Goal: Task Accomplishment & Management: Use online tool/utility

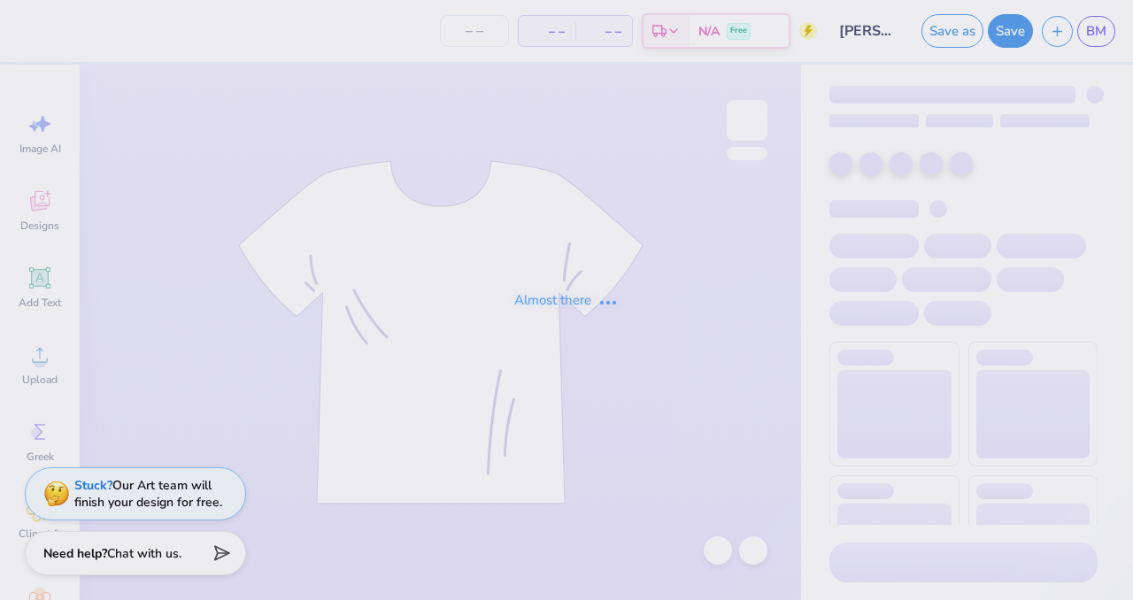
type input "24"
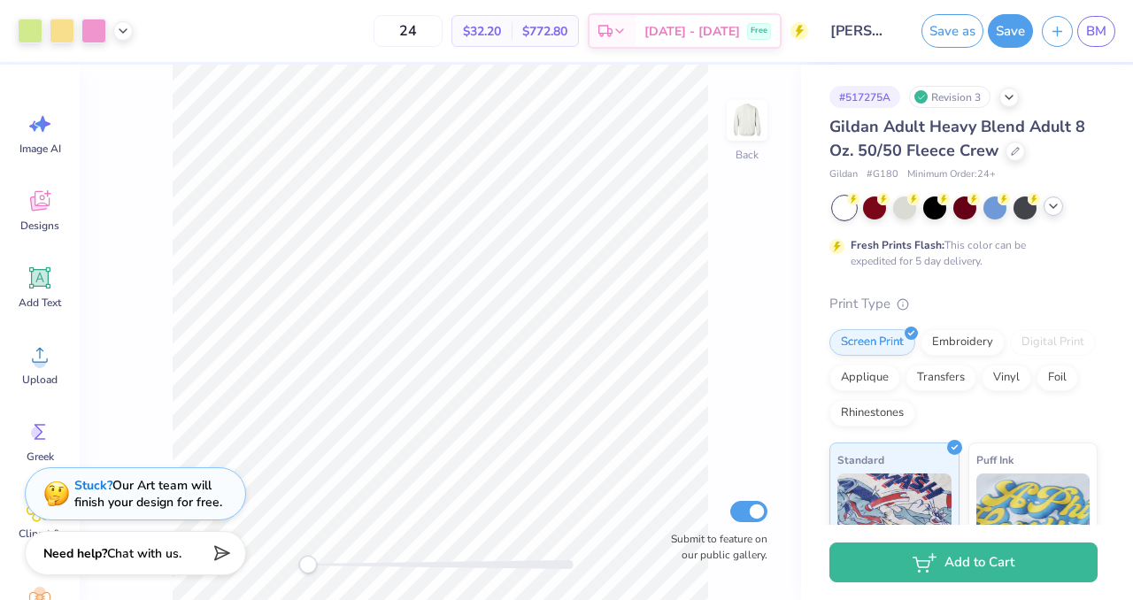
click at [1059, 208] on icon at bounding box center [1053, 206] width 14 height 14
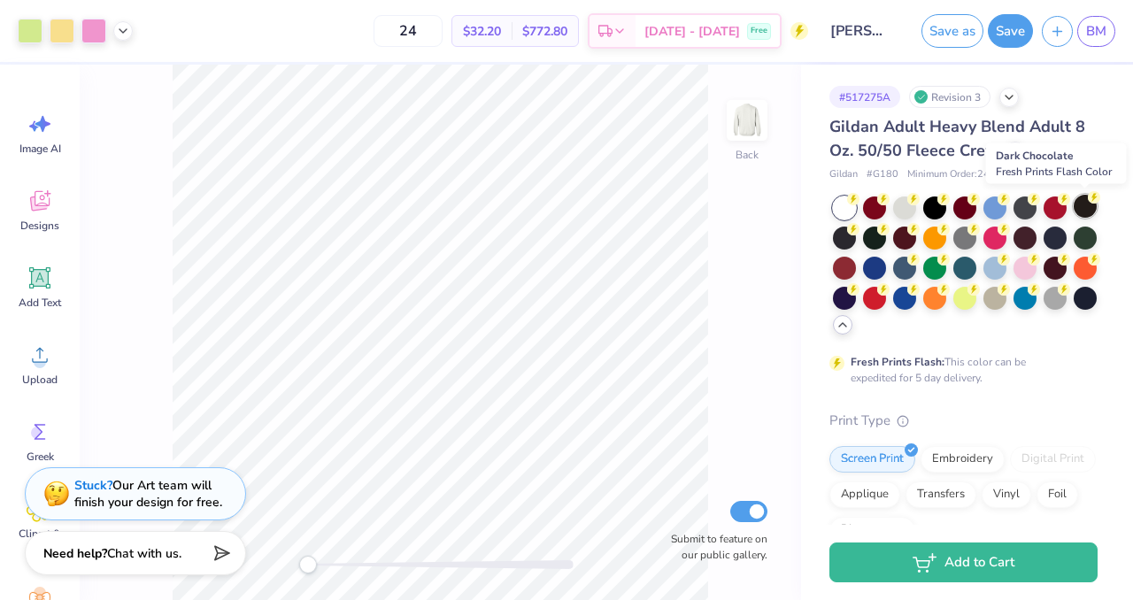
click at [1084, 205] on div at bounding box center [1085, 206] width 23 height 23
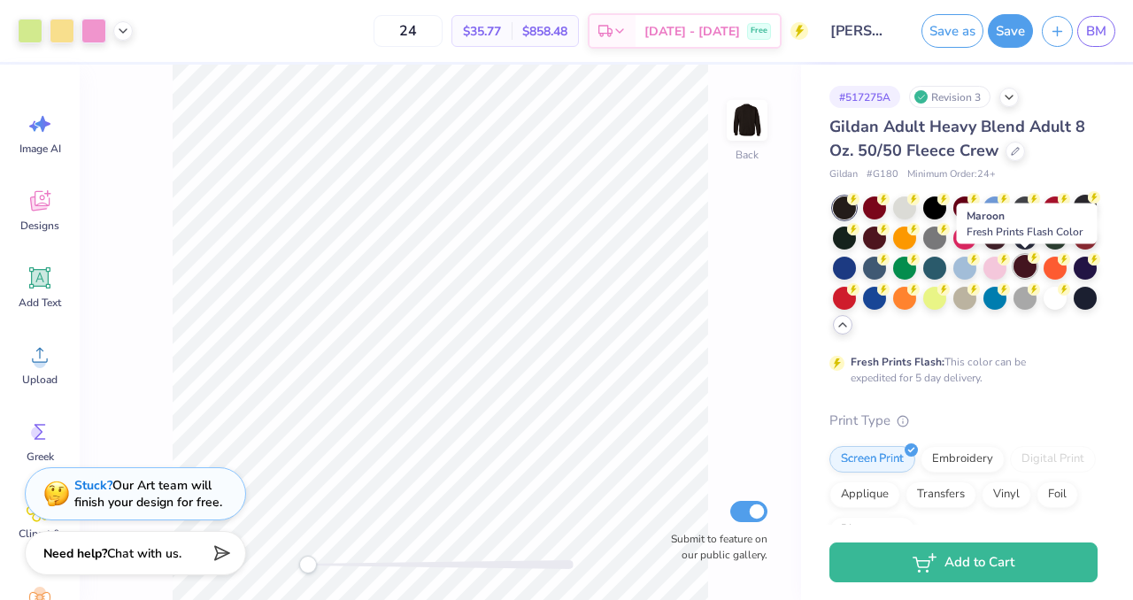
click at [1029, 268] on div at bounding box center [1024, 266] width 23 height 23
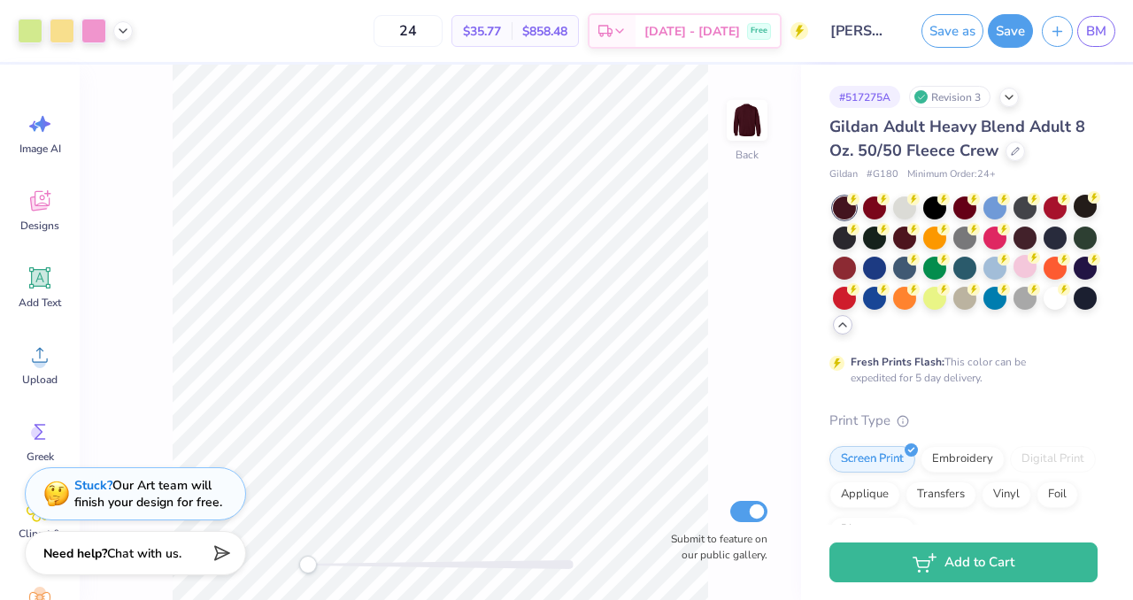
click at [845, 335] on div "Fresh Prints Flash: This color can be expedited for 5 day delivery." at bounding box center [963, 290] width 268 height 189
click at [1084, 206] on div at bounding box center [1085, 206] width 23 height 23
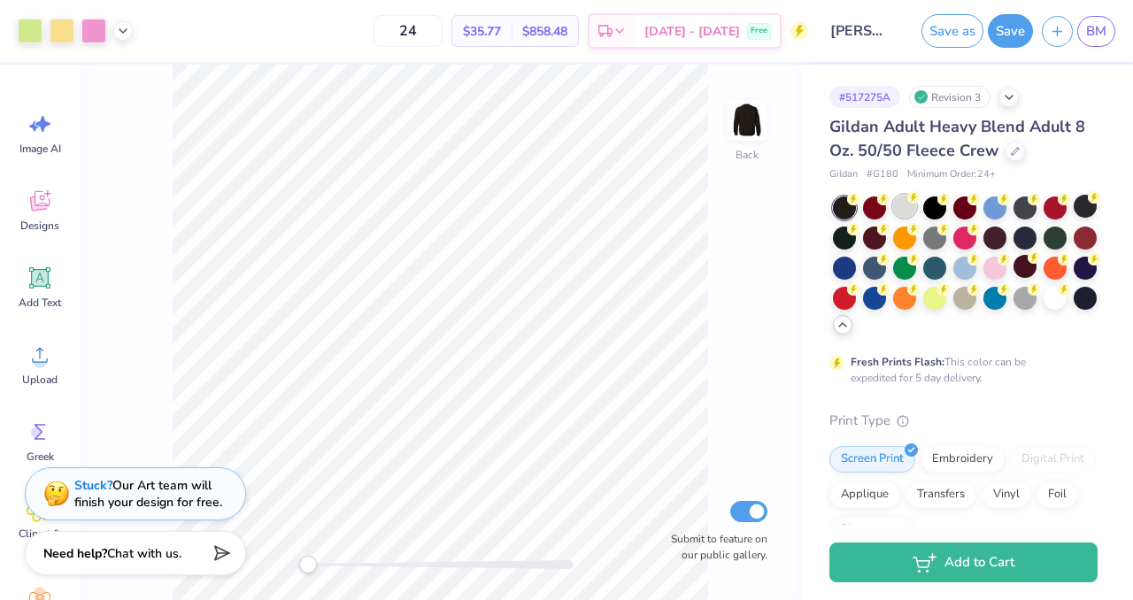
click at [908, 205] on div at bounding box center [904, 206] width 23 height 23
click at [998, 275] on div at bounding box center [994, 266] width 23 height 23
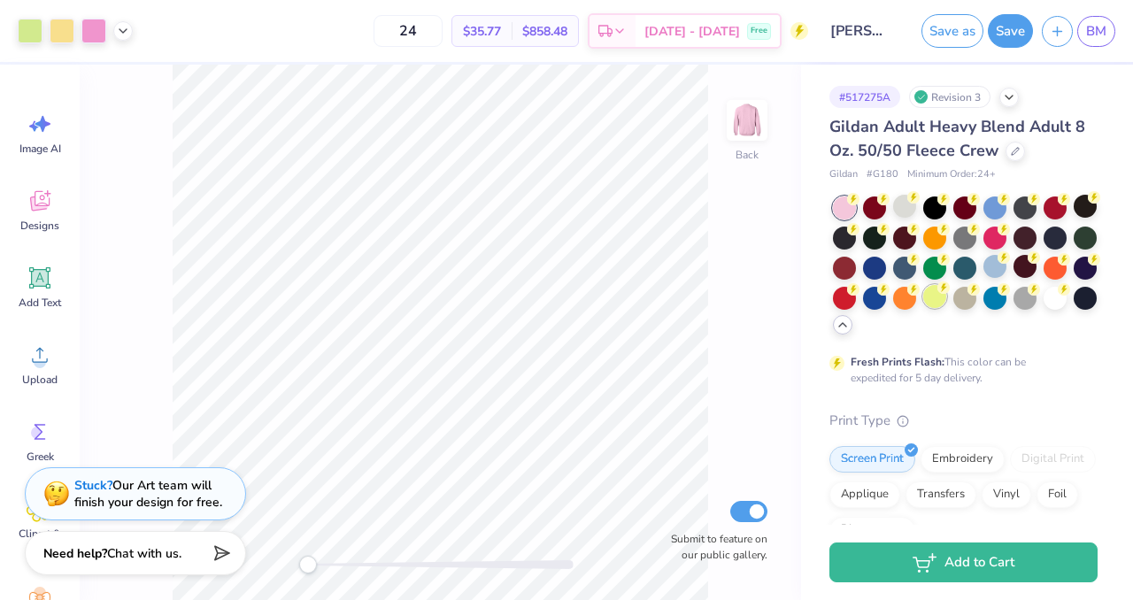
click at [929, 298] on div at bounding box center [934, 296] width 23 height 23
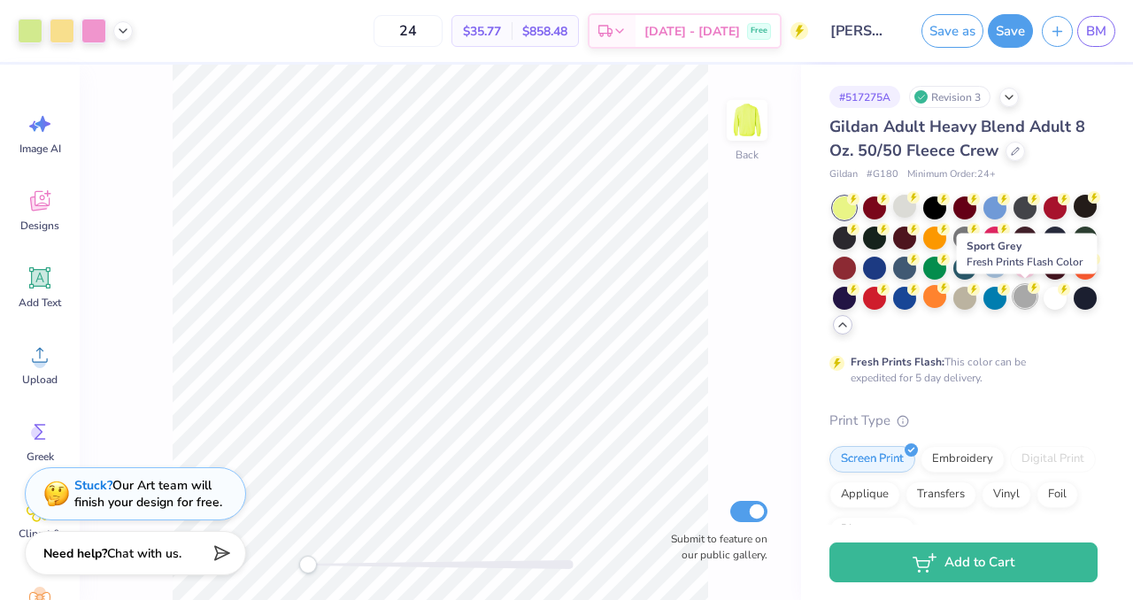
click at [1035, 297] on div at bounding box center [1024, 296] width 23 height 23
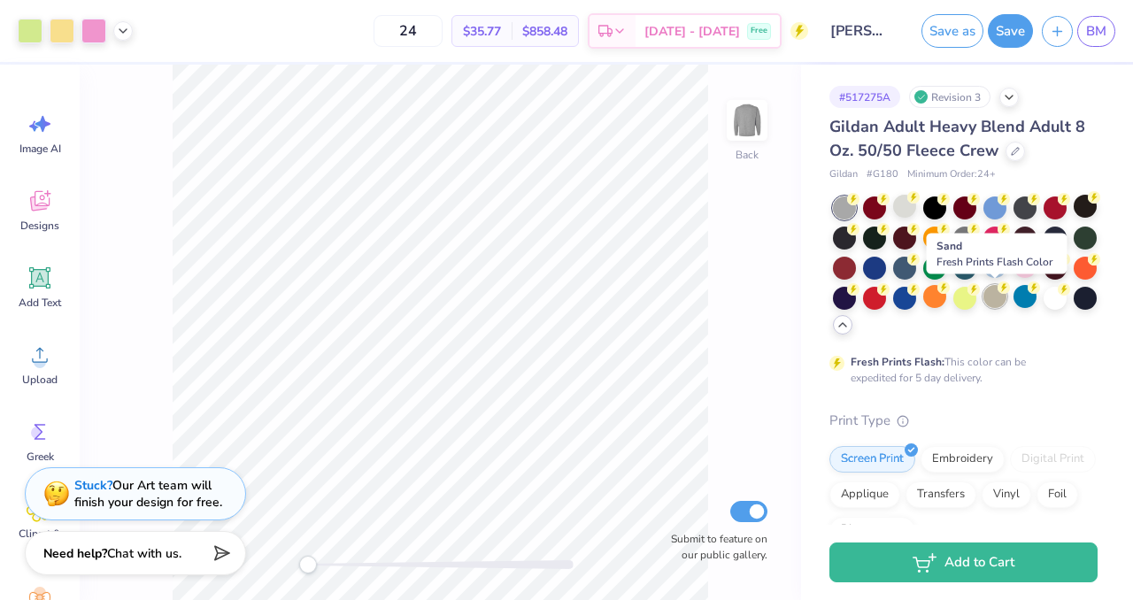
click at [990, 299] on div at bounding box center [994, 296] width 23 height 23
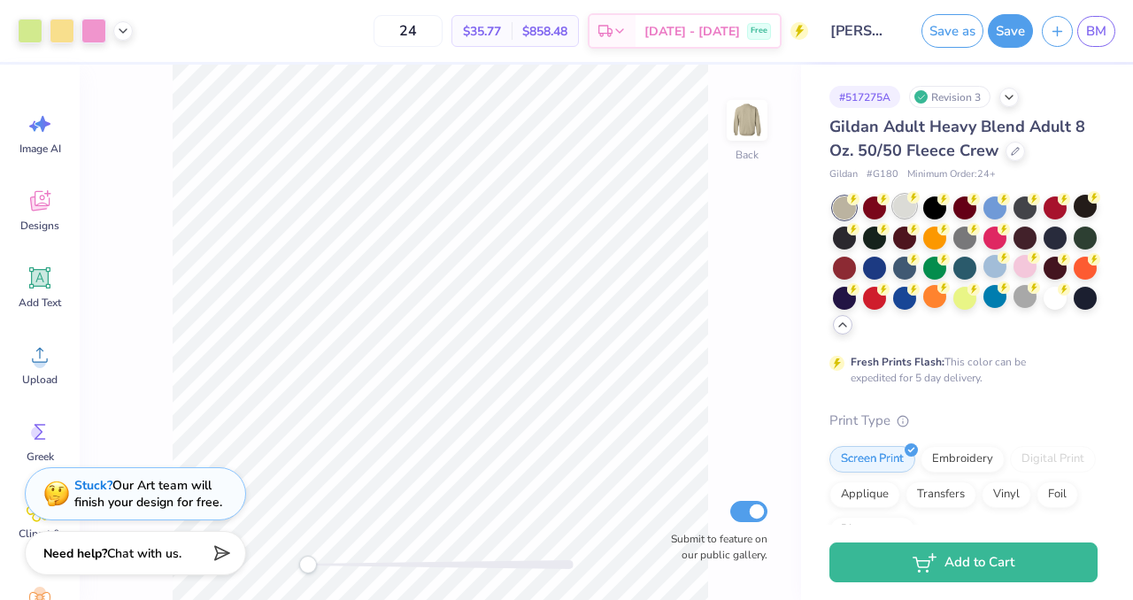
click at [898, 209] on div at bounding box center [904, 206] width 23 height 23
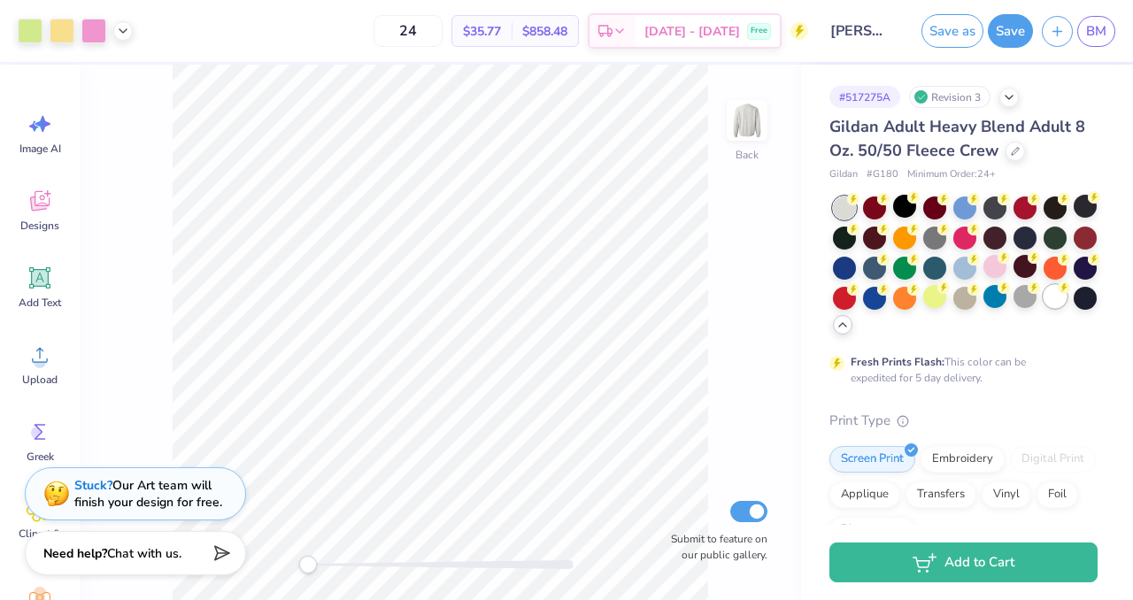
click at [1060, 294] on div at bounding box center [1055, 296] width 23 height 23
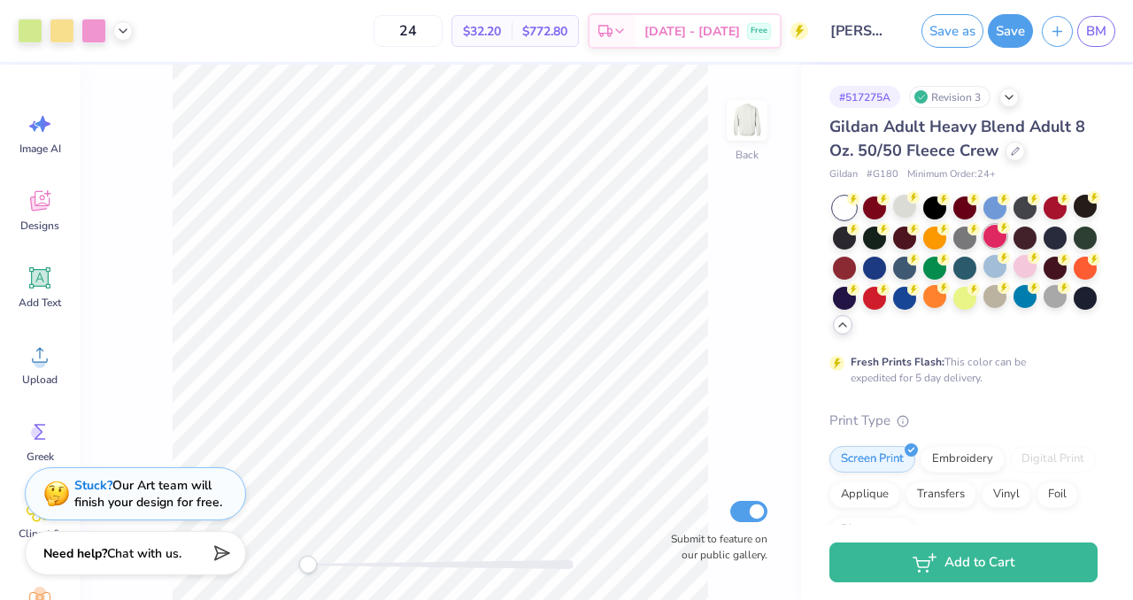
click at [990, 240] on div at bounding box center [994, 236] width 23 height 23
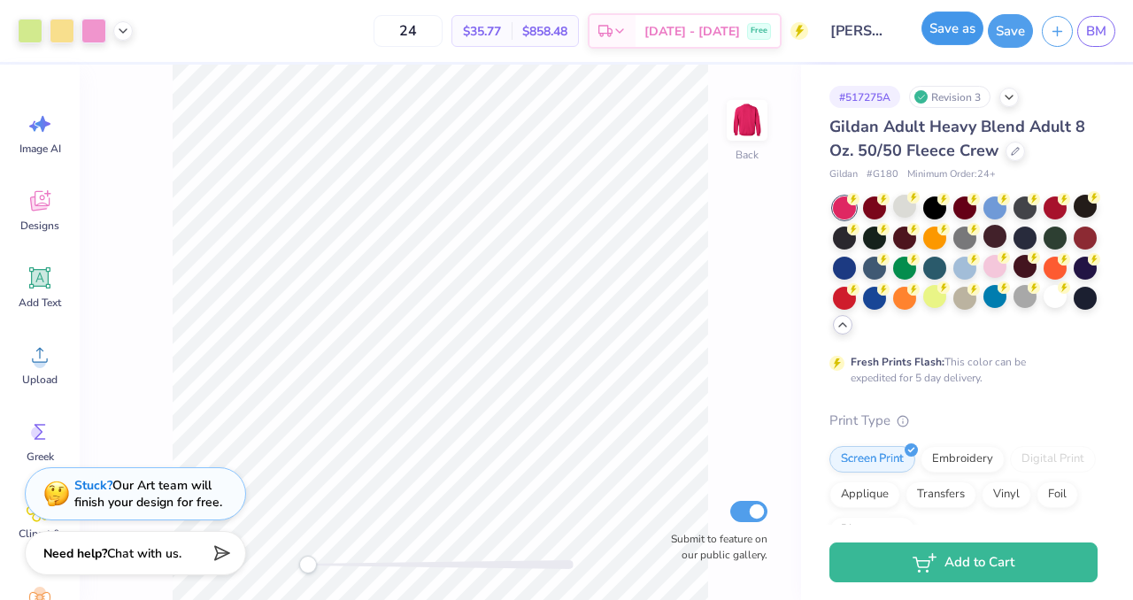
click at [937, 38] on button "Save as" at bounding box center [952, 29] width 62 height 34
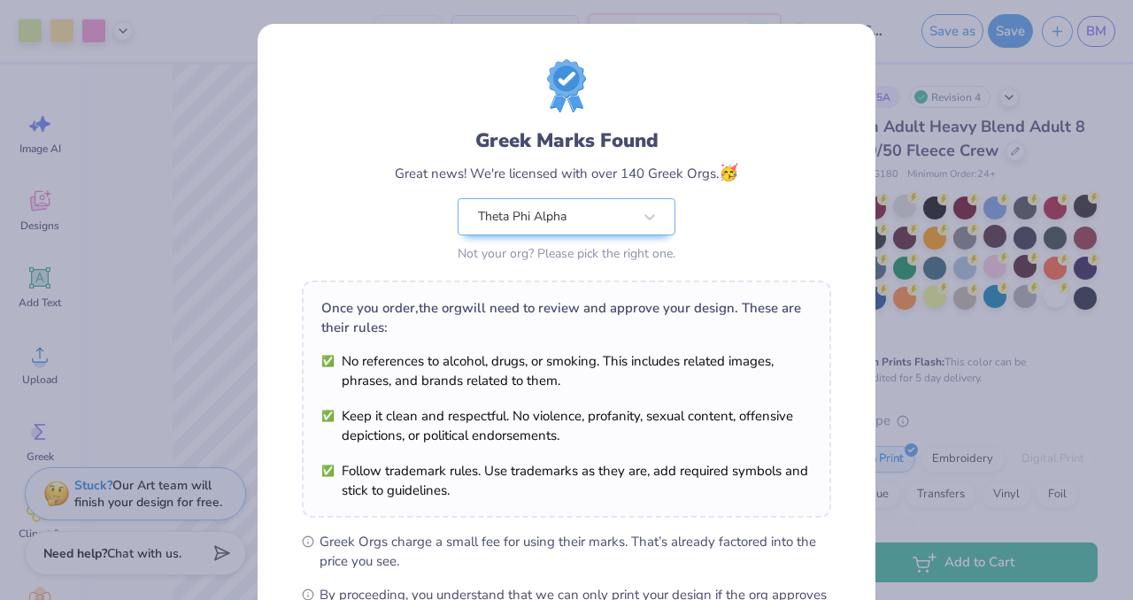
scroll to position [228, 0]
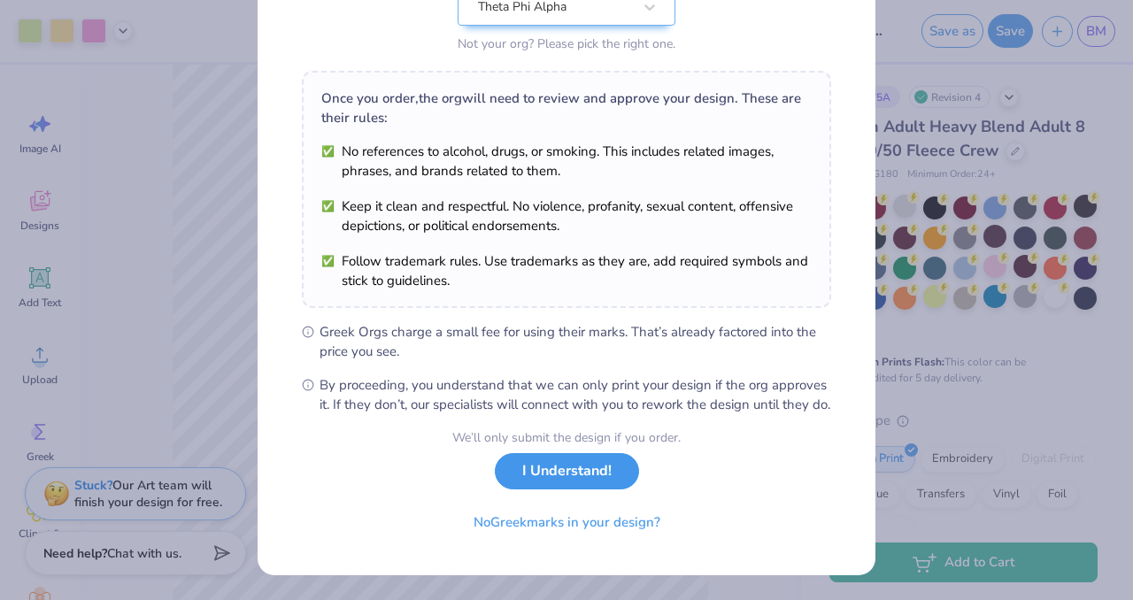
click at [600, 479] on button "I Understand!" at bounding box center [567, 471] width 144 height 36
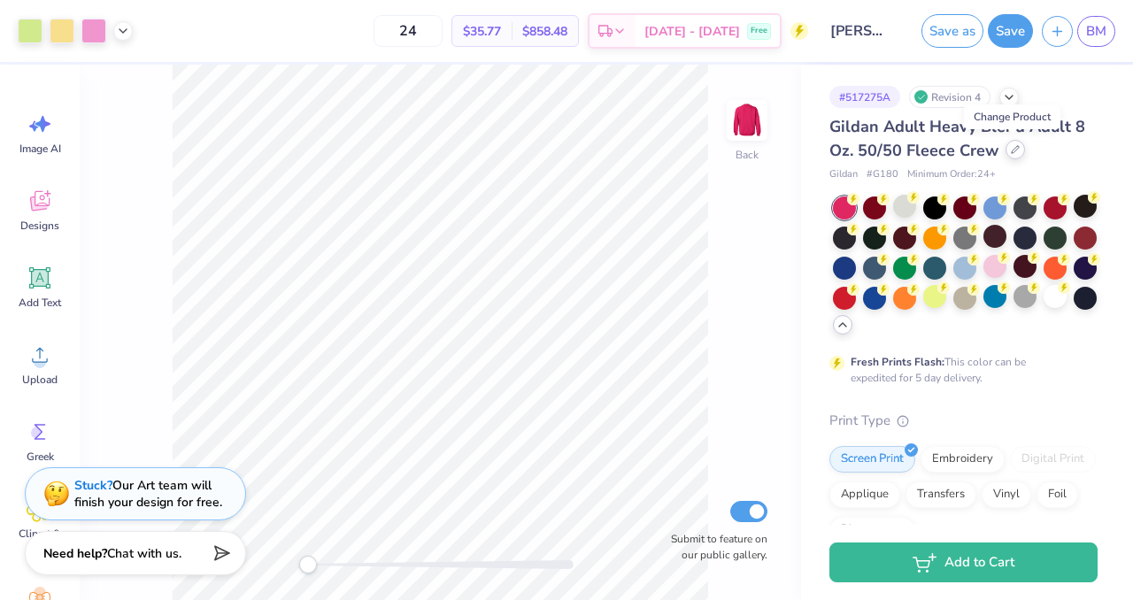
click at [1017, 149] on div at bounding box center [1014, 149] width 19 height 19
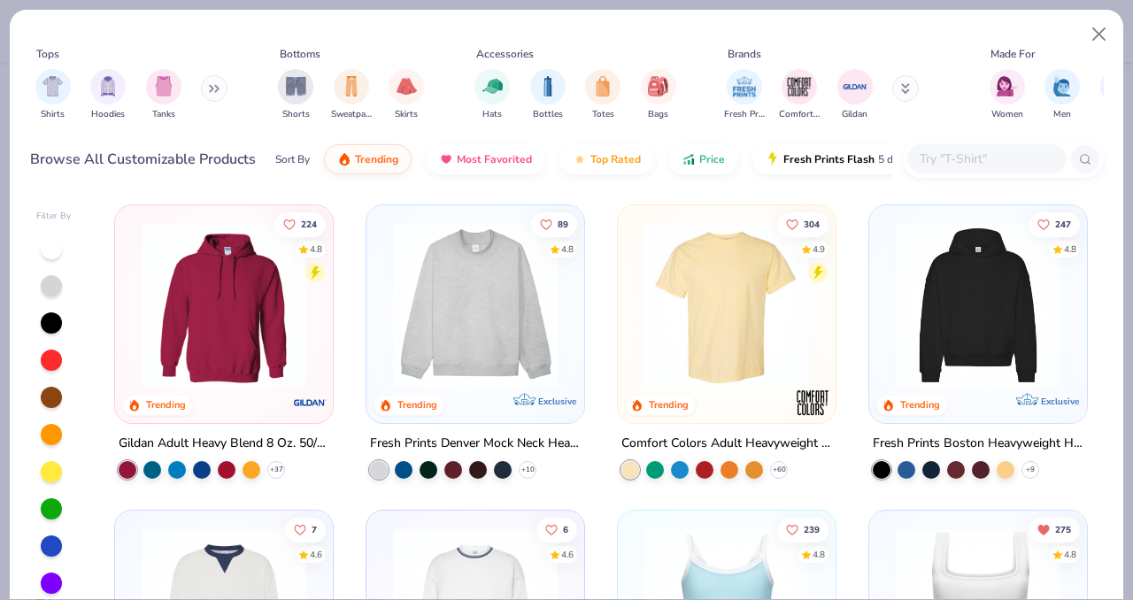
click at [259, 343] on img at bounding box center [224, 305] width 182 height 165
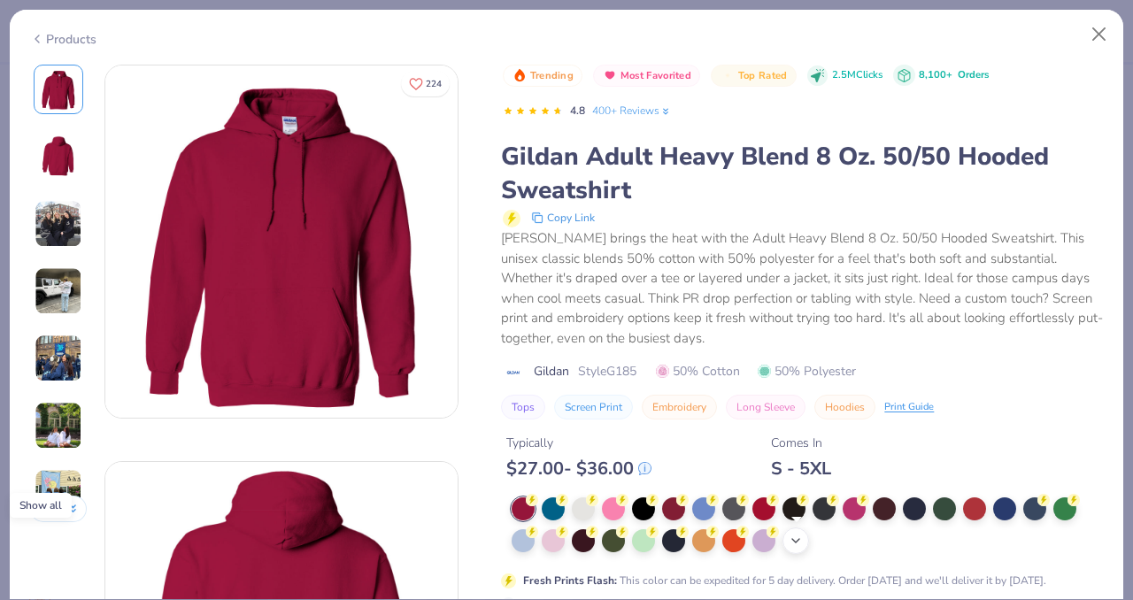
click at [800, 535] on icon at bounding box center [796, 541] width 14 height 14
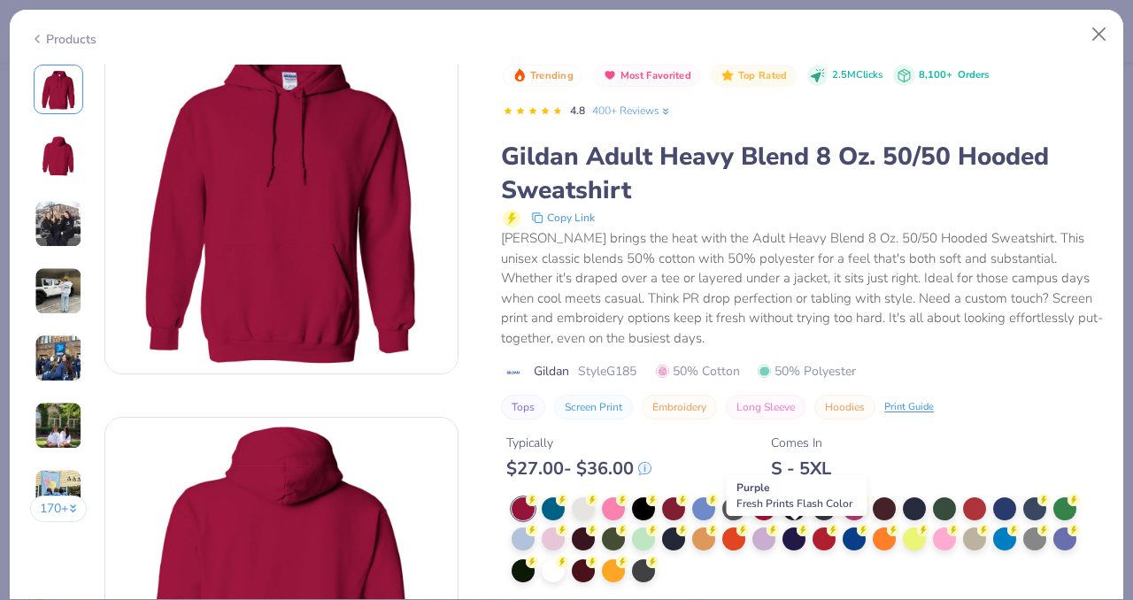
scroll to position [50, 0]
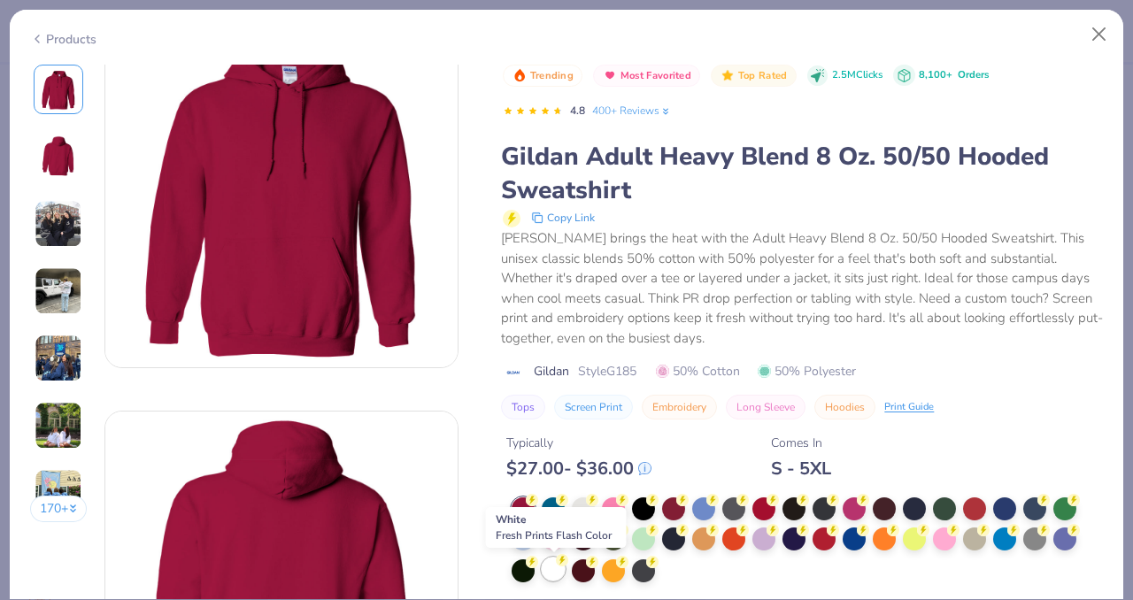
click at [550, 569] on div at bounding box center [553, 569] width 23 height 23
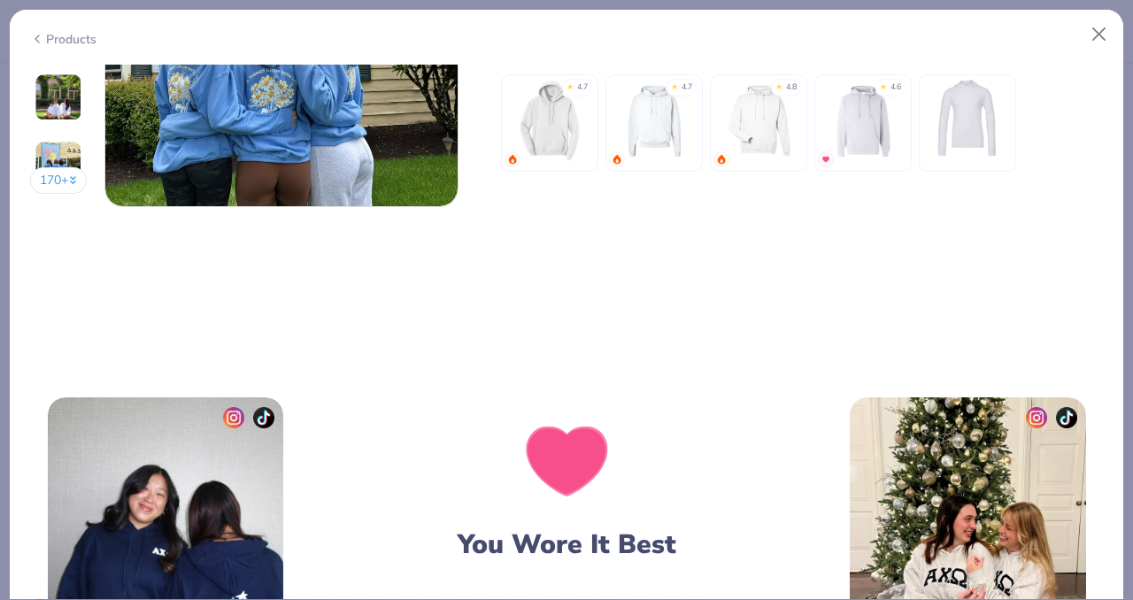
scroll to position [2256, 0]
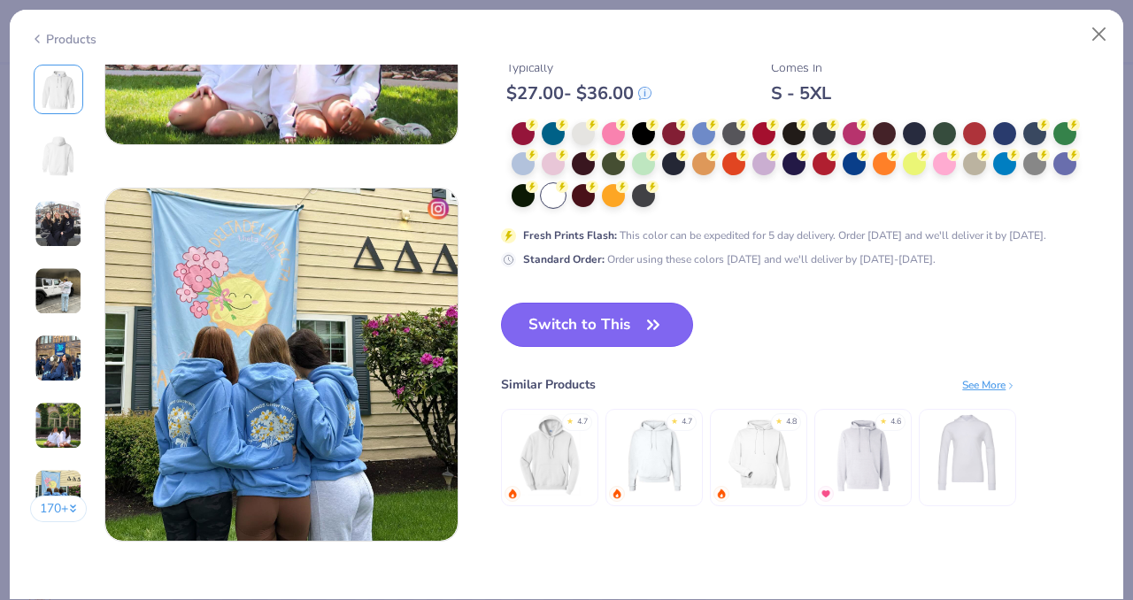
click at [575, 329] on button "Switch to This" at bounding box center [597, 325] width 192 height 44
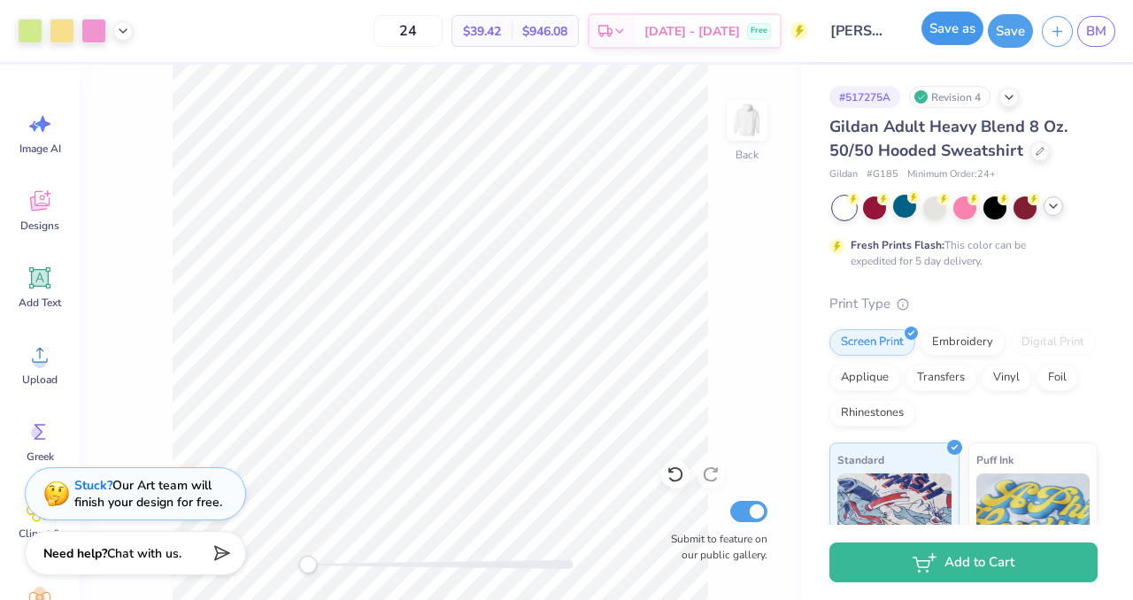
click at [952, 25] on button "Save as" at bounding box center [952, 29] width 62 height 34
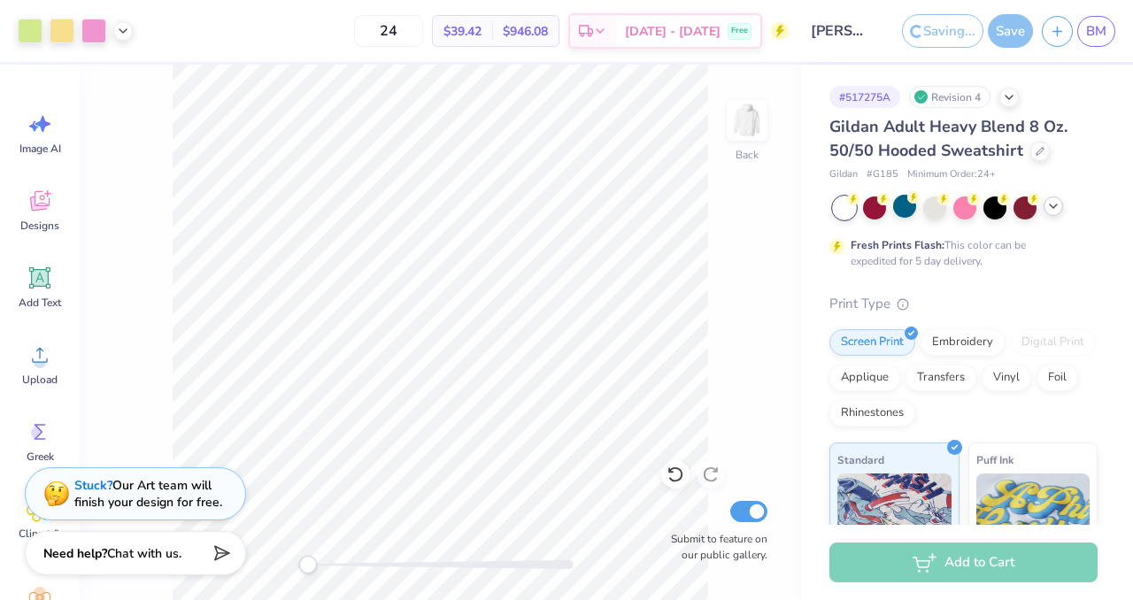
click at [1052, 212] on icon at bounding box center [1053, 206] width 14 height 14
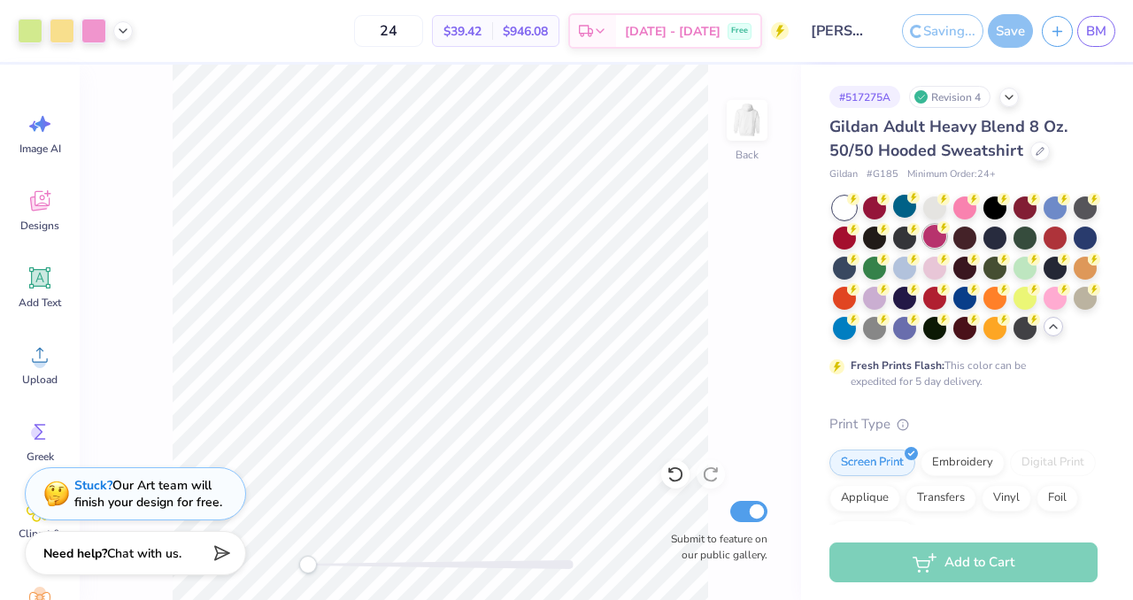
click at [937, 239] on div at bounding box center [934, 236] width 23 height 23
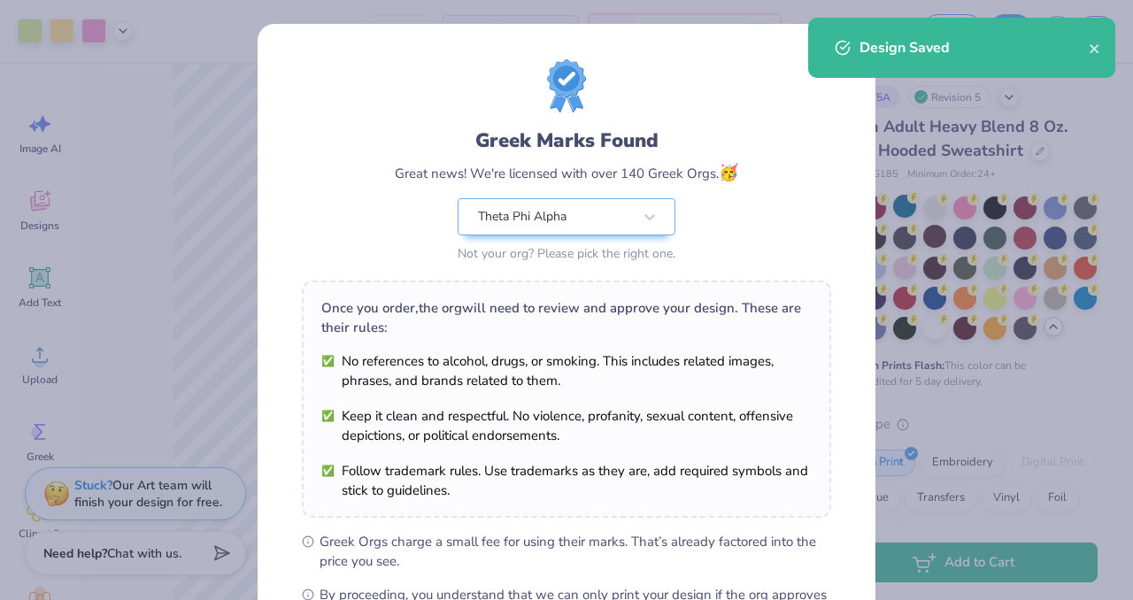
scroll to position [228, 0]
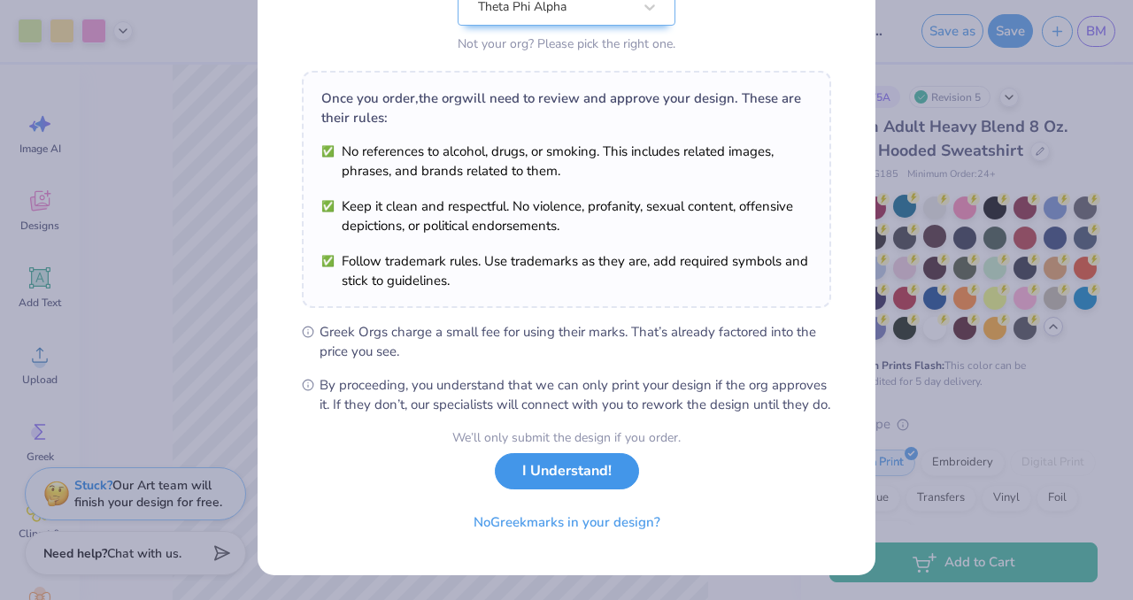
click at [620, 469] on button "I Understand!" at bounding box center [567, 471] width 144 height 36
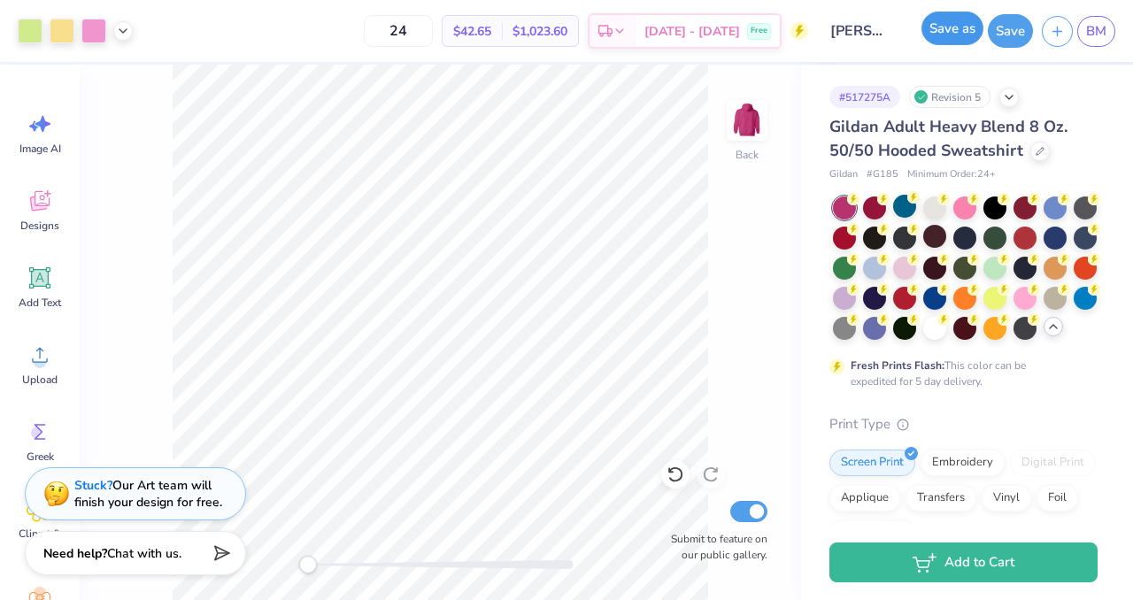
click at [941, 42] on button "Save as" at bounding box center [952, 29] width 62 height 34
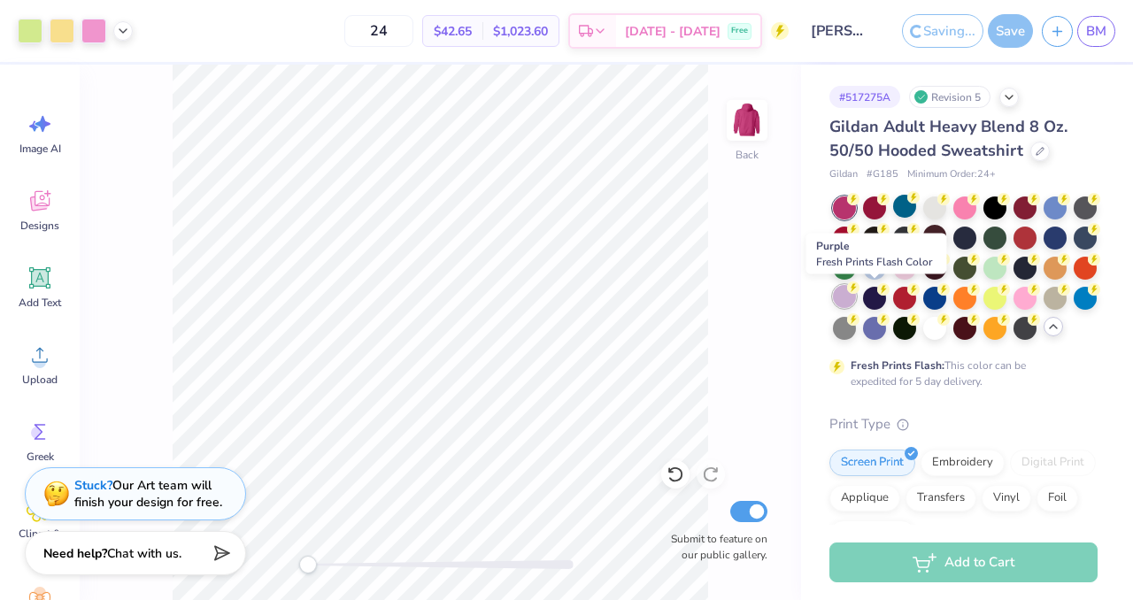
click at [853, 293] on circle at bounding box center [853, 287] width 12 height 12
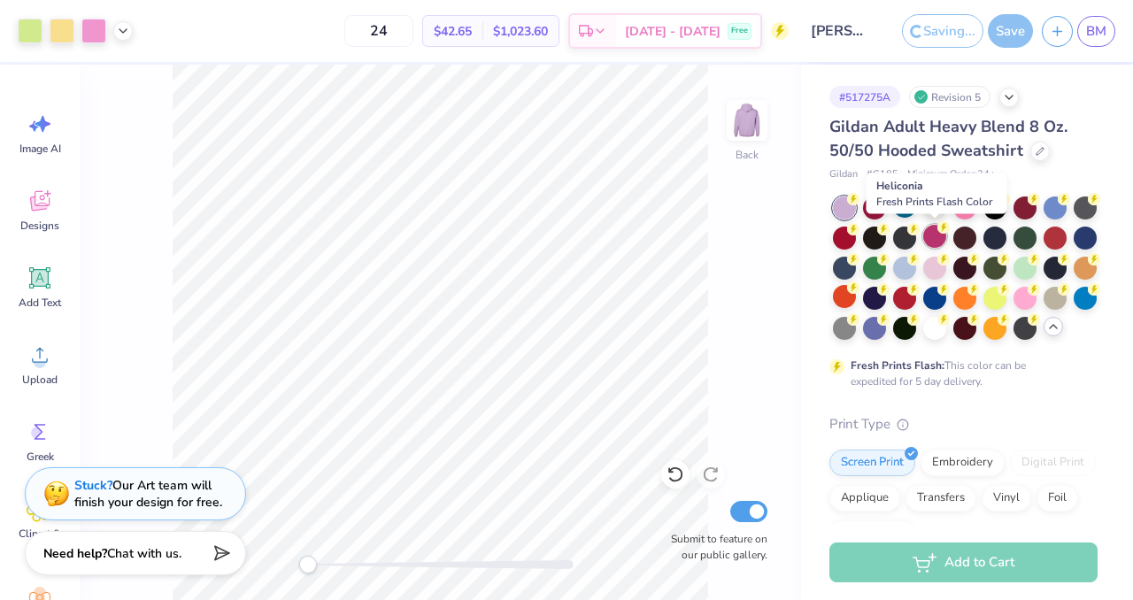
click at [941, 237] on div at bounding box center [934, 236] width 23 height 23
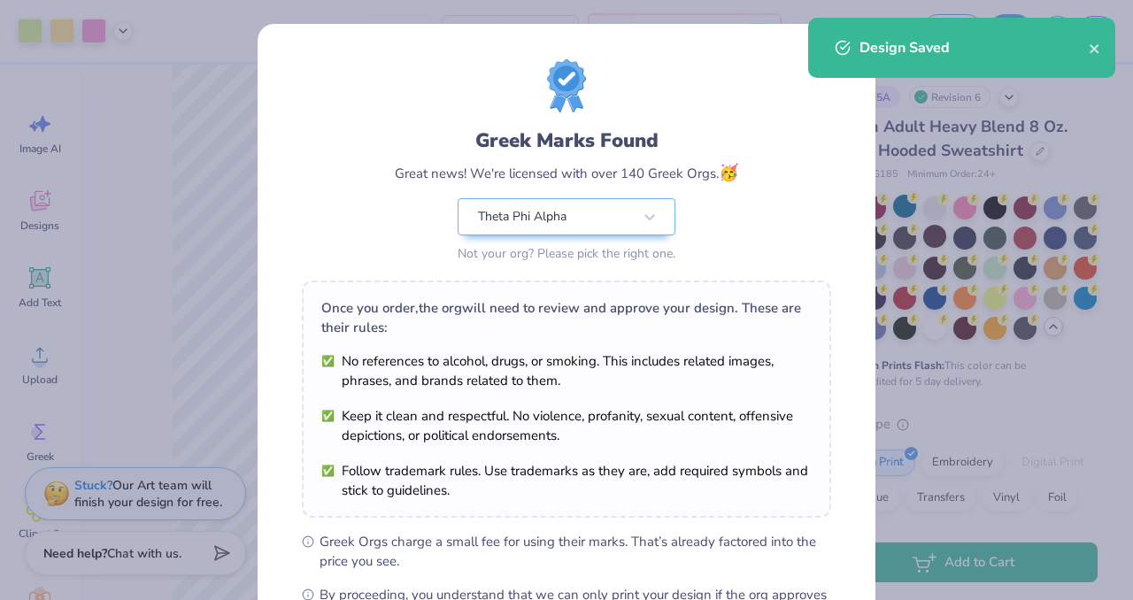
scroll to position [228, 0]
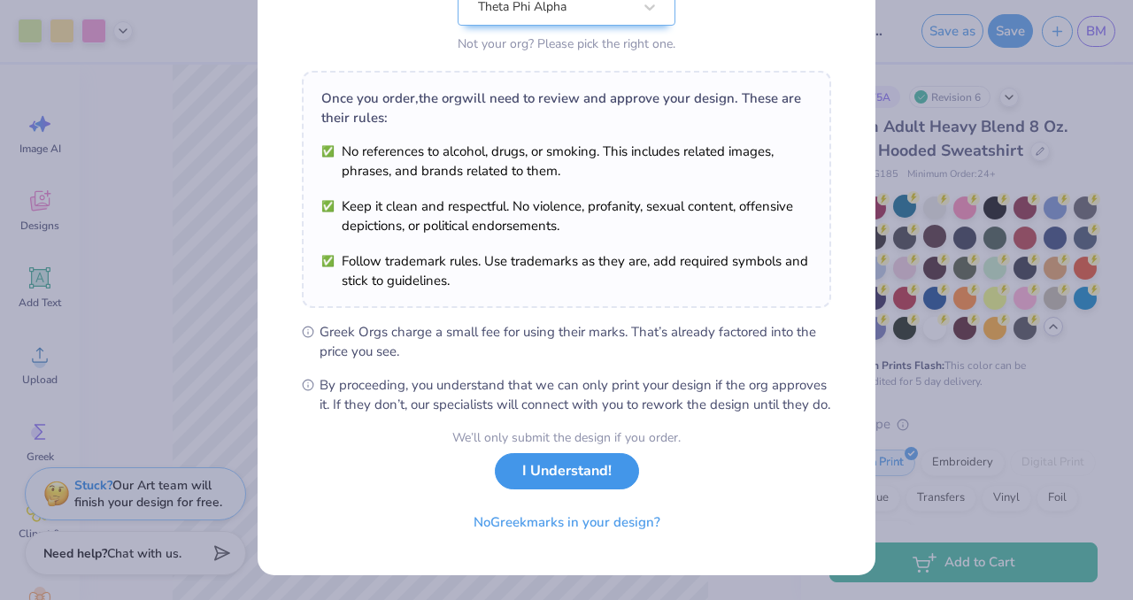
click at [585, 484] on button "I Understand!" at bounding box center [567, 471] width 144 height 36
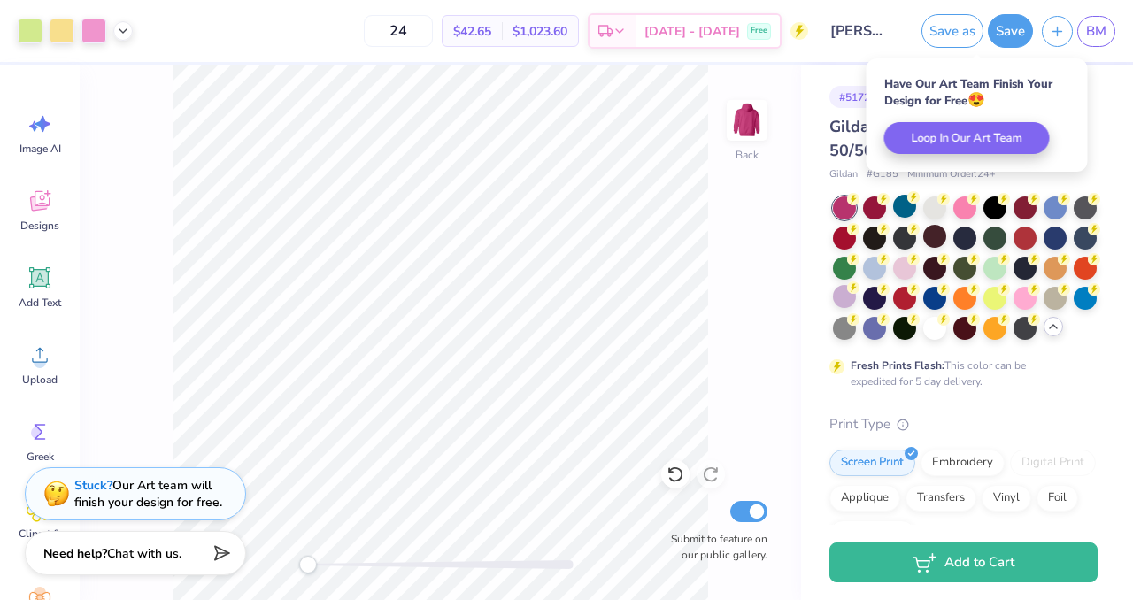
click at [1094, 143] on div "Gildan Adult Heavy Blend 8 Oz. 50/50 Hooded Sweatshirt" at bounding box center [963, 139] width 268 height 48
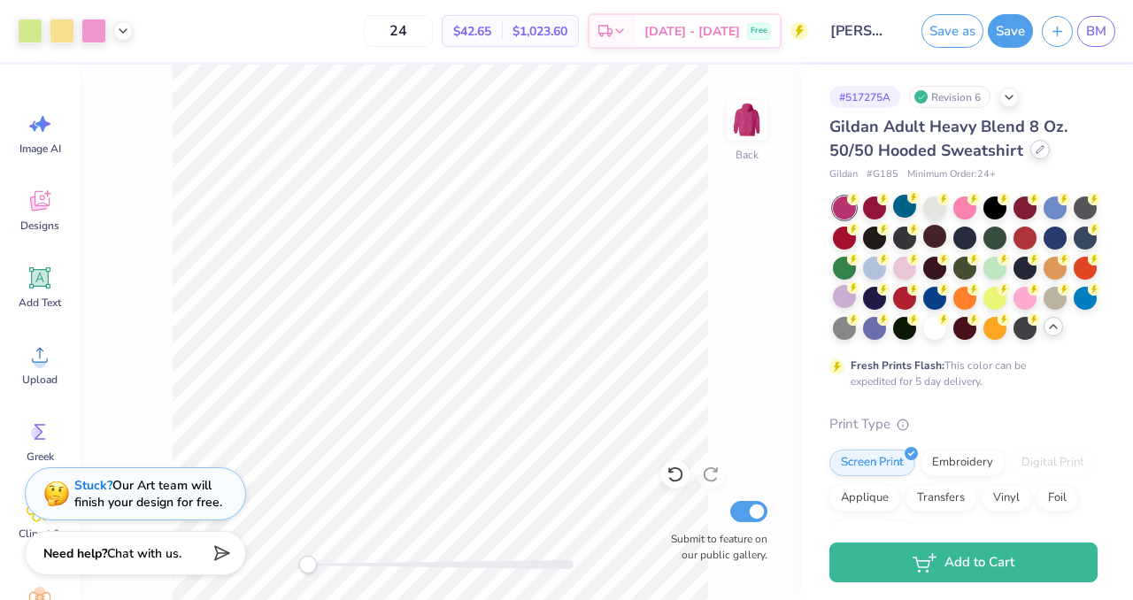
click at [1045, 154] on div at bounding box center [1039, 149] width 19 height 19
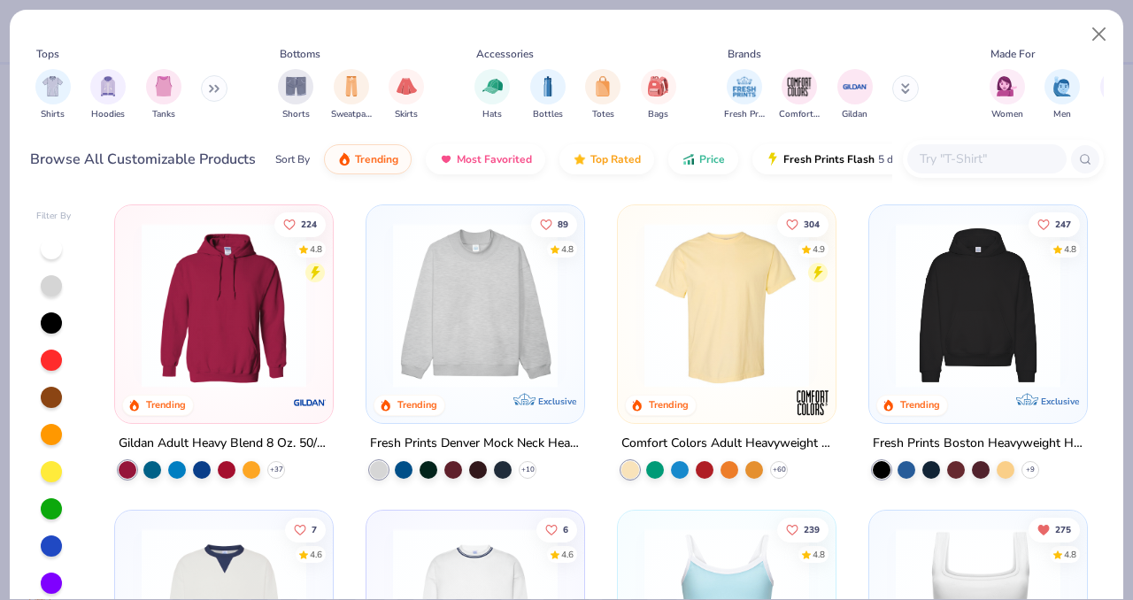
click at [982, 158] on input "text" at bounding box center [986, 159] width 136 height 20
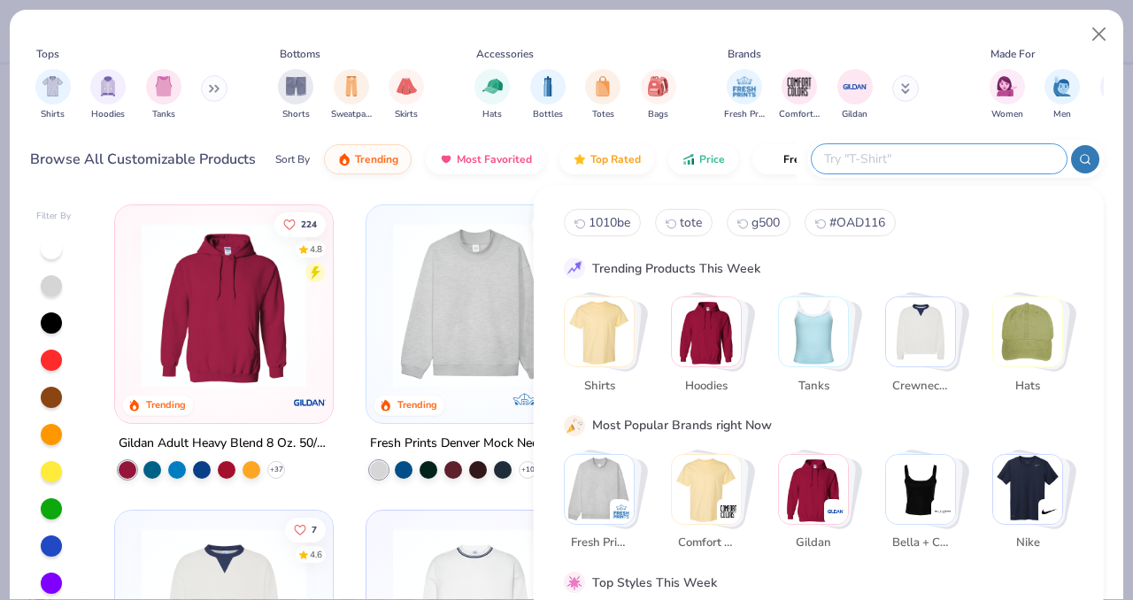
click at [797, 482] on img "Stack Card Button Gildan" at bounding box center [813, 488] width 69 height 69
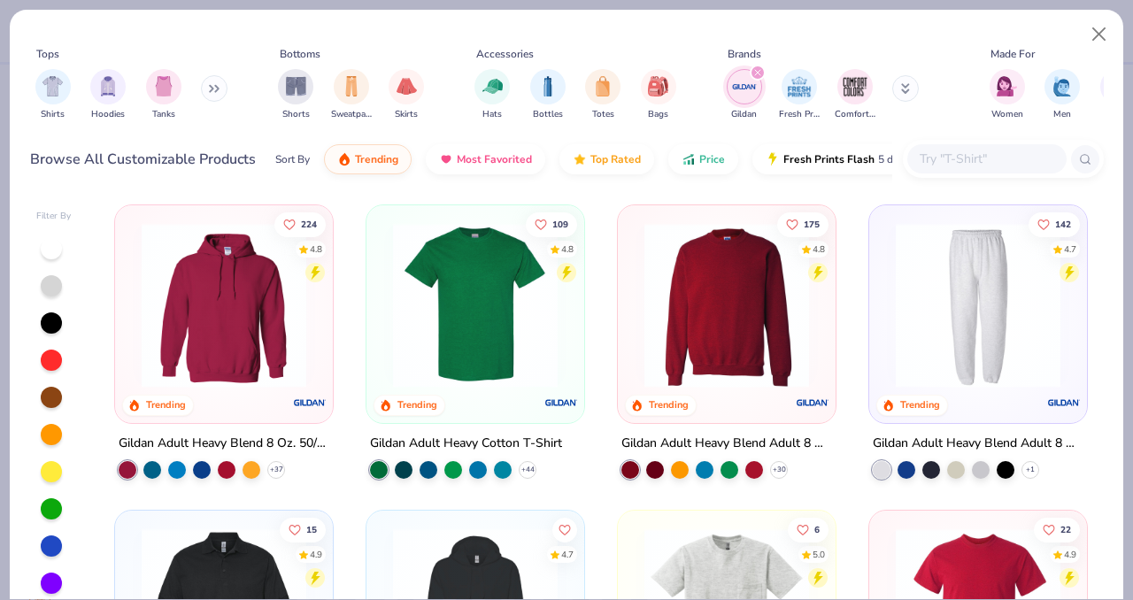
click at [445, 312] on img at bounding box center [475, 305] width 182 height 165
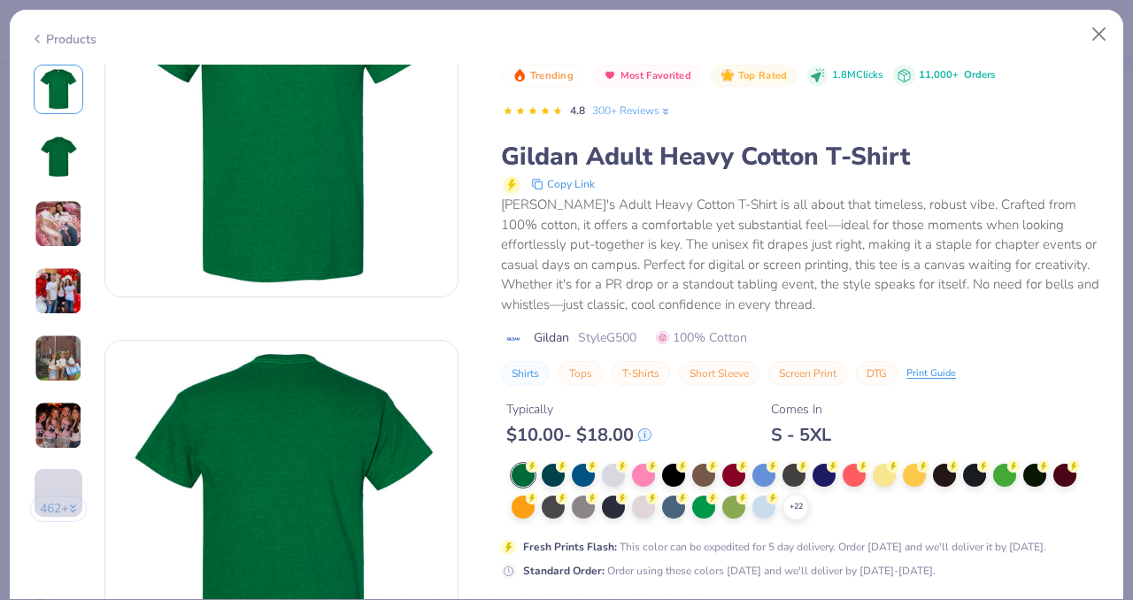
scroll to position [127, 0]
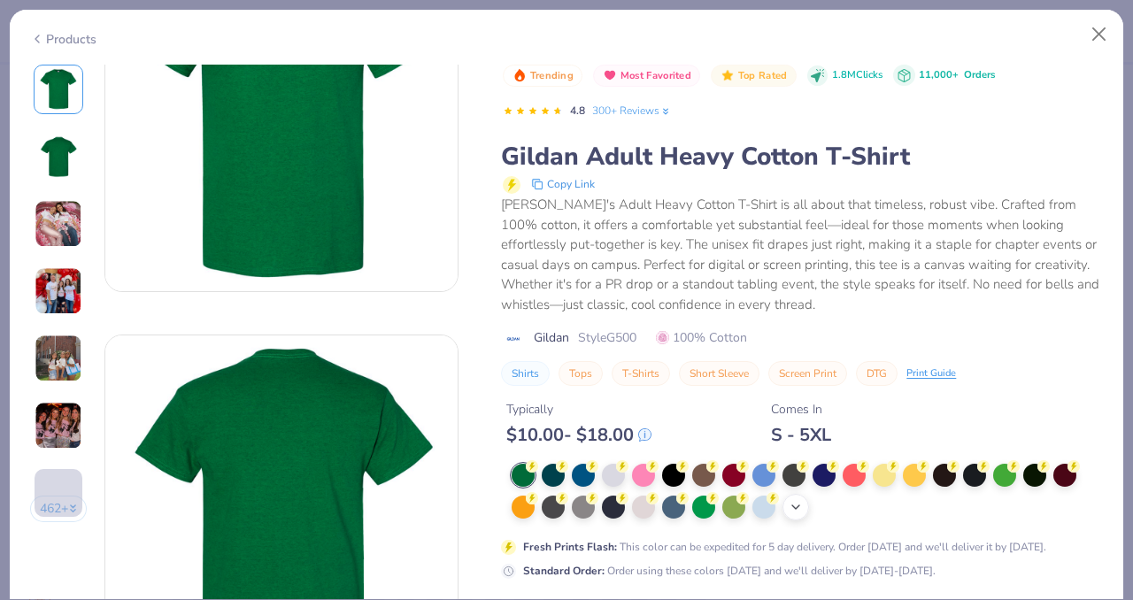
click at [799, 505] on polyline at bounding box center [795, 507] width 7 height 4
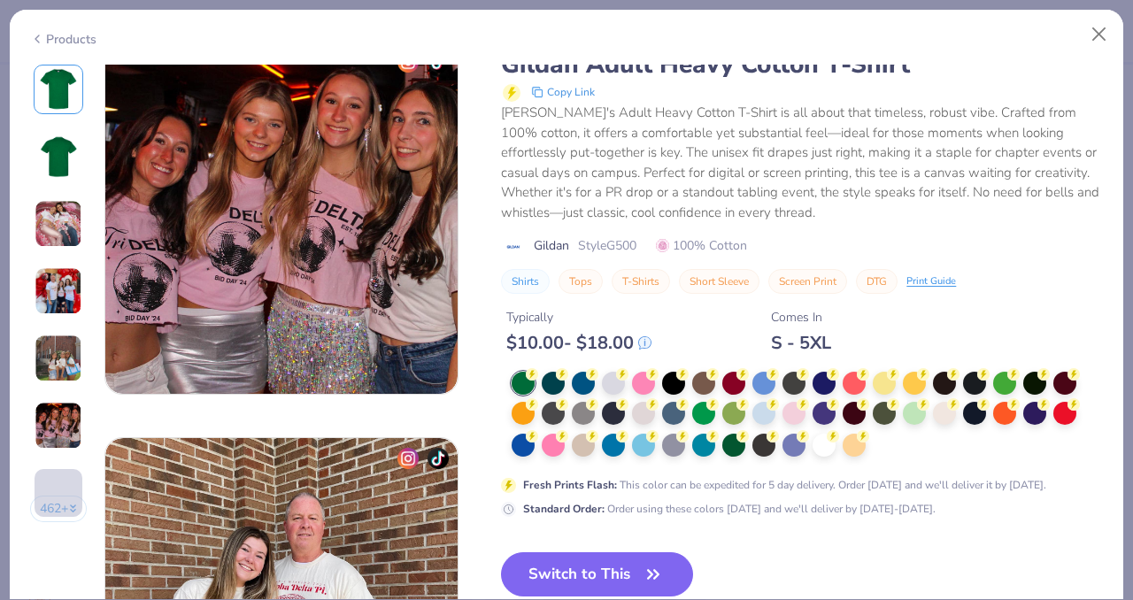
scroll to position [2088, 0]
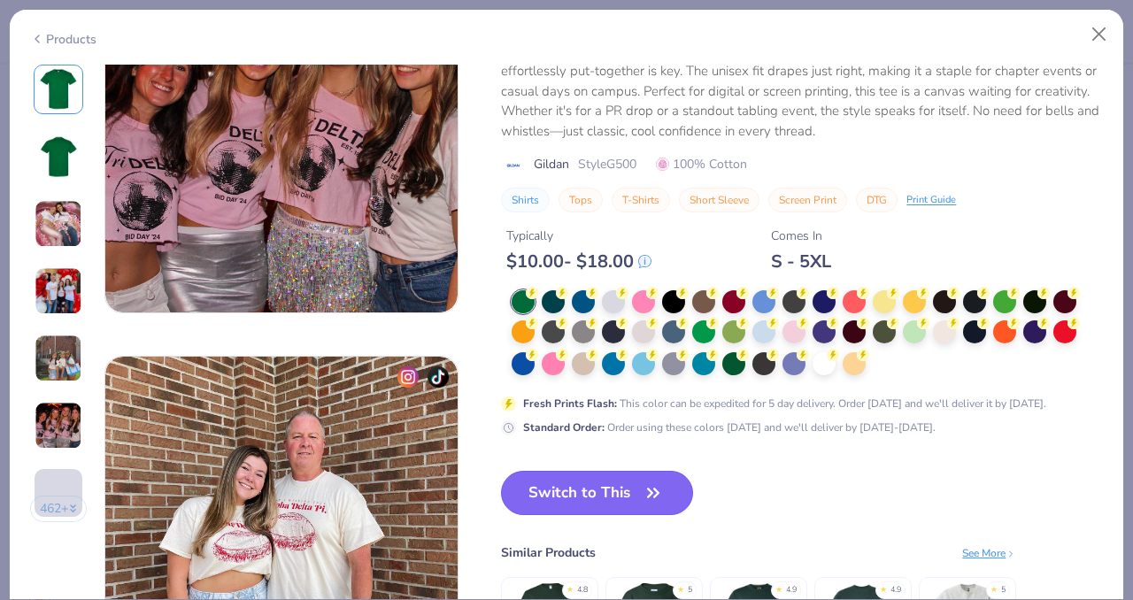
click at [584, 495] on button "Switch to This" at bounding box center [597, 493] width 192 height 44
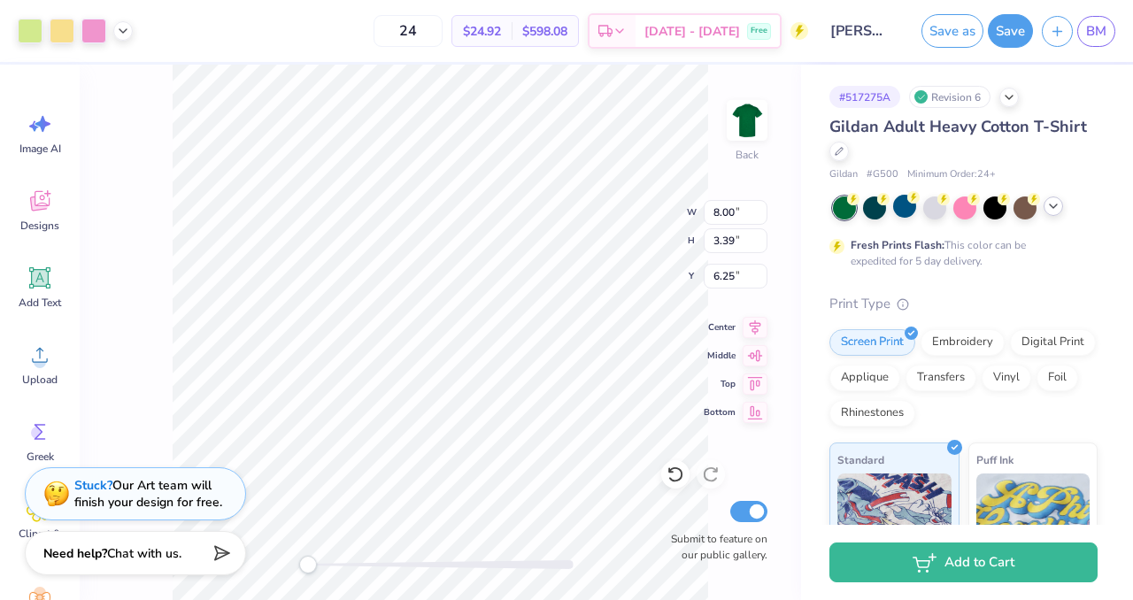
click at [1065, 213] on div at bounding box center [965, 207] width 265 height 23
click at [1057, 208] on icon at bounding box center [1053, 206] width 14 height 14
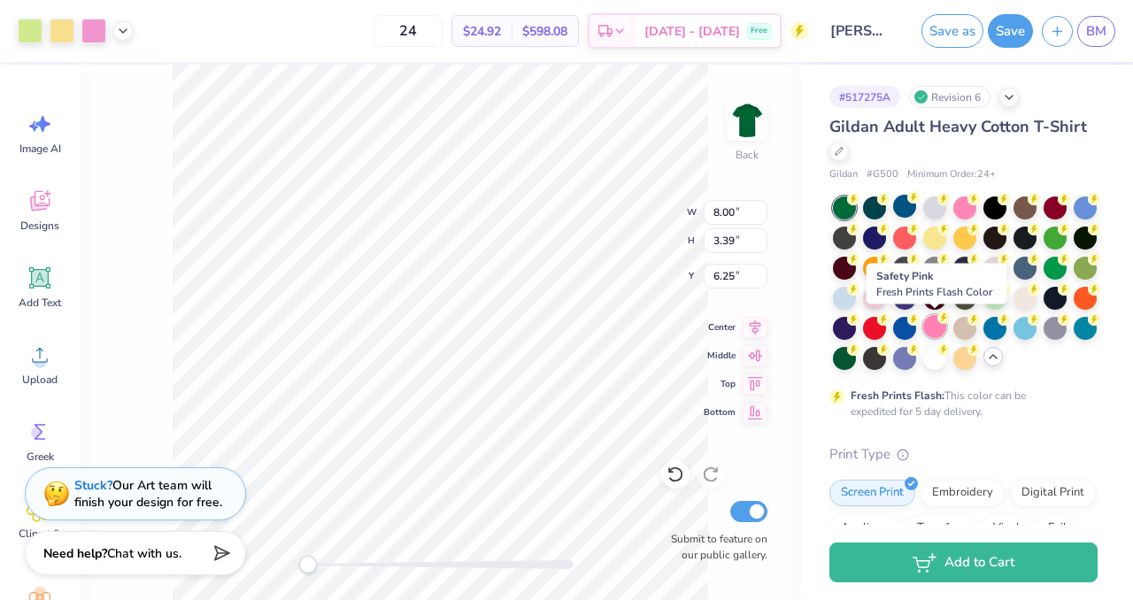
click at [933, 325] on div at bounding box center [934, 326] width 23 height 23
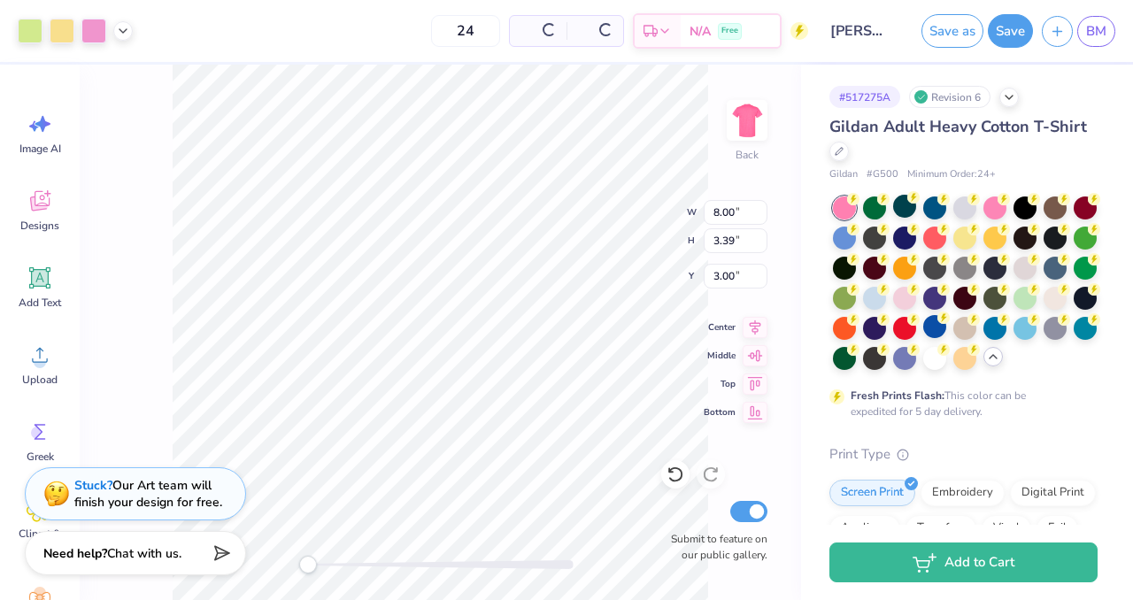
type input "3.00"
click at [901, 359] on div at bounding box center [904, 356] width 23 height 23
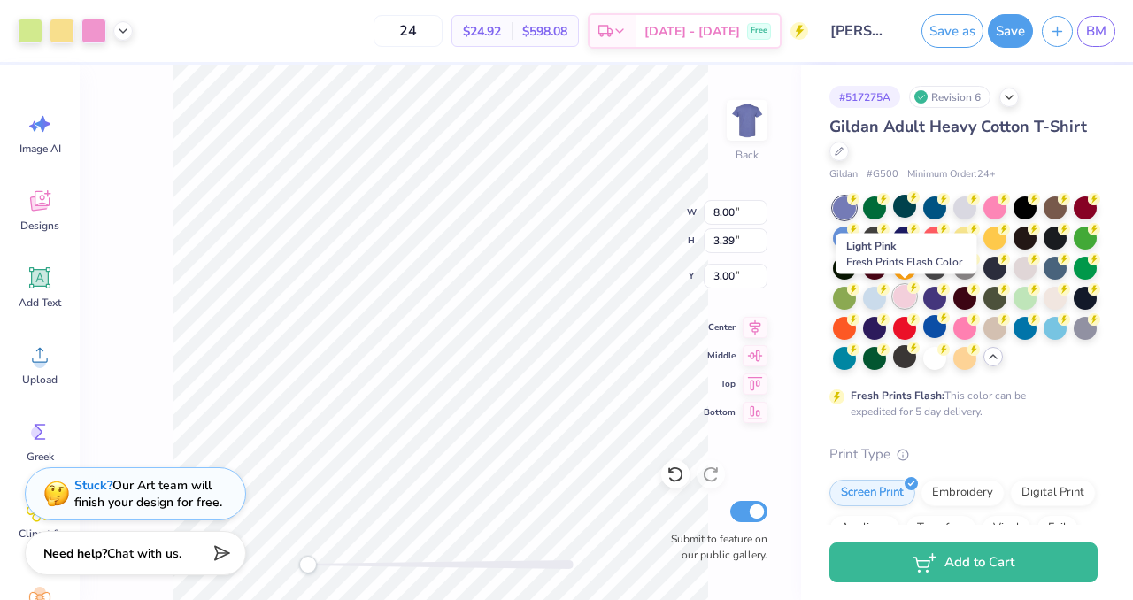
click at [900, 302] on div at bounding box center [904, 296] width 23 height 23
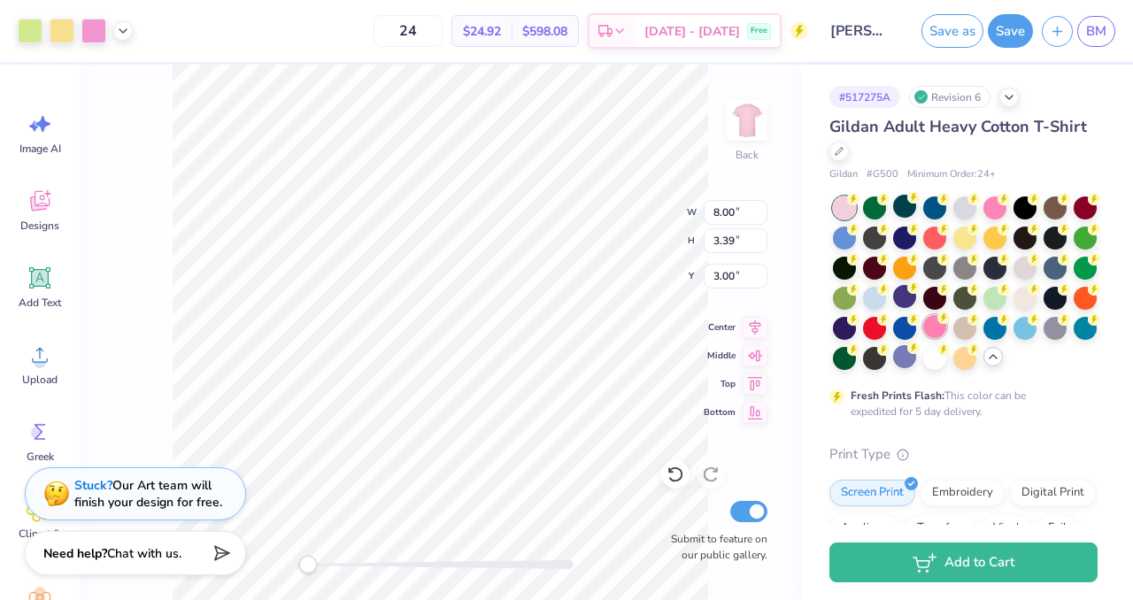
click at [936, 317] on div at bounding box center [934, 326] width 23 height 23
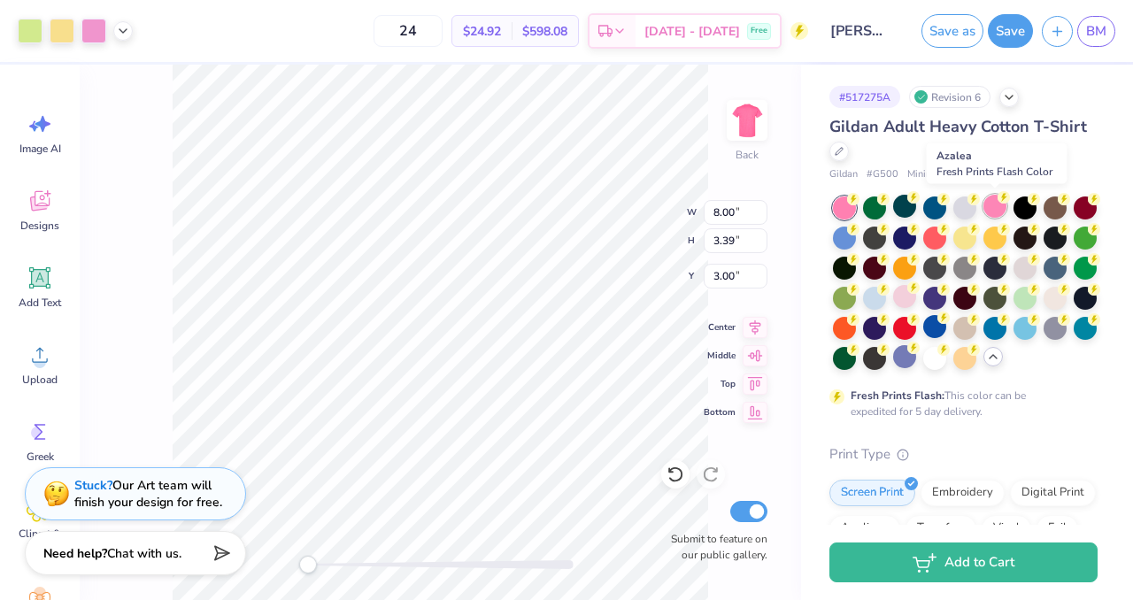
click at [998, 204] on div at bounding box center [994, 206] width 23 height 23
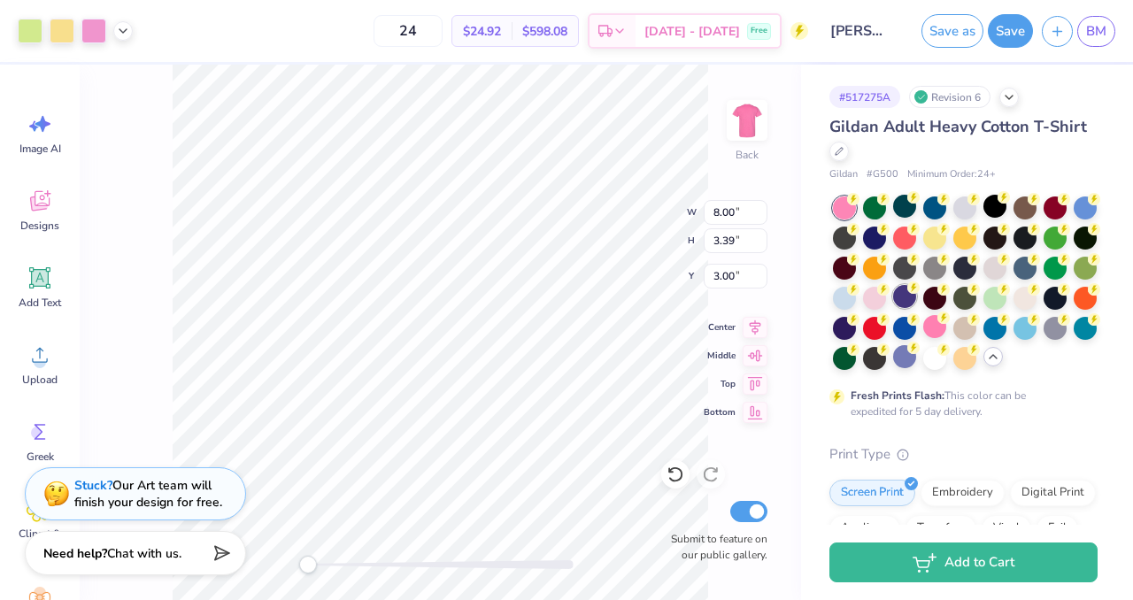
click at [910, 304] on div at bounding box center [904, 296] width 23 height 23
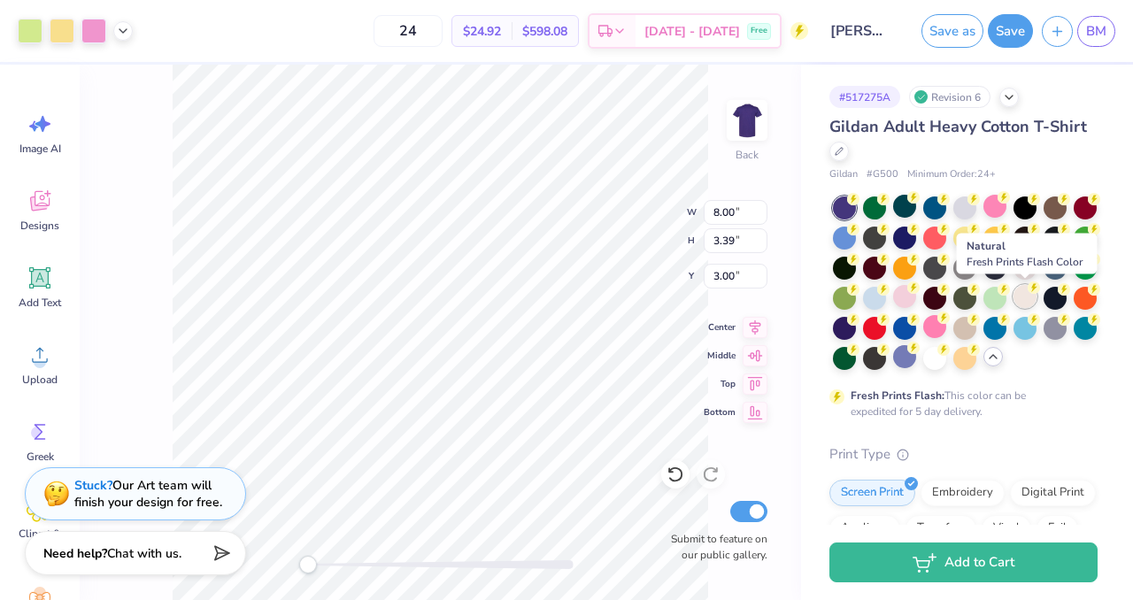
click at [1031, 302] on div at bounding box center [1024, 296] width 23 height 23
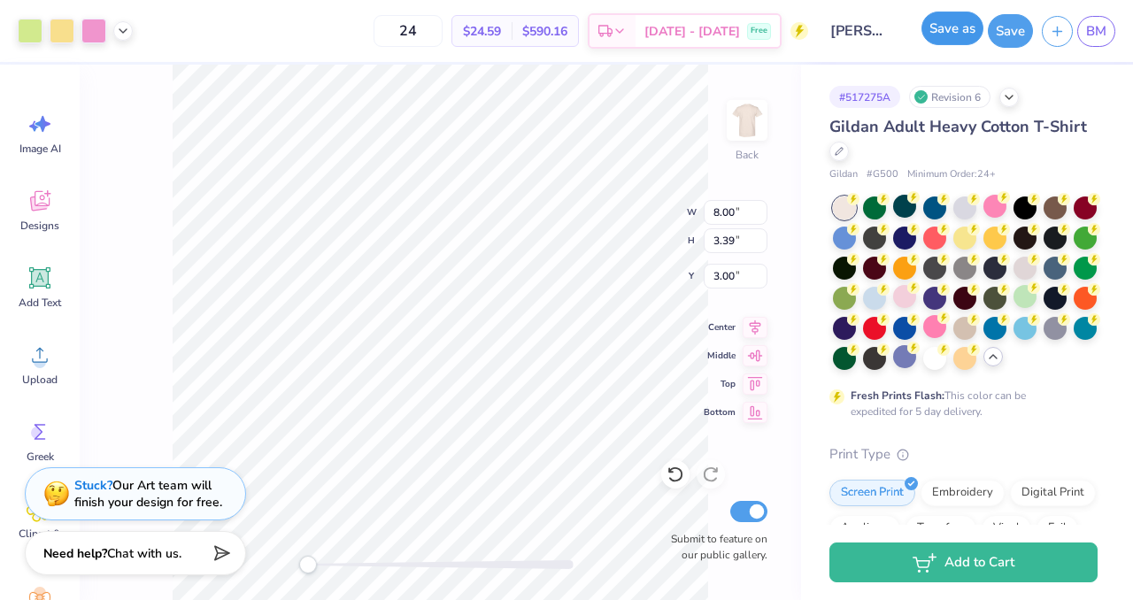
click at [952, 43] on button "Save as" at bounding box center [952, 29] width 62 height 34
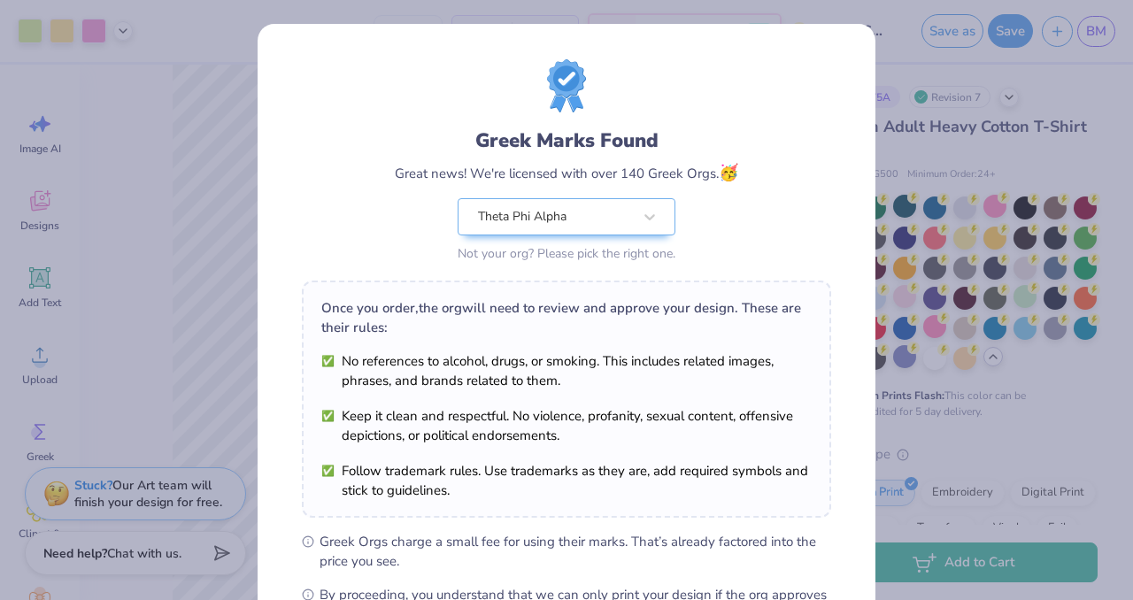
scroll to position [228, 0]
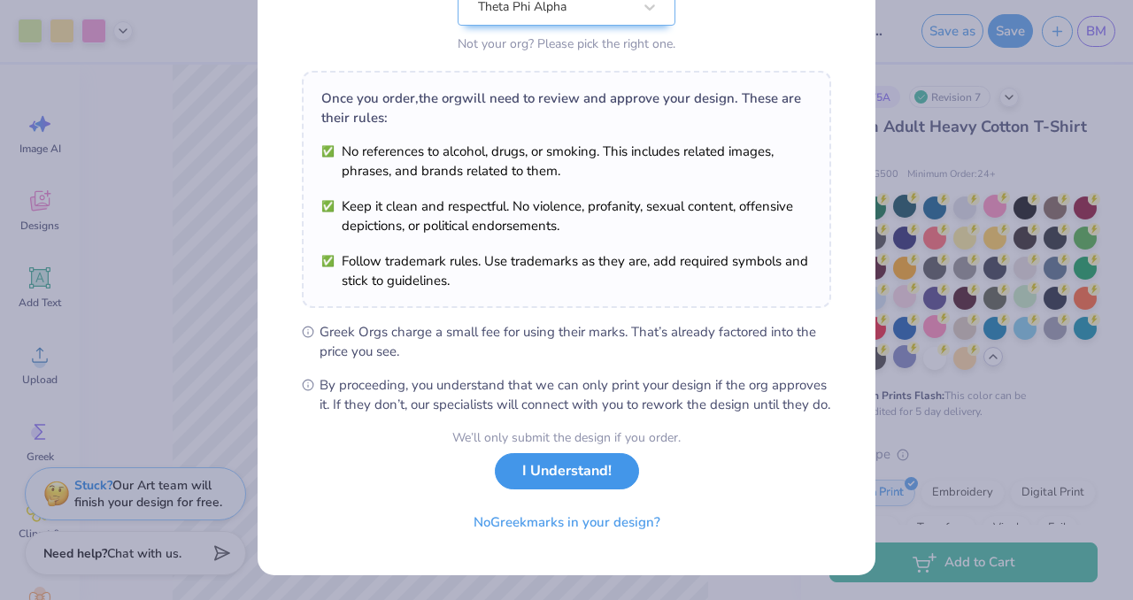
click at [571, 477] on button "I Understand!" at bounding box center [567, 471] width 144 height 36
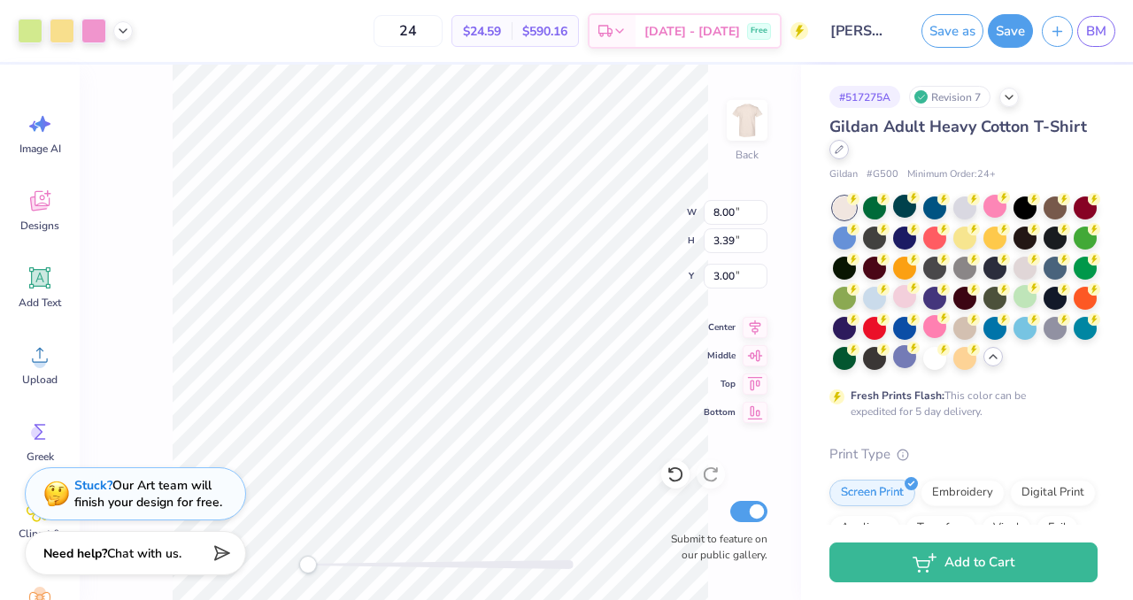
click at [844, 150] on div at bounding box center [838, 149] width 19 height 19
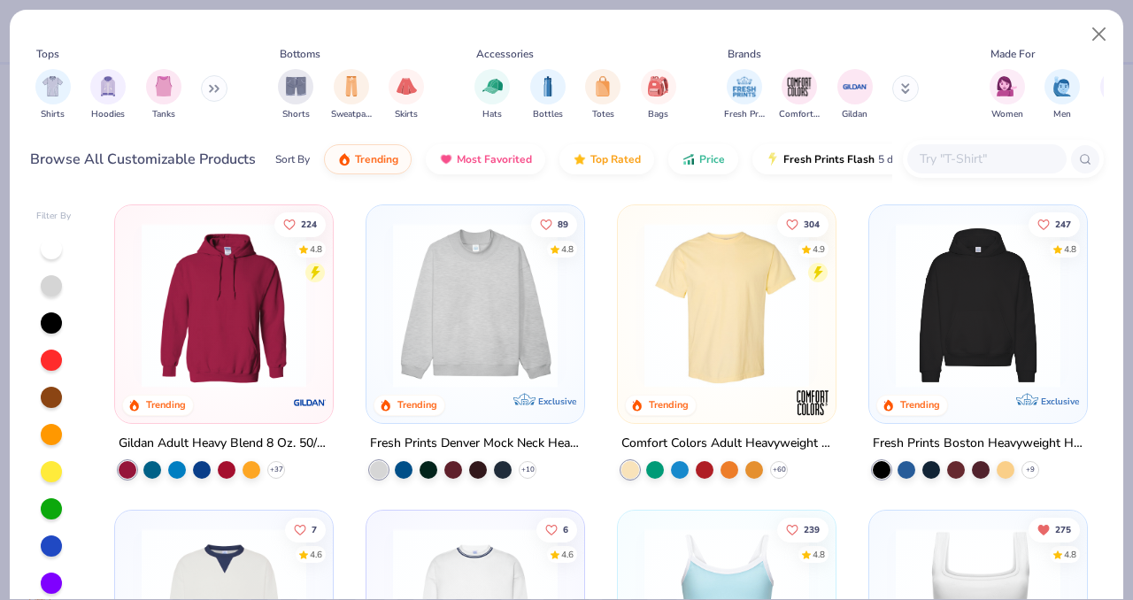
click at [976, 156] on input "text" at bounding box center [986, 159] width 136 height 20
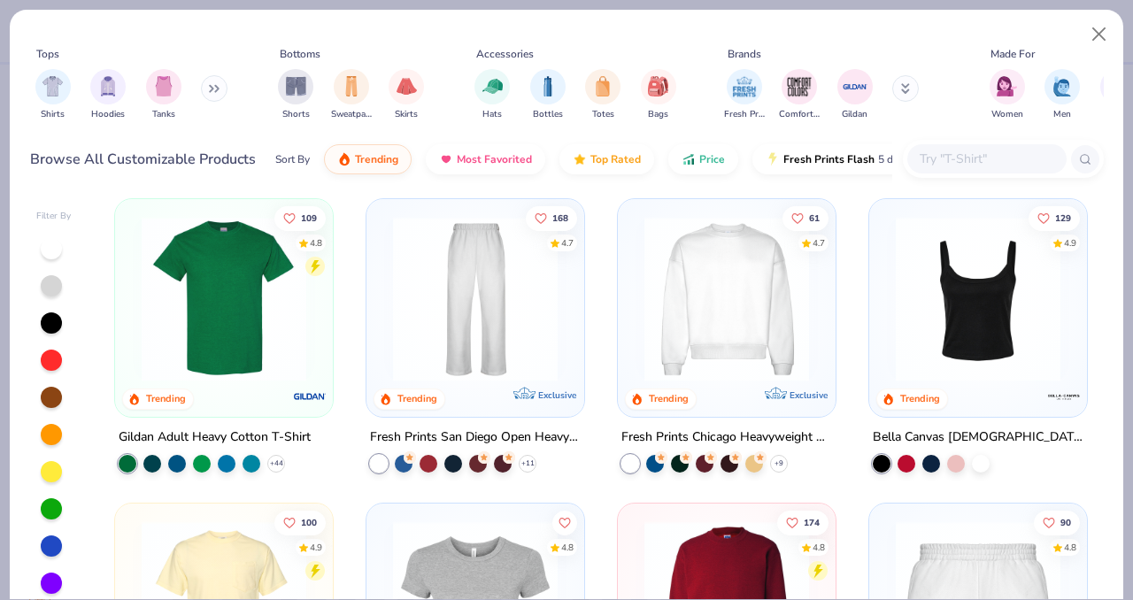
scroll to position [566, 0]
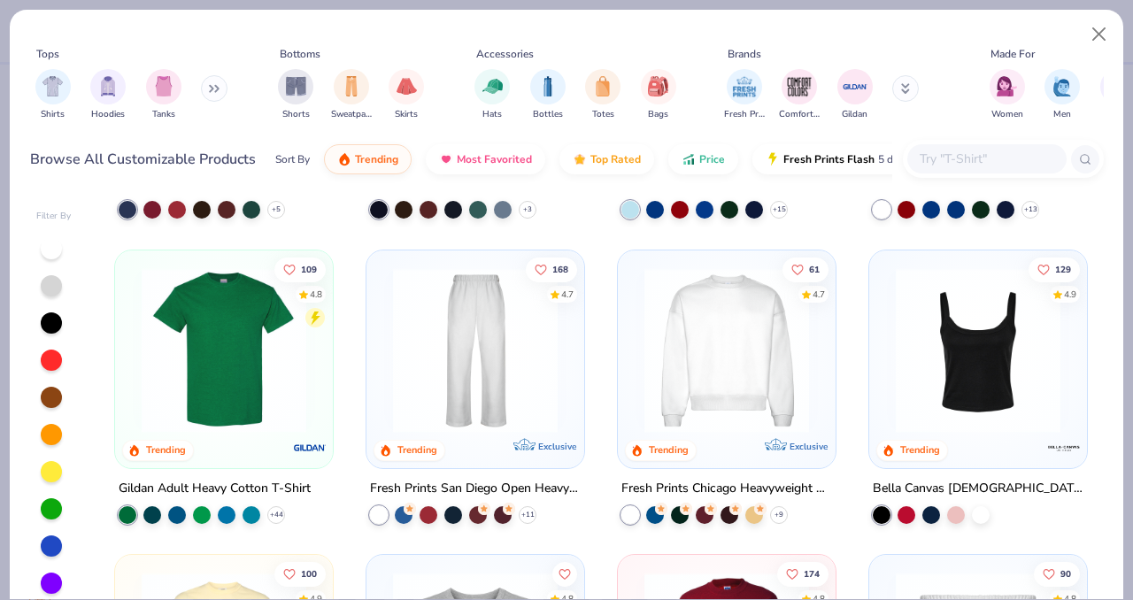
click at [964, 164] on input "text" at bounding box center [986, 159] width 136 height 20
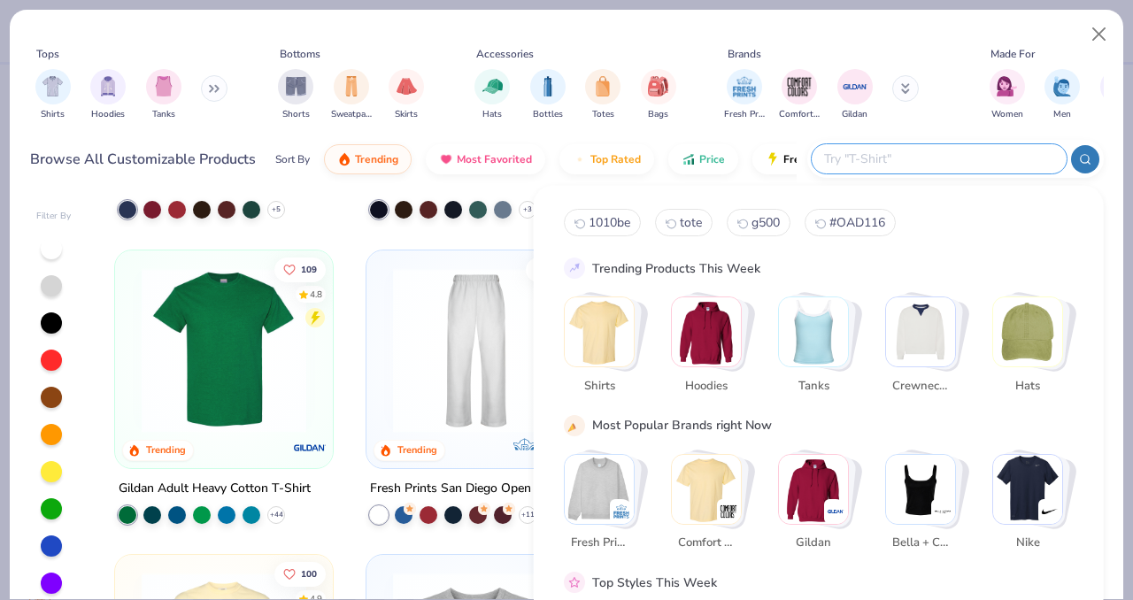
click at [798, 489] on img "Stack Card Button Gildan" at bounding box center [813, 488] width 69 height 69
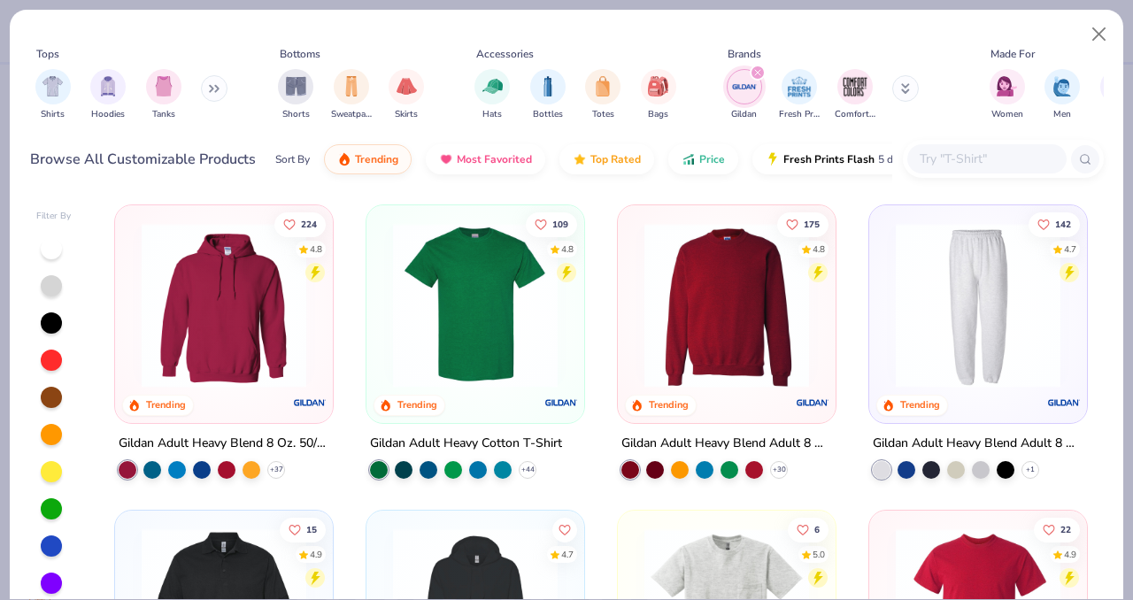
click at [1005, 296] on img at bounding box center [978, 305] width 182 height 165
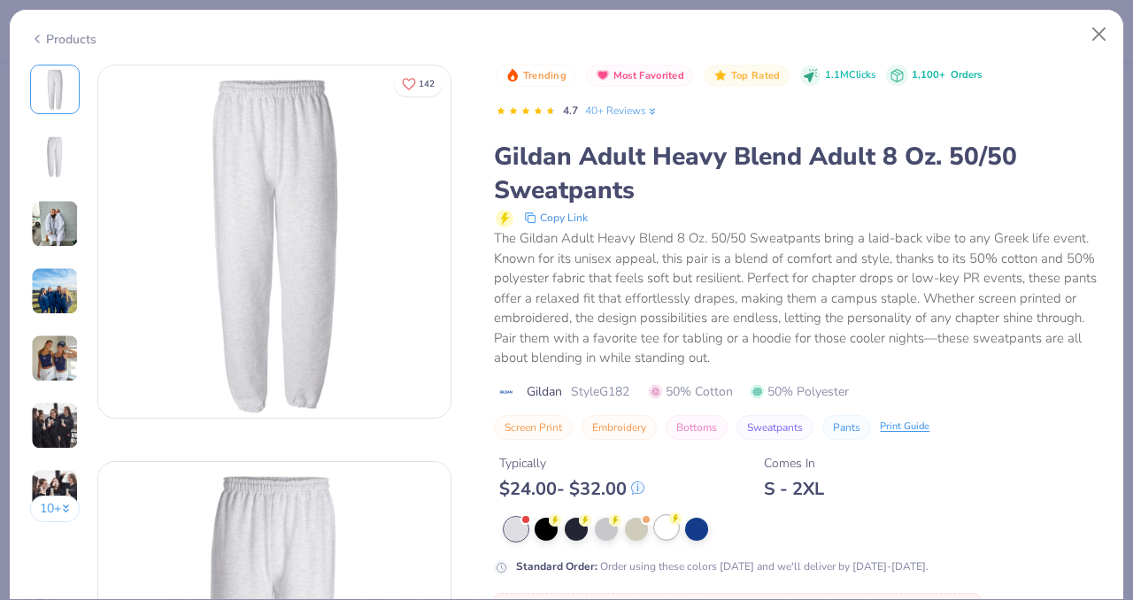
click at [676, 535] on div at bounding box center [666, 527] width 23 height 23
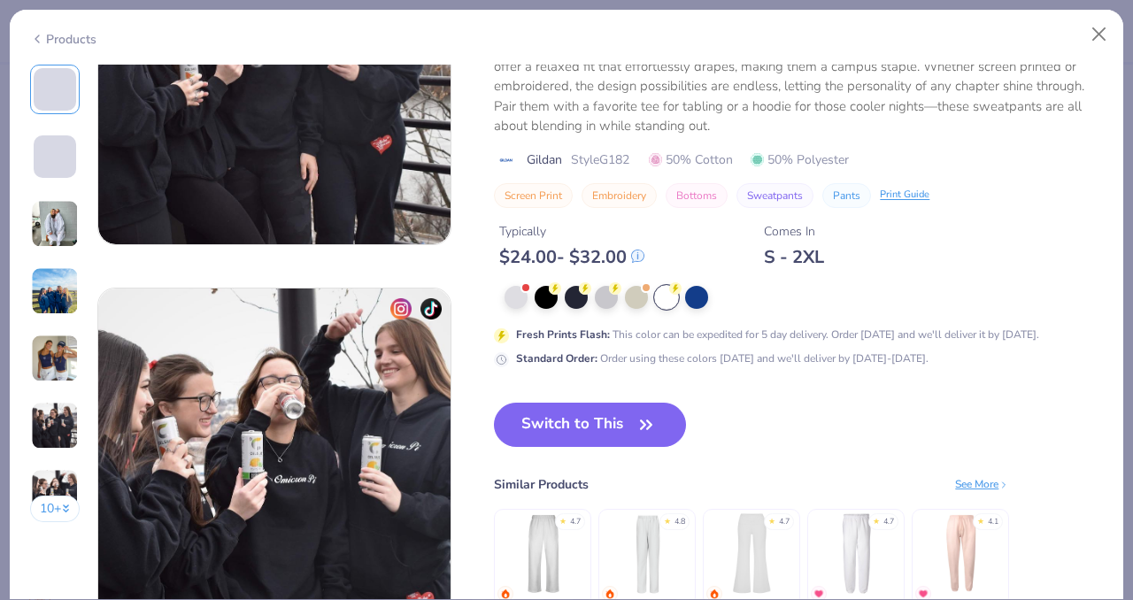
scroll to position [2345, 0]
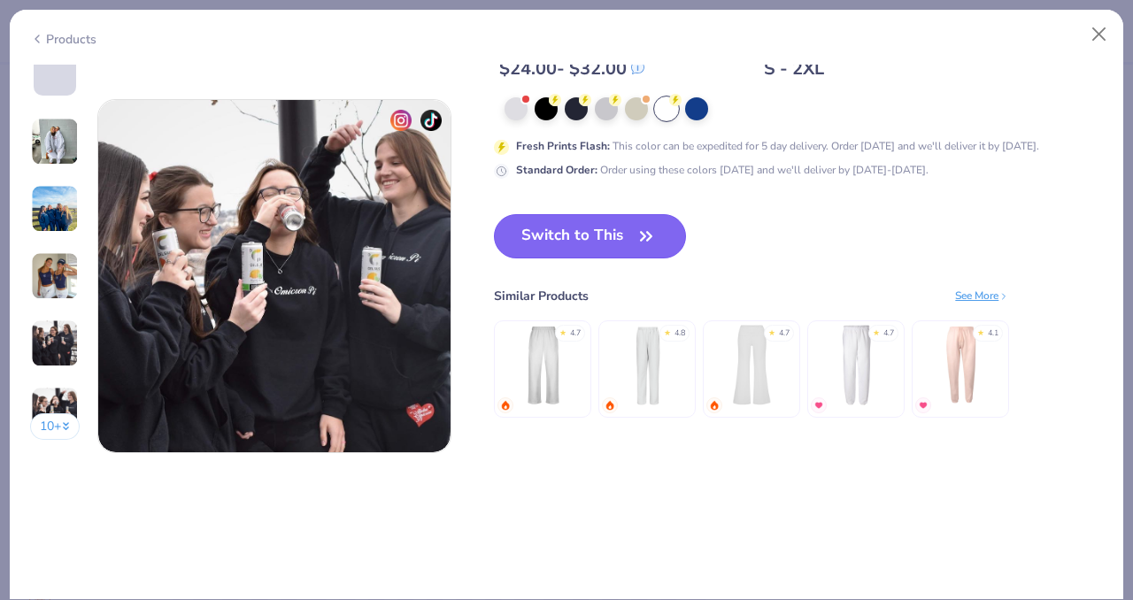
click at [583, 230] on button "Switch to This" at bounding box center [590, 236] width 192 height 44
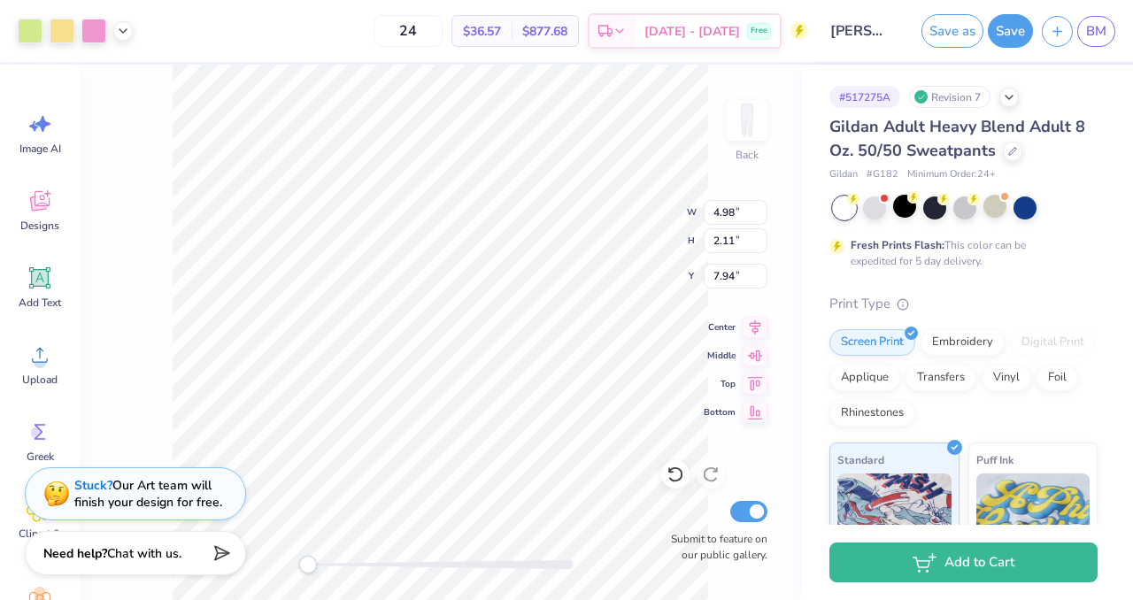
type input "4.98"
type input "2.11"
type input "7.94"
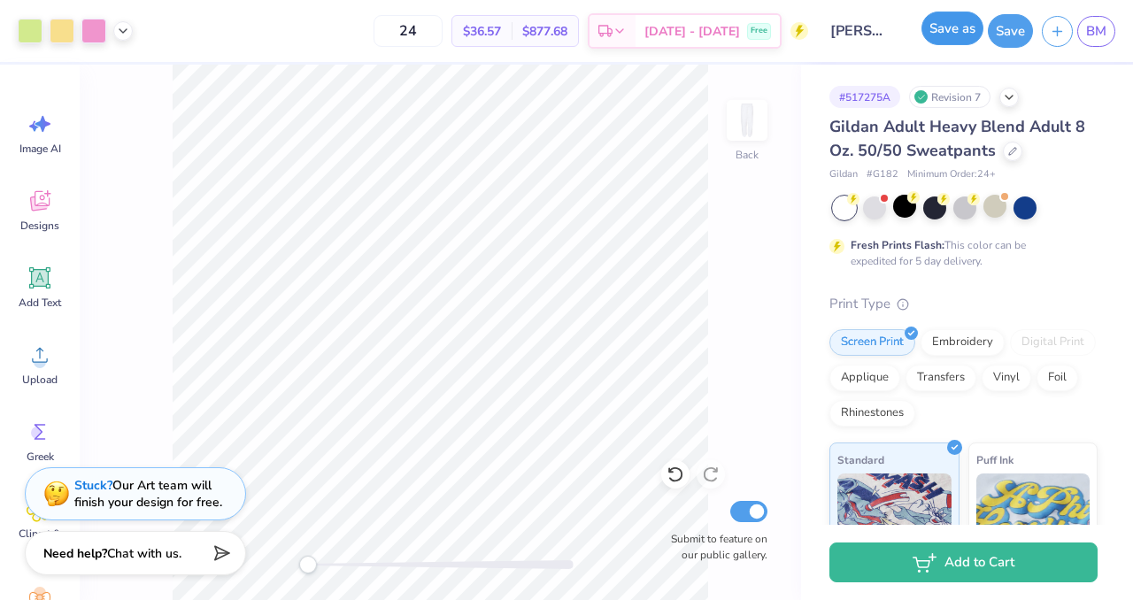
click at [939, 30] on button "Save as" at bounding box center [952, 29] width 62 height 34
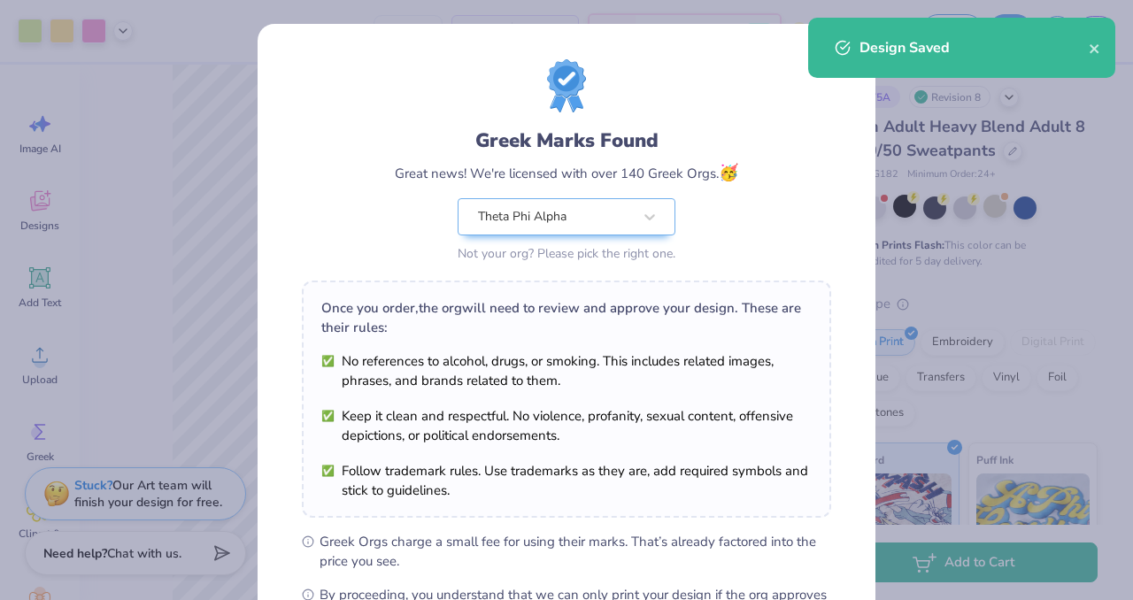
scroll to position [228, 0]
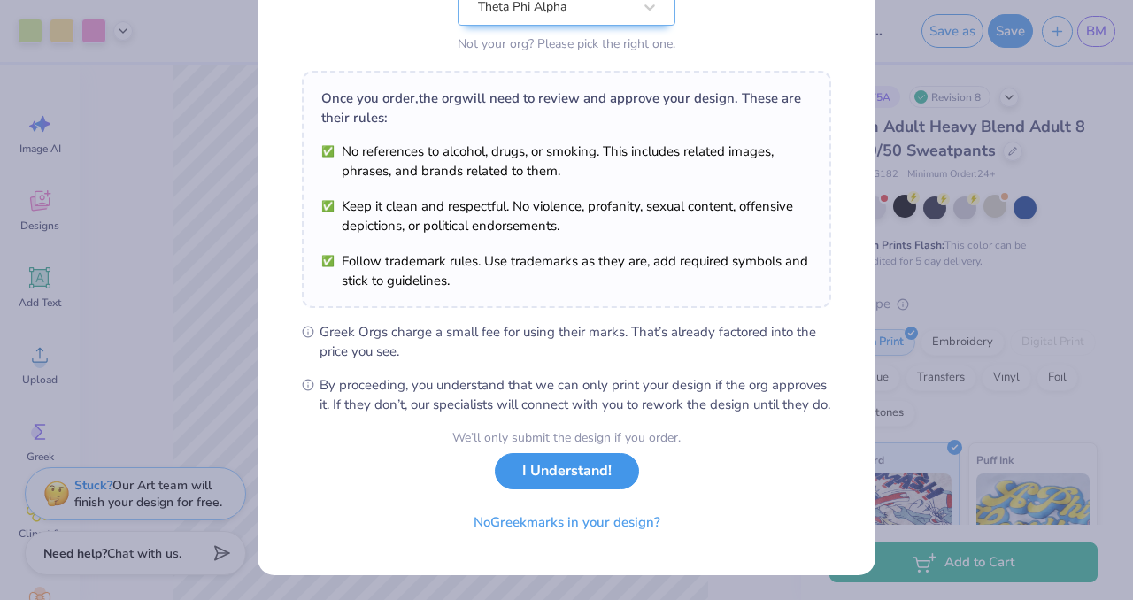
click at [586, 476] on button "I Understand!" at bounding box center [567, 471] width 144 height 36
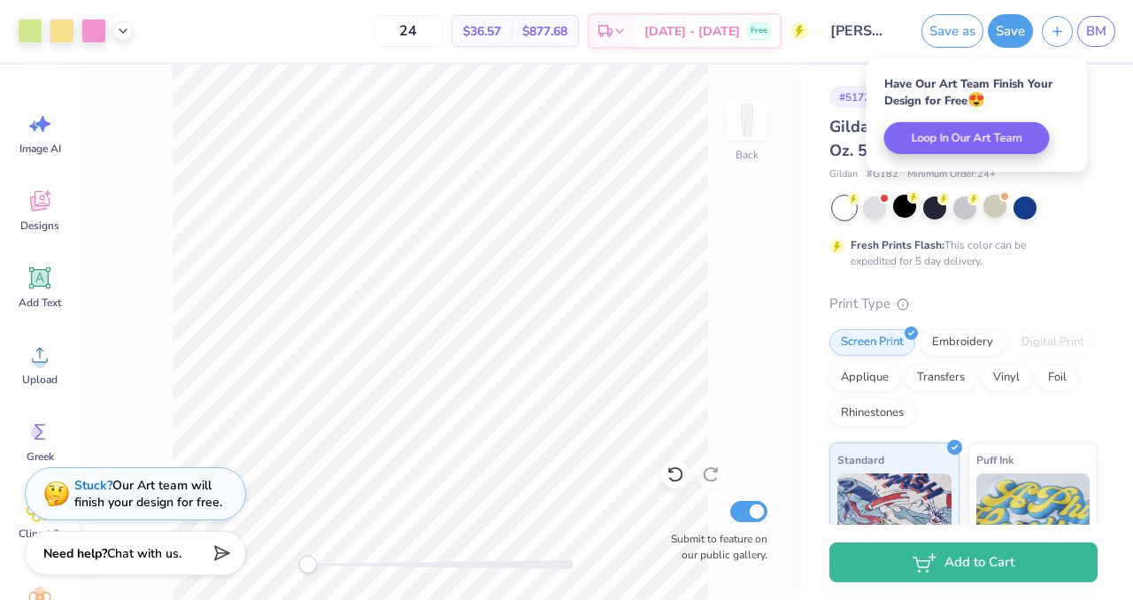
scroll to position [0, 0]
click at [998, 213] on div at bounding box center [994, 206] width 23 height 23
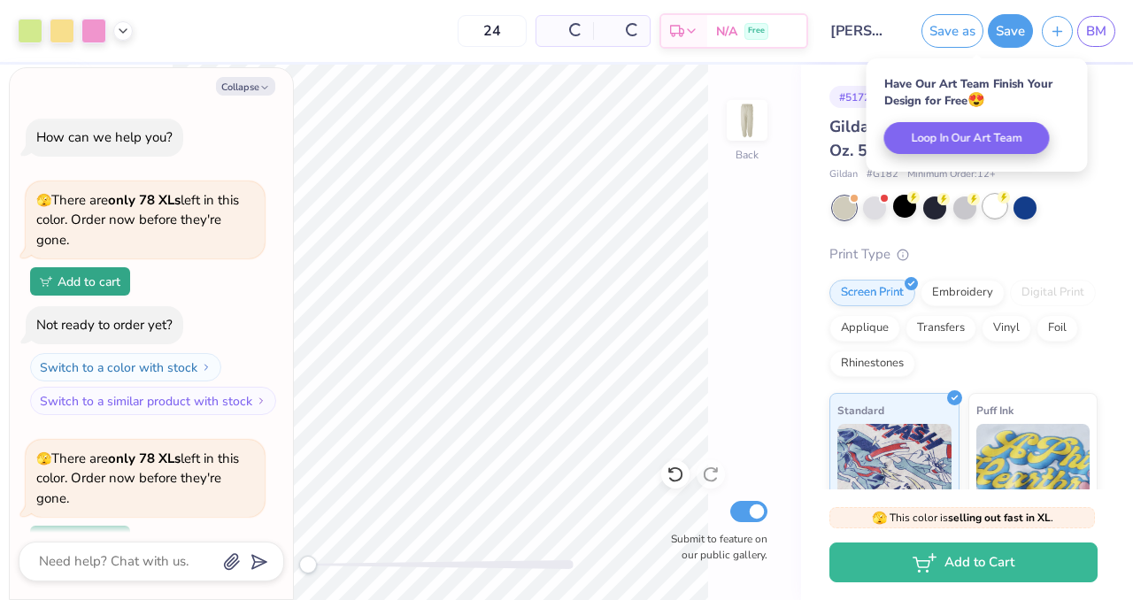
scroll to position [154, 0]
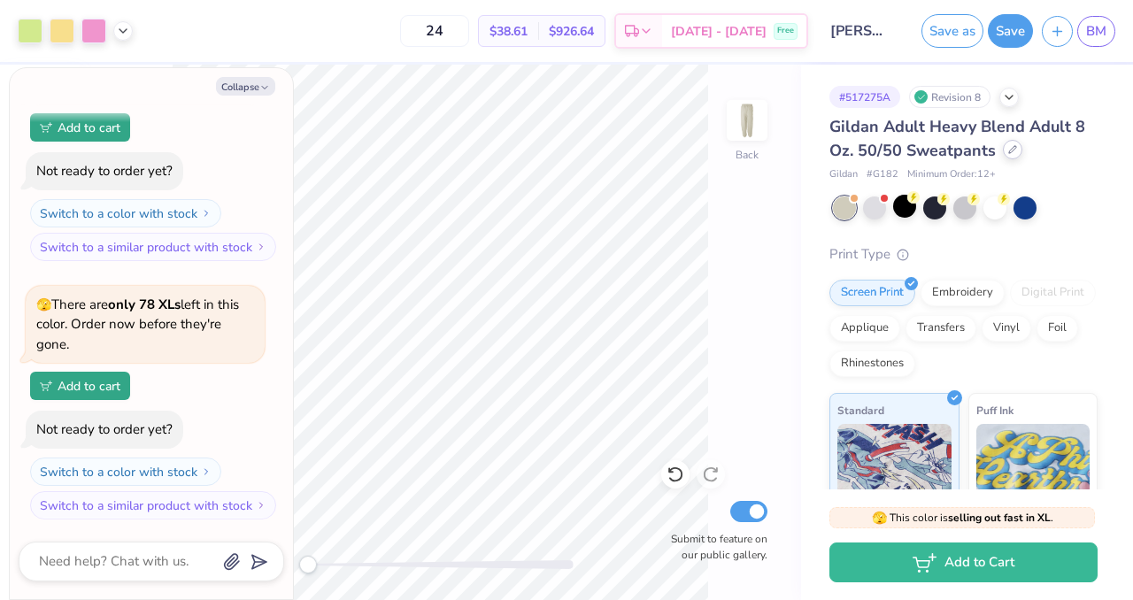
click at [1009, 150] on icon at bounding box center [1012, 149] width 7 height 7
type textarea "x"
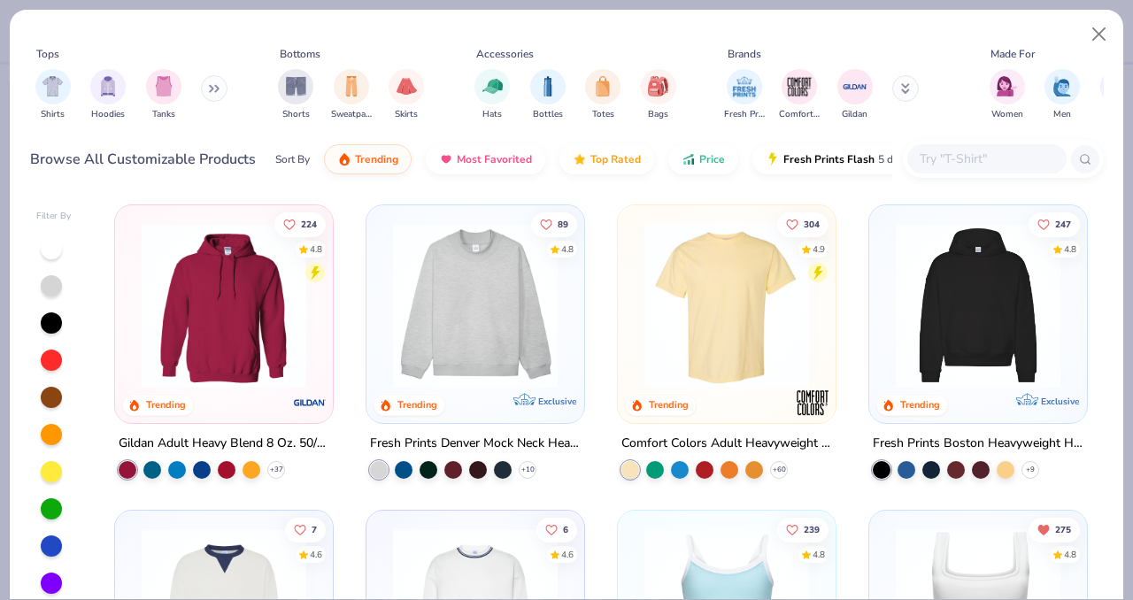
click at [974, 154] on input "text" at bounding box center [986, 159] width 136 height 20
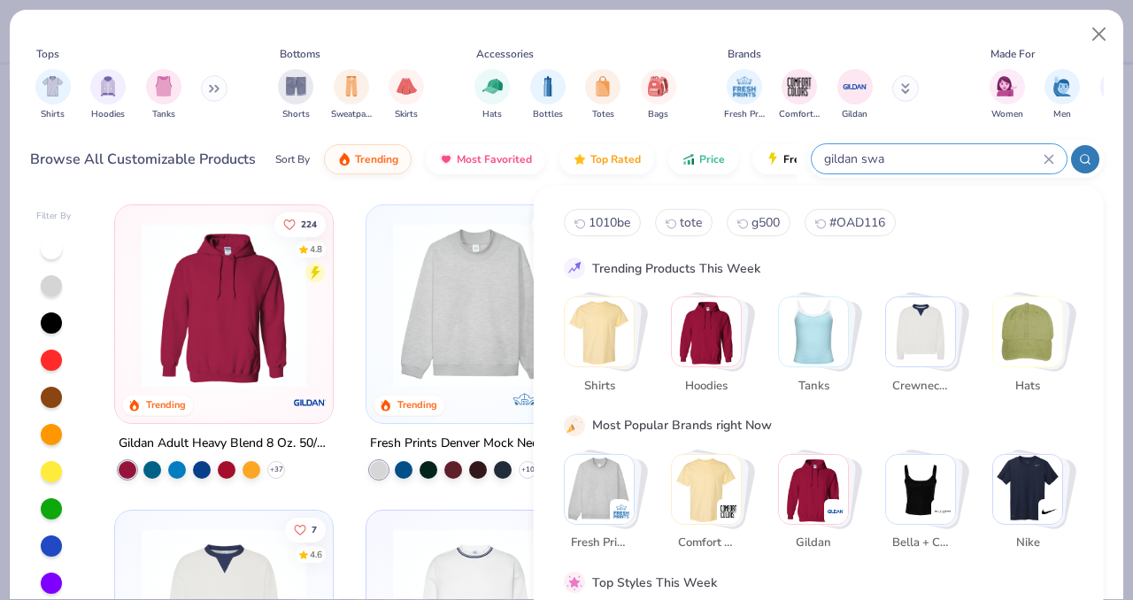
click at [970, 154] on input "gildan swa" at bounding box center [932, 159] width 221 height 20
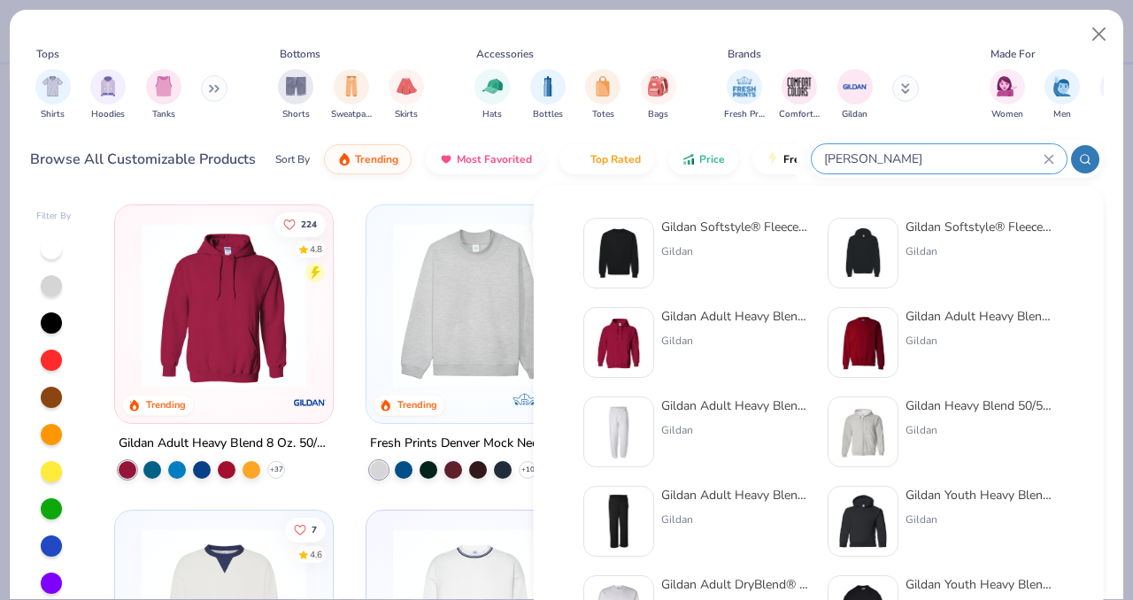
type input "[PERSON_NAME]"
click at [691, 504] on div "Gildan Adult Heavy Blend™ Adult 50/50 Open-Bottom Sweatpant Gildan" at bounding box center [735, 521] width 149 height 71
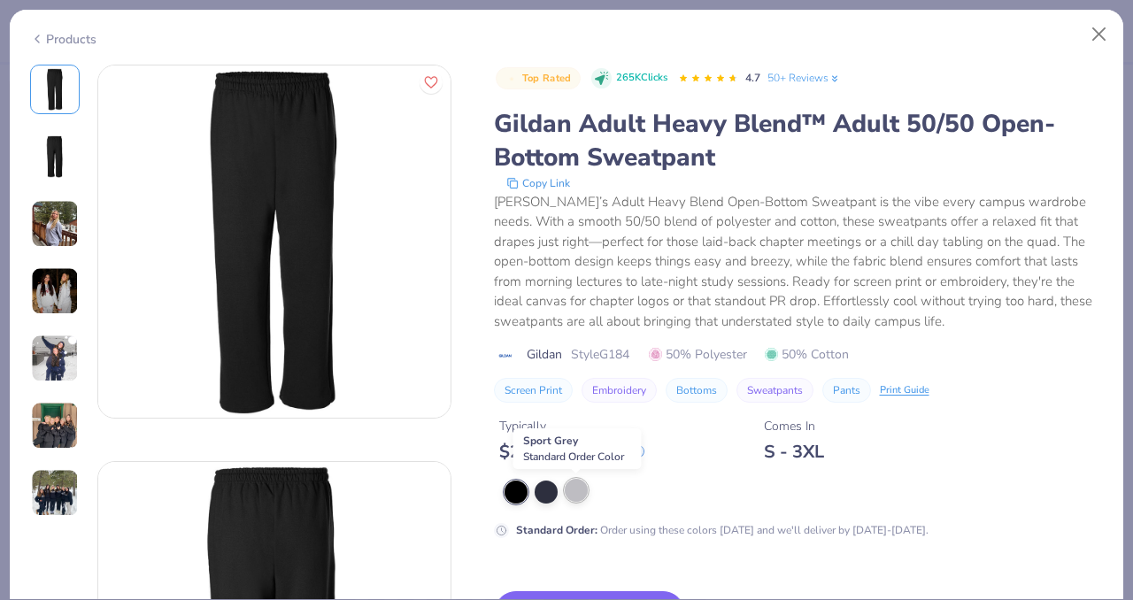
click at [582, 494] on div at bounding box center [576, 490] width 23 height 23
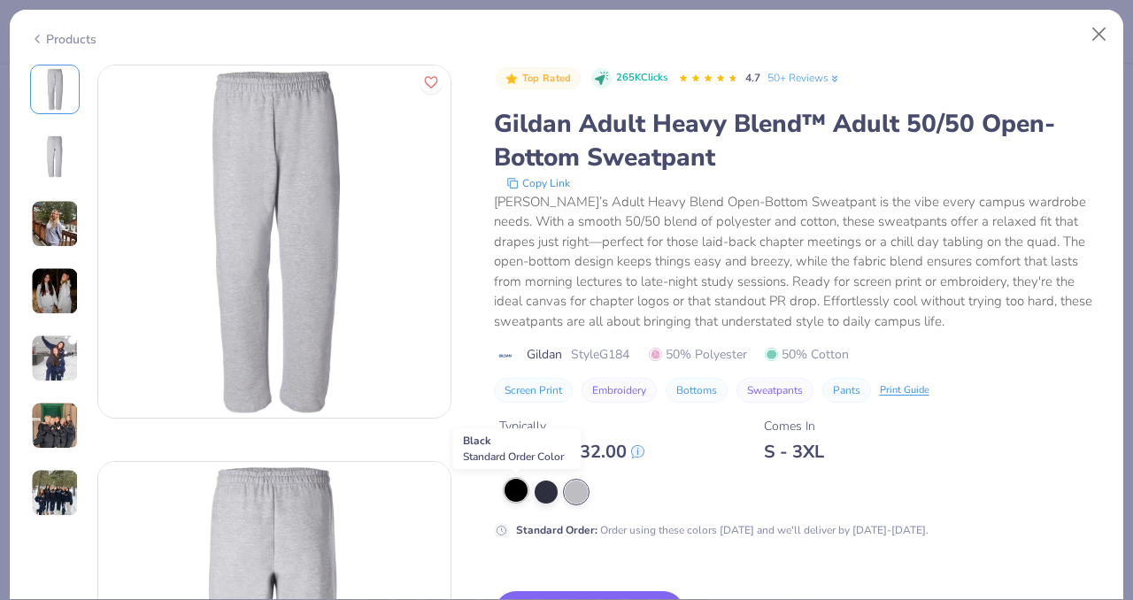
click at [516, 495] on div at bounding box center [516, 490] width 23 height 23
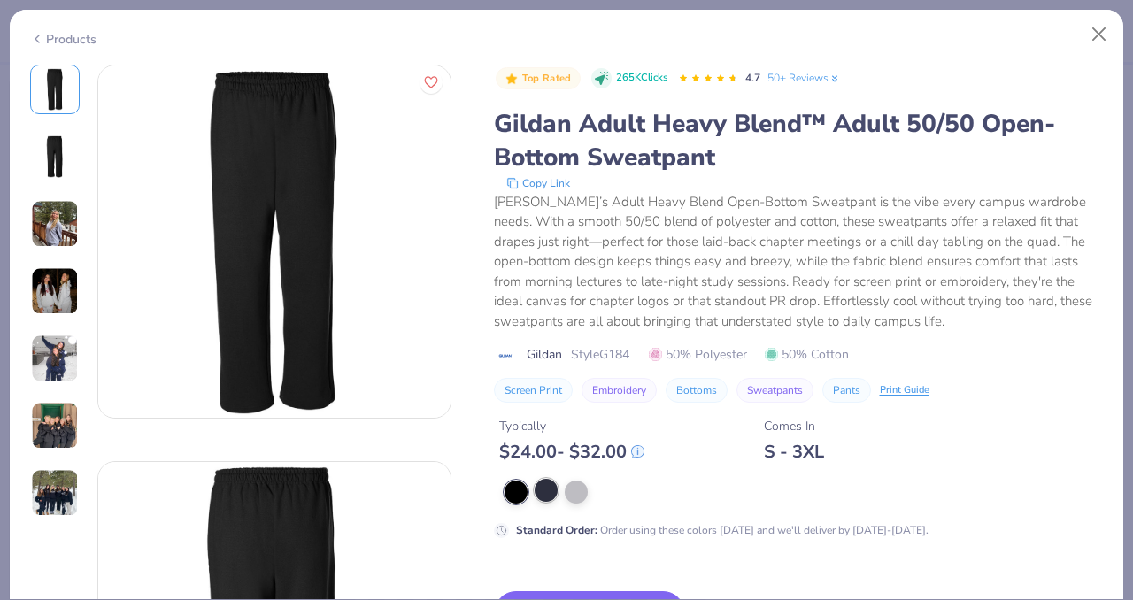
click at [548, 494] on div at bounding box center [546, 490] width 23 height 23
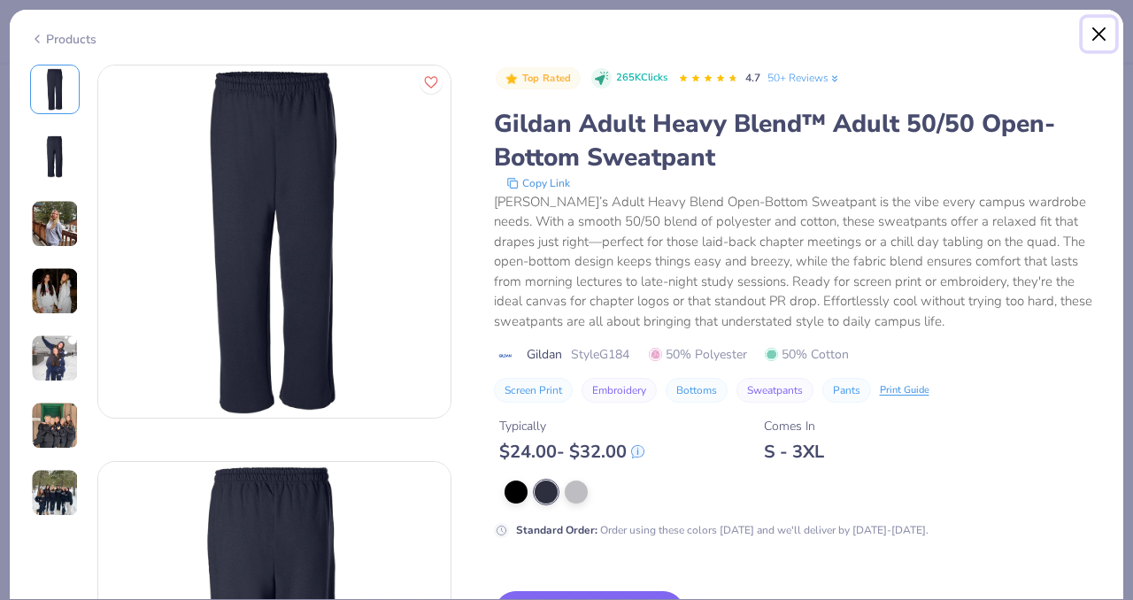
click at [1101, 34] on button "Close" at bounding box center [1100, 35] width 34 height 34
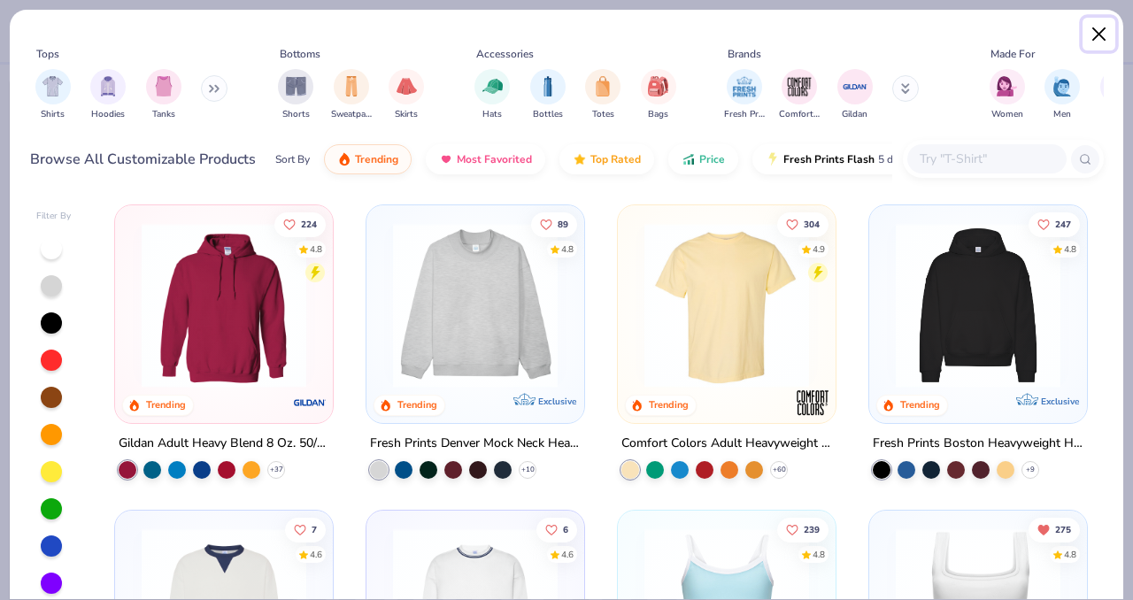
click at [1098, 35] on button "Close" at bounding box center [1100, 35] width 34 height 34
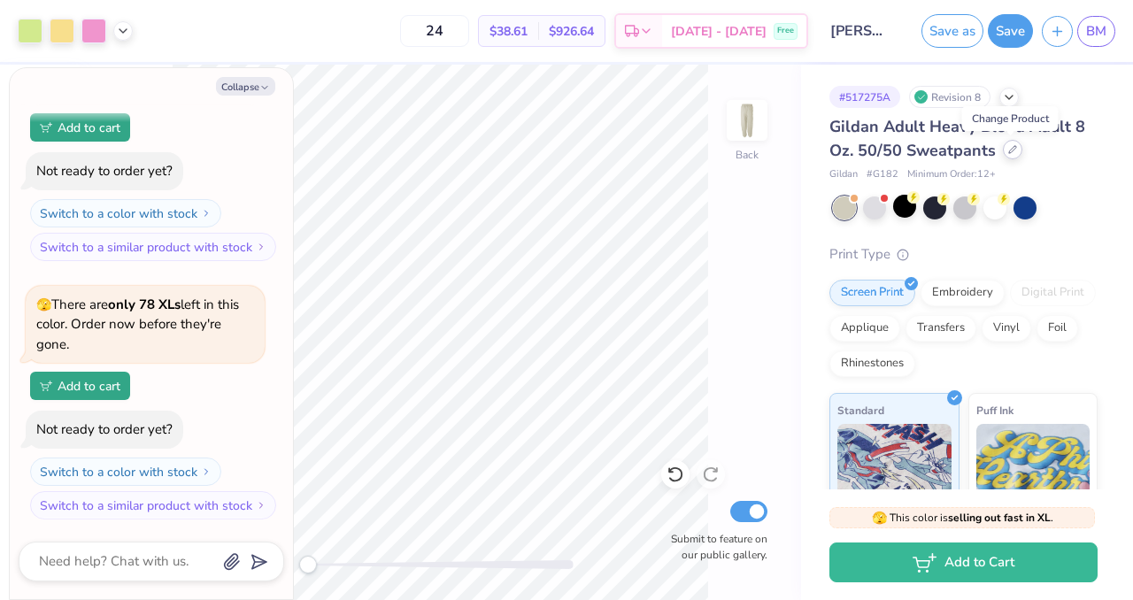
click at [1009, 153] on icon at bounding box center [1012, 149] width 9 height 9
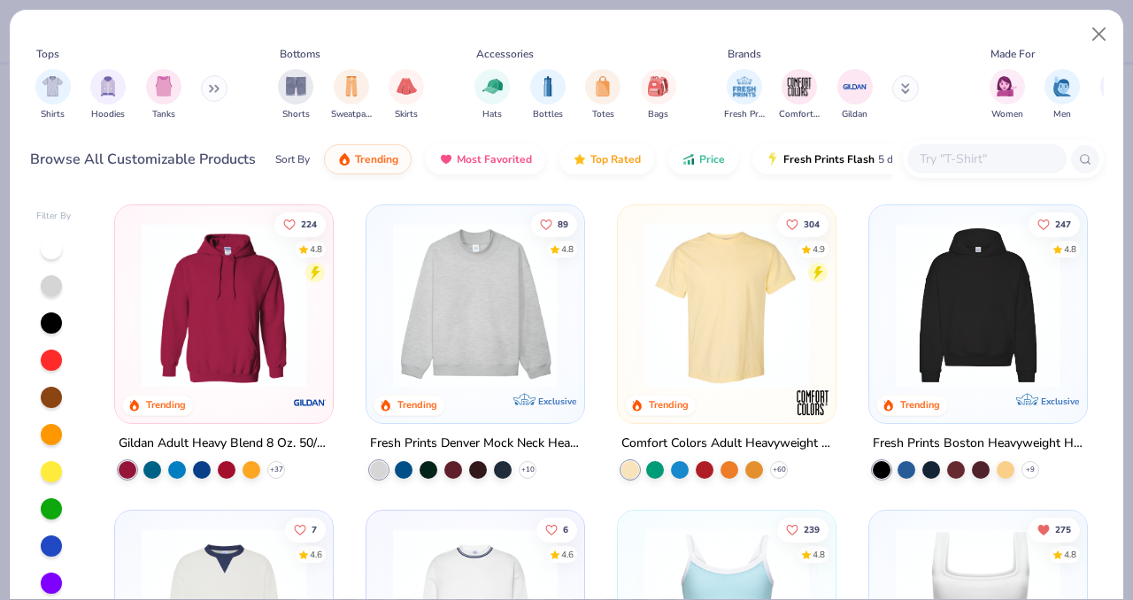
click at [959, 157] on input "text" at bounding box center [986, 159] width 136 height 20
click at [602, 93] on img "filter for Totes" at bounding box center [602, 84] width 19 height 20
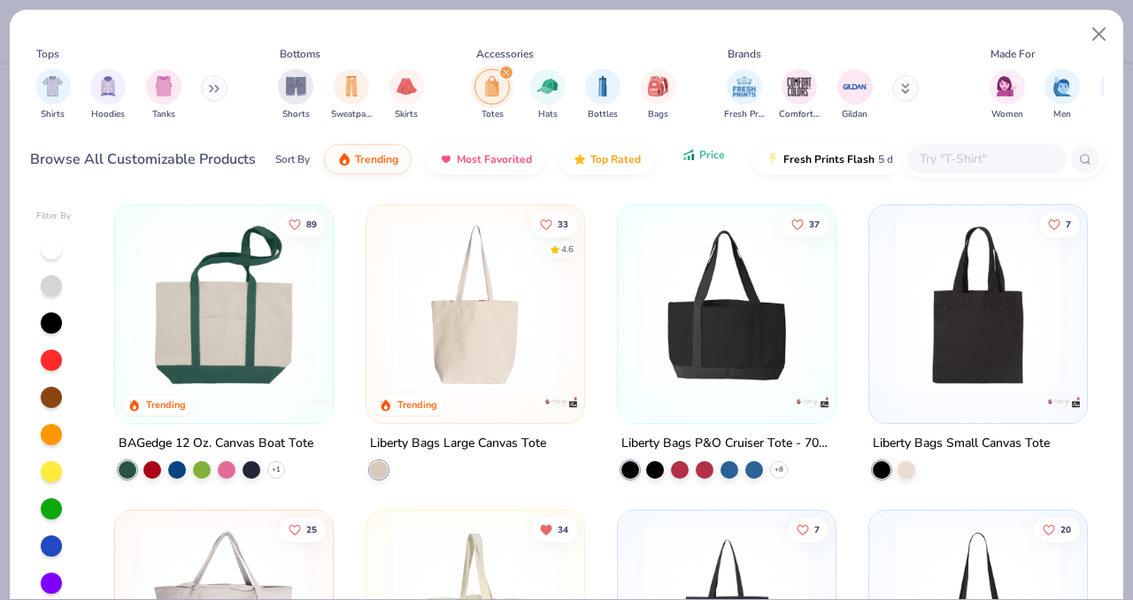
click at [713, 154] on span "Price" at bounding box center [712, 155] width 26 height 14
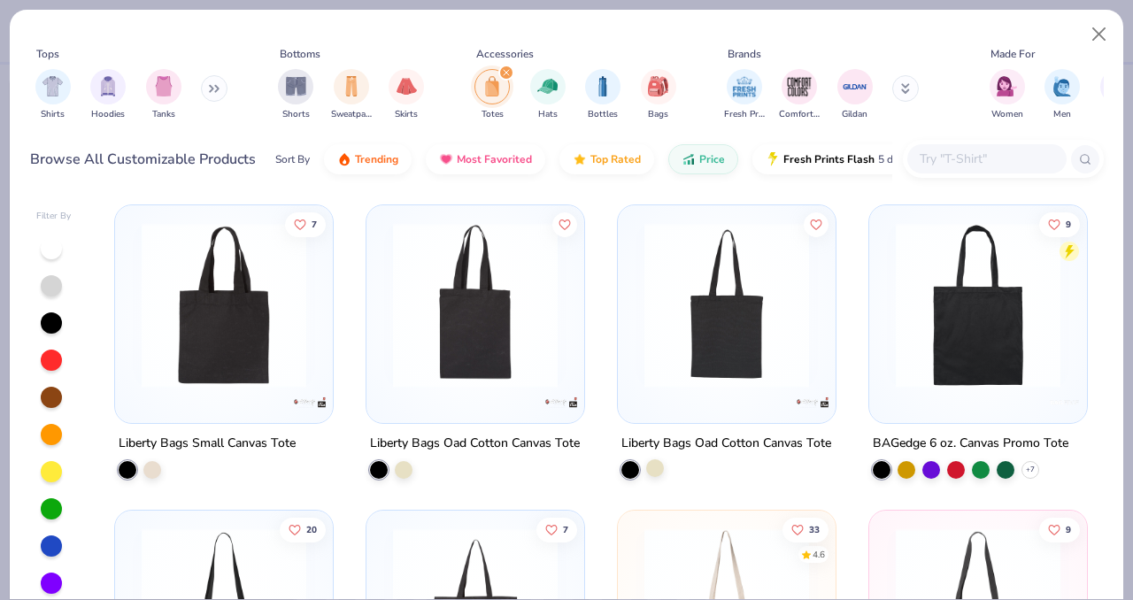
click at [659, 464] on div at bounding box center [655, 468] width 18 height 18
click at [705, 343] on img at bounding box center [727, 305] width 182 height 165
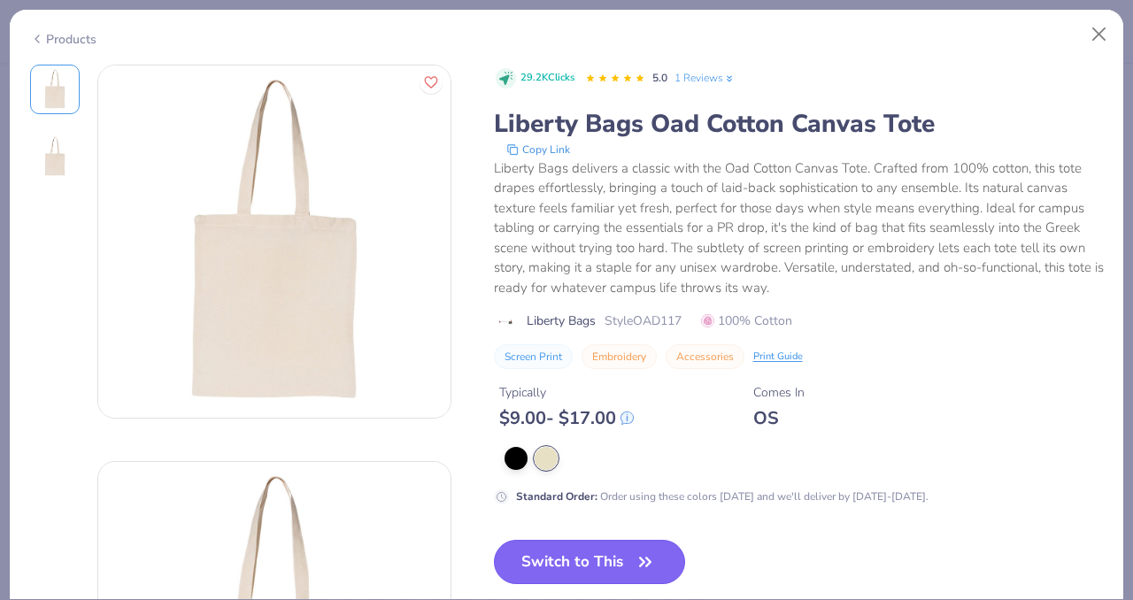
click at [589, 559] on button "Switch to This" at bounding box center [590, 562] width 192 height 44
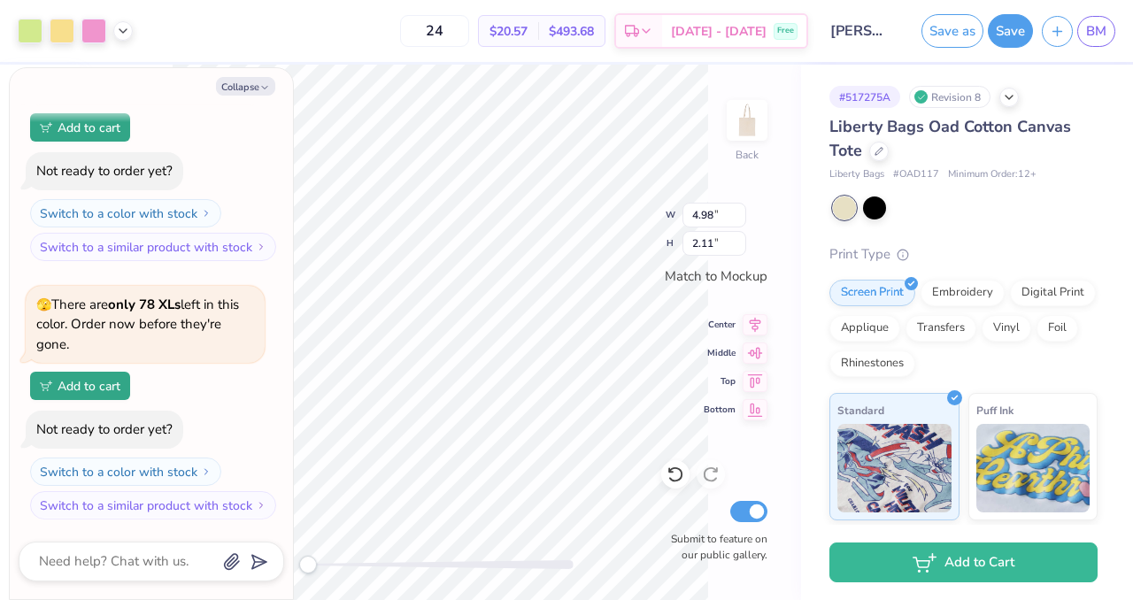
type textarea "x"
type input "5.71"
type input "2.42"
type textarea "x"
type input "6.60"
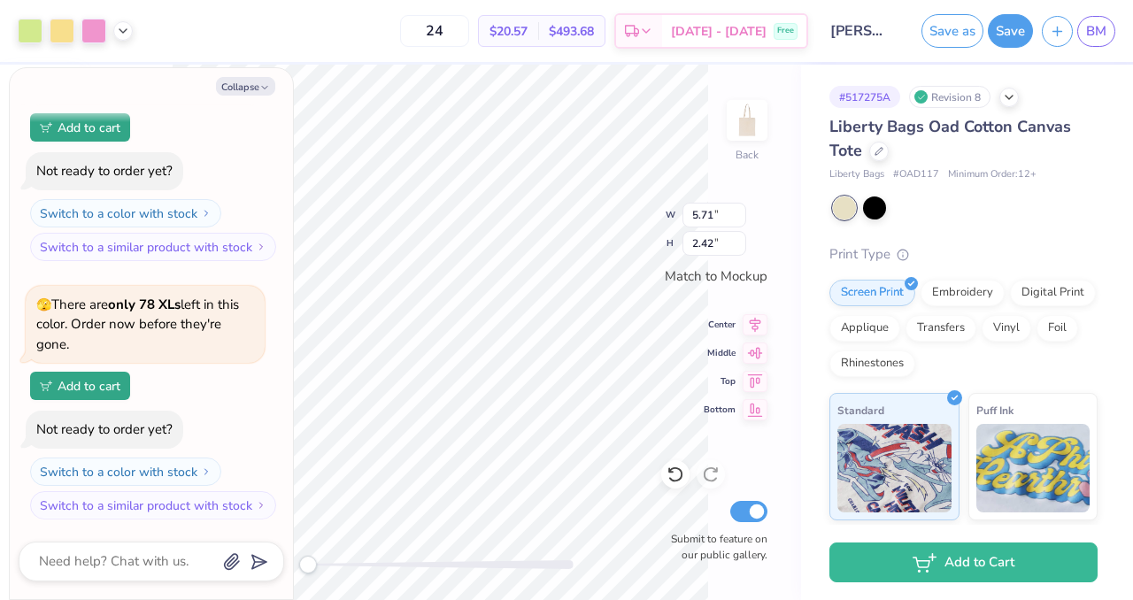
type input "2.80"
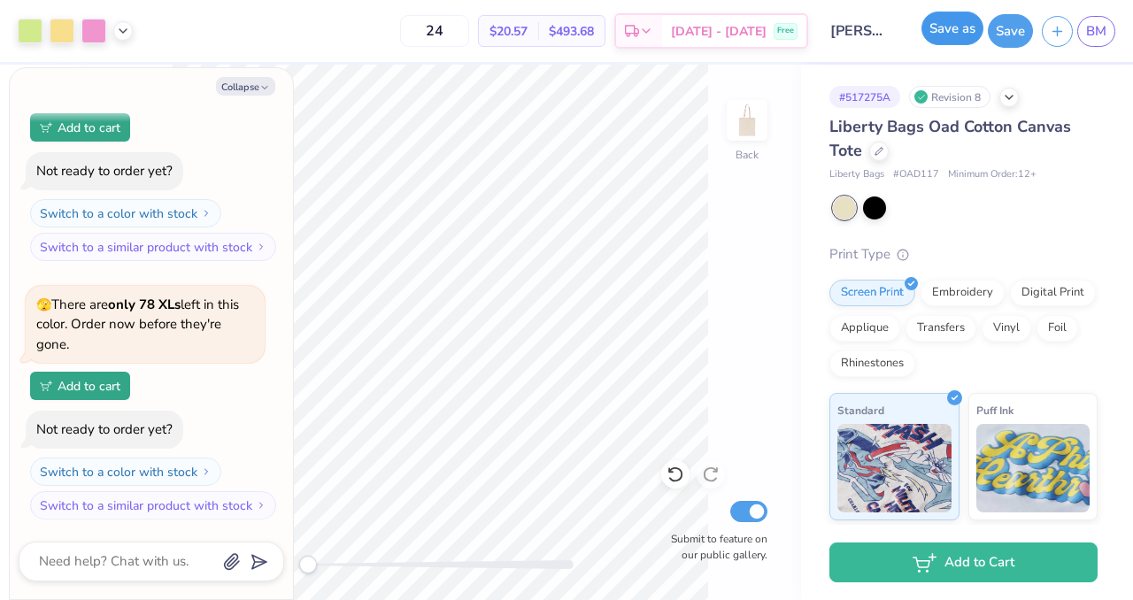
click at [952, 34] on button "Save as" at bounding box center [952, 29] width 62 height 34
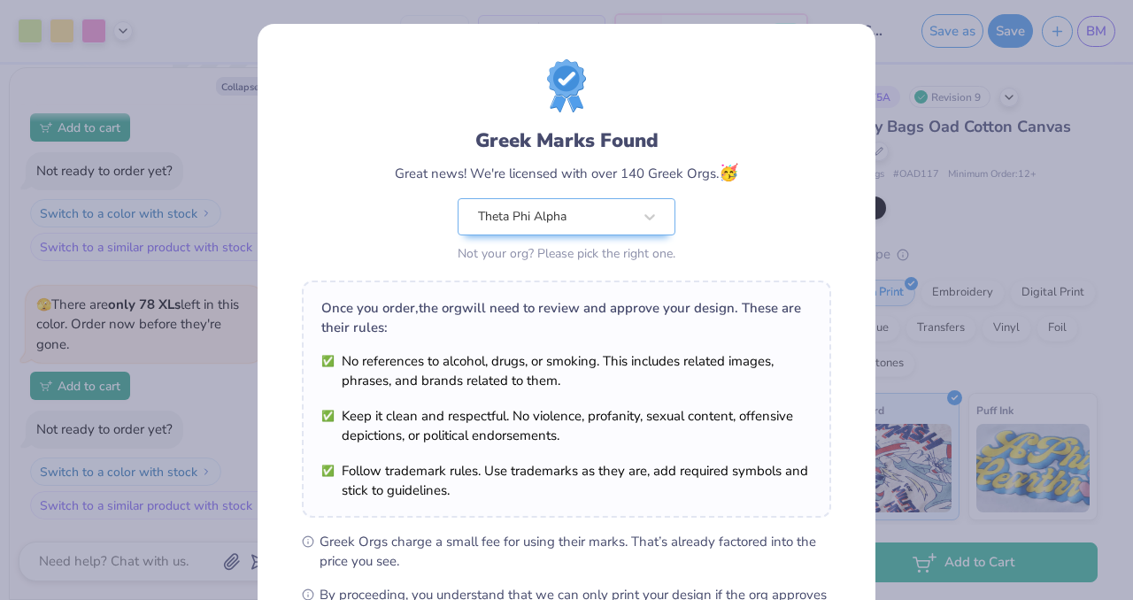
scroll to position [228, 0]
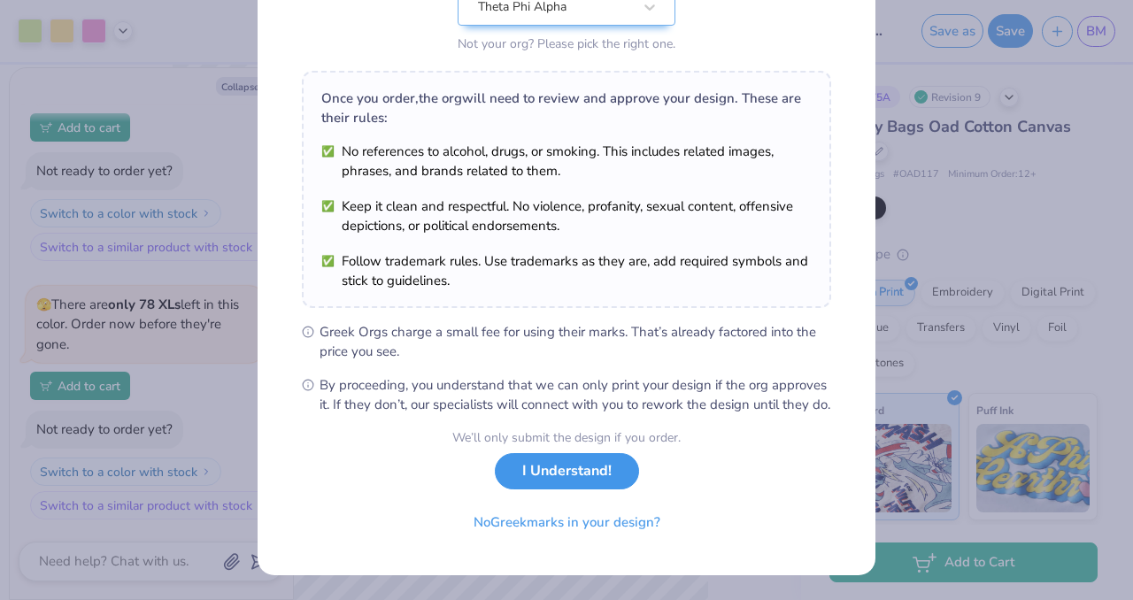
click at [590, 470] on button "I Understand!" at bounding box center [567, 471] width 144 height 36
type textarea "x"
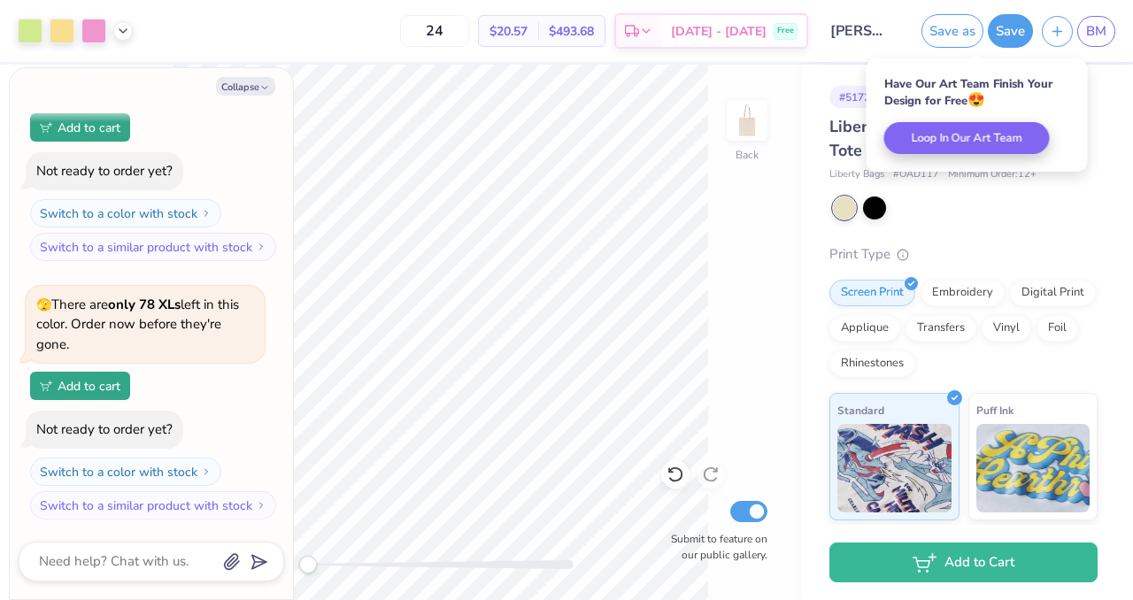
scroll to position [0, 0]
click at [1099, 36] on span "BM" at bounding box center [1096, 31] width 20 height 20
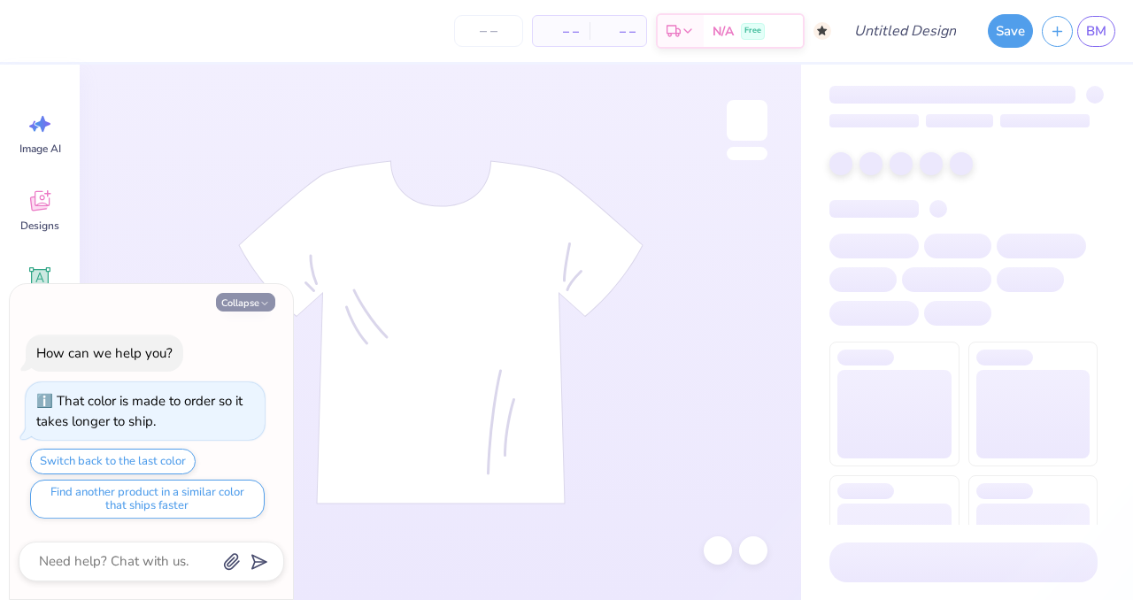
click at [248, 304] on button "Collapse" at bounding box center [245, 302] width 59 height 19
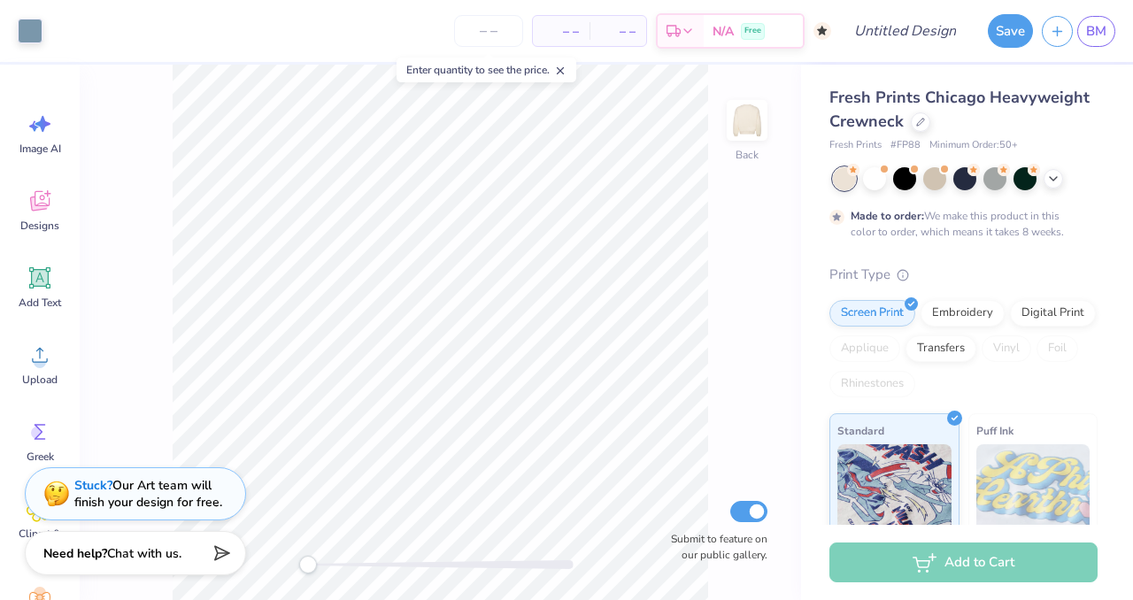
click at [924, 134] on div "Fresh Prints Chicago Heavyweight Crewneck Fresh Prints # FP88 Minimum Order: 50…" at bounding box center [963, 119] width 268 height 67
click at [920, 128] on div at bounding box center [920, 120] width 19 height 19
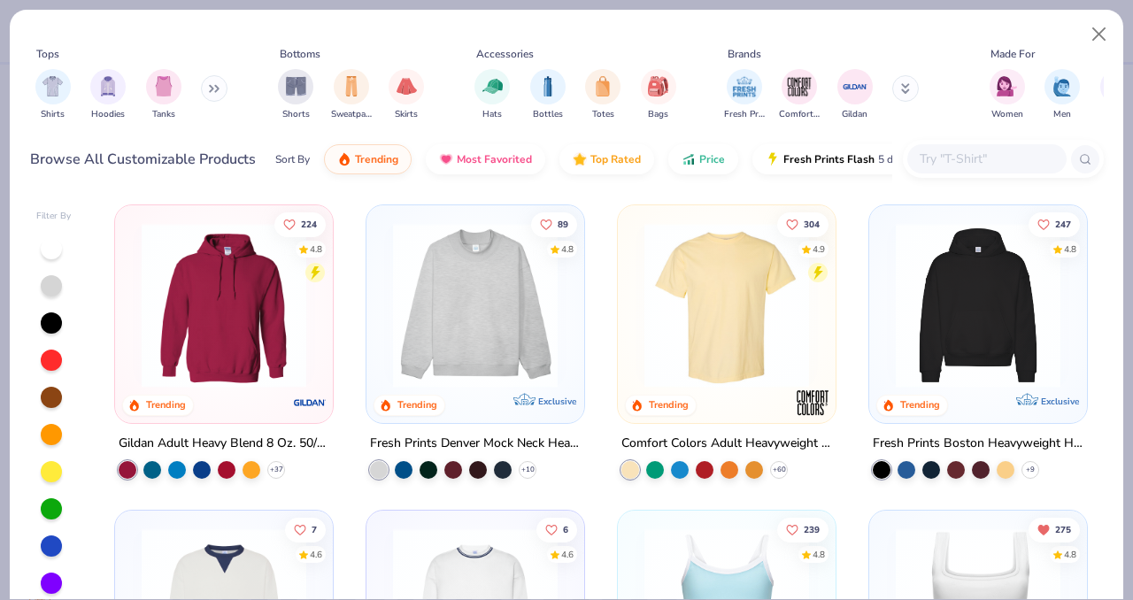
click at [975, 141] on div at bounding box center [1003, 159] width 201 height 38
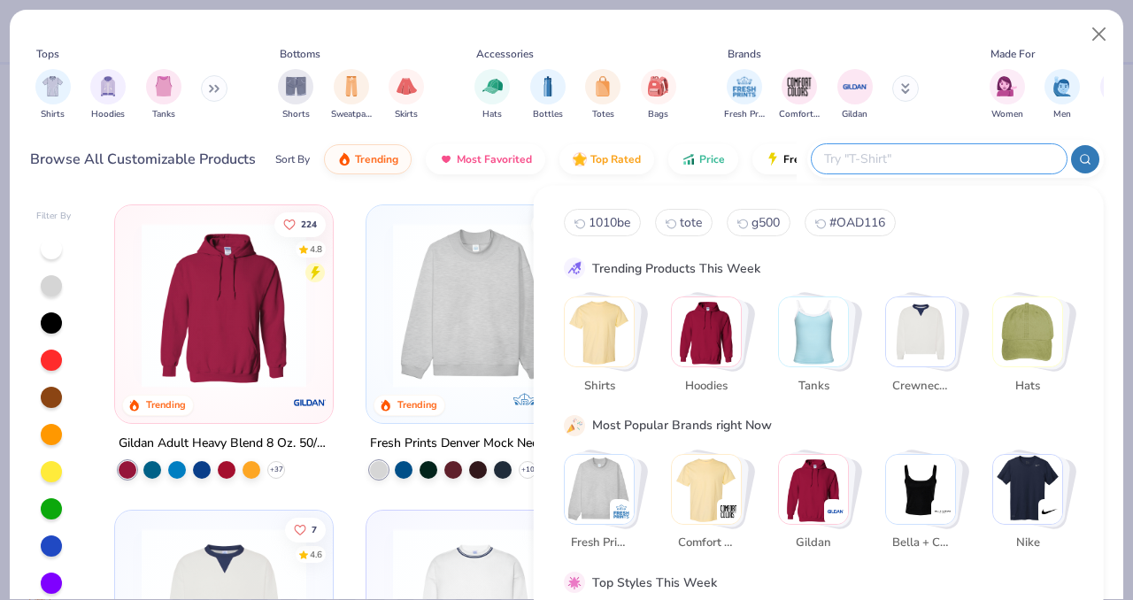
click at [828, 506] on img "Stack Card Button Gildan" at bounding box center [836, 511] width 18 height 18
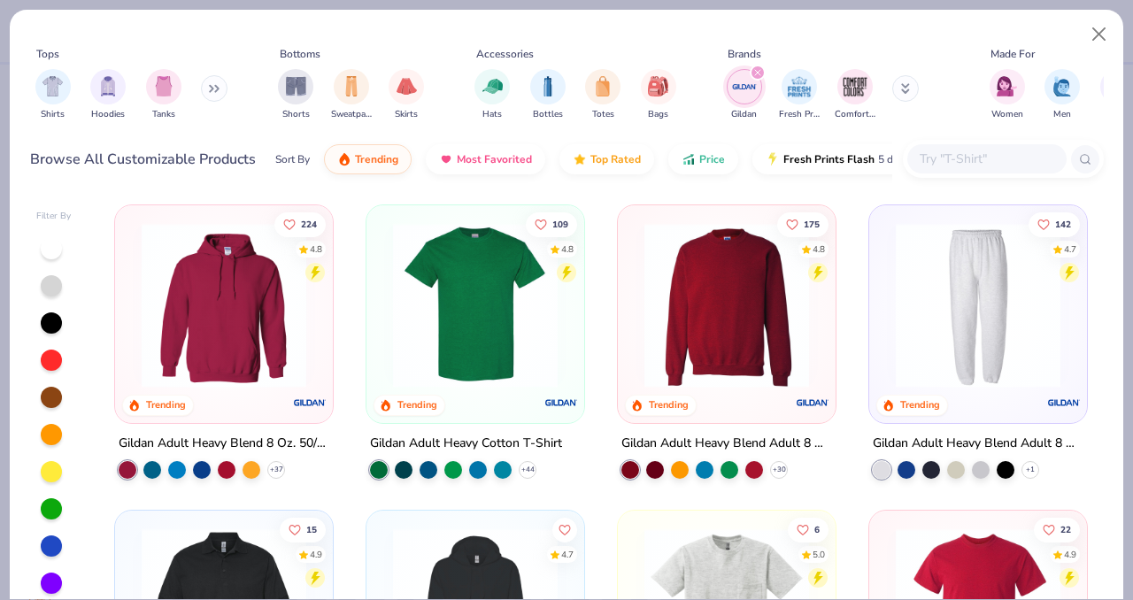
click at [472, 397] on div at bounding box center [475, 309] width 200 height 191
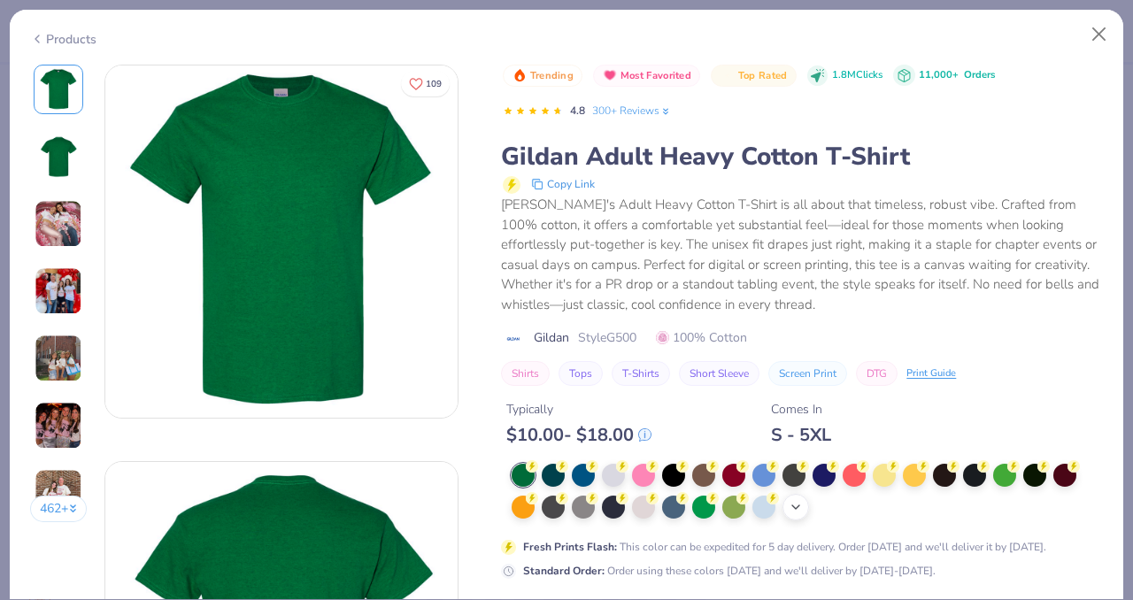
click at [802, 518] on div "+ 22" at bounding box center [795, 507] width 27 height 27
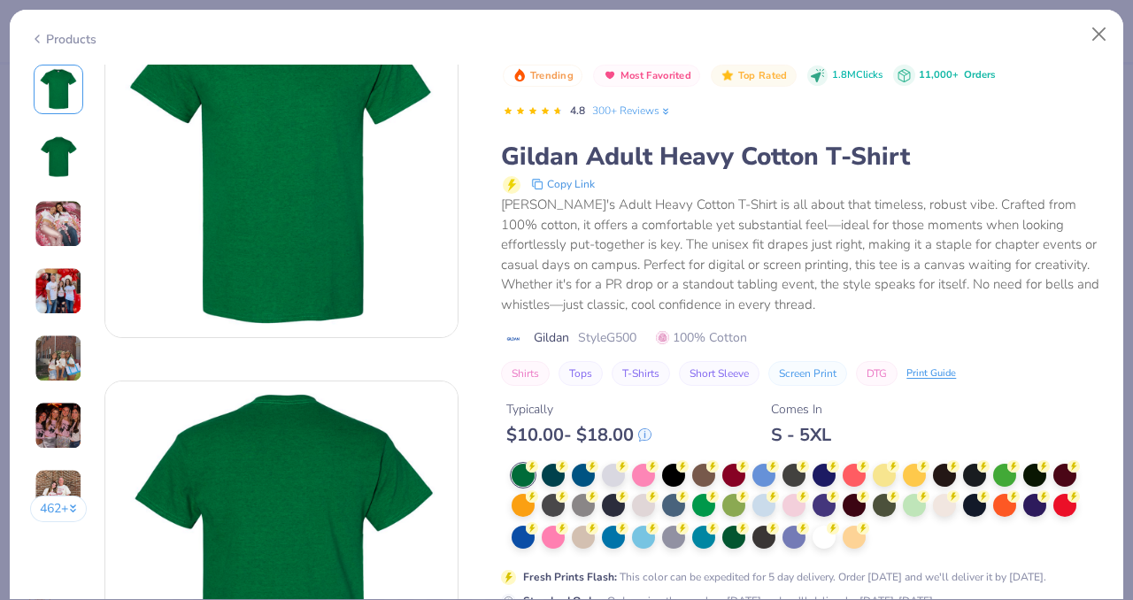
scroll to position [100, 0]
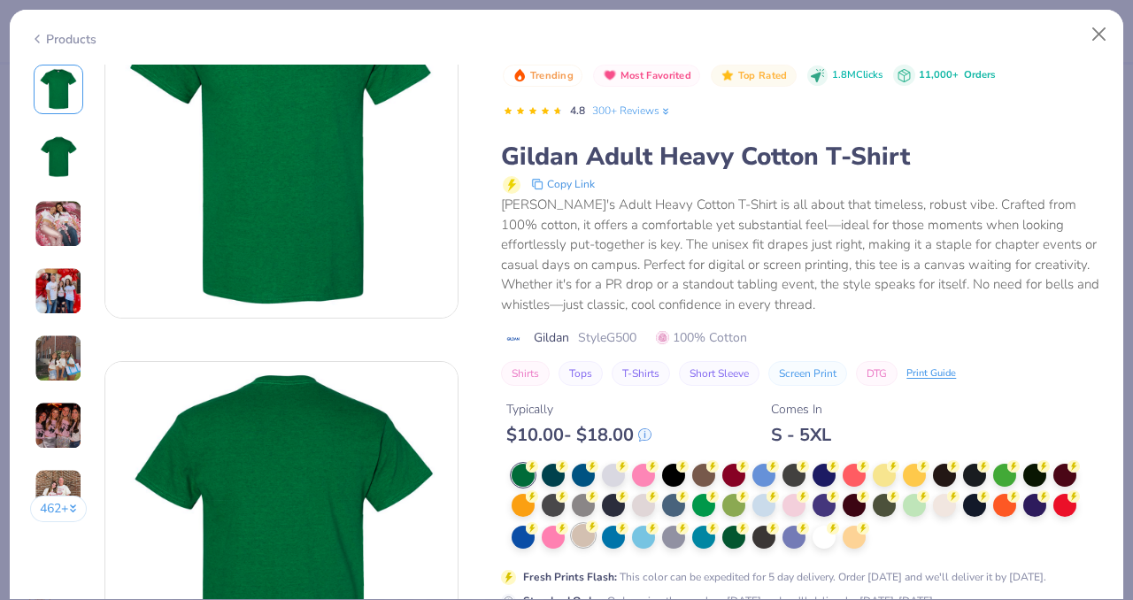
click at [578, 539] on div at bounding box center [583, 535] width 23 height 23
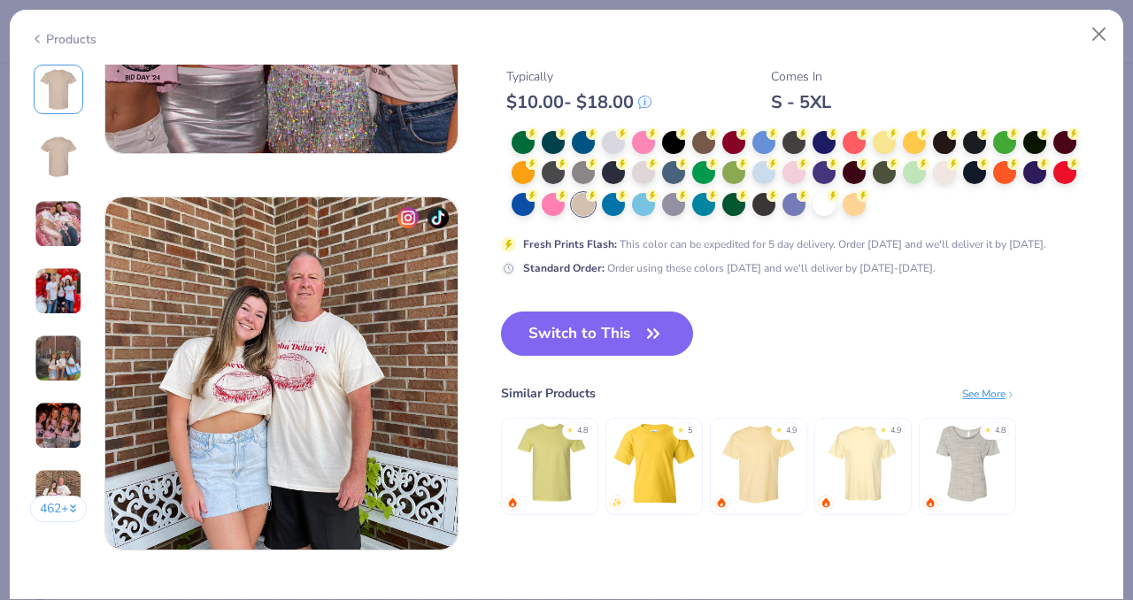
scroll to position [2248, 0]
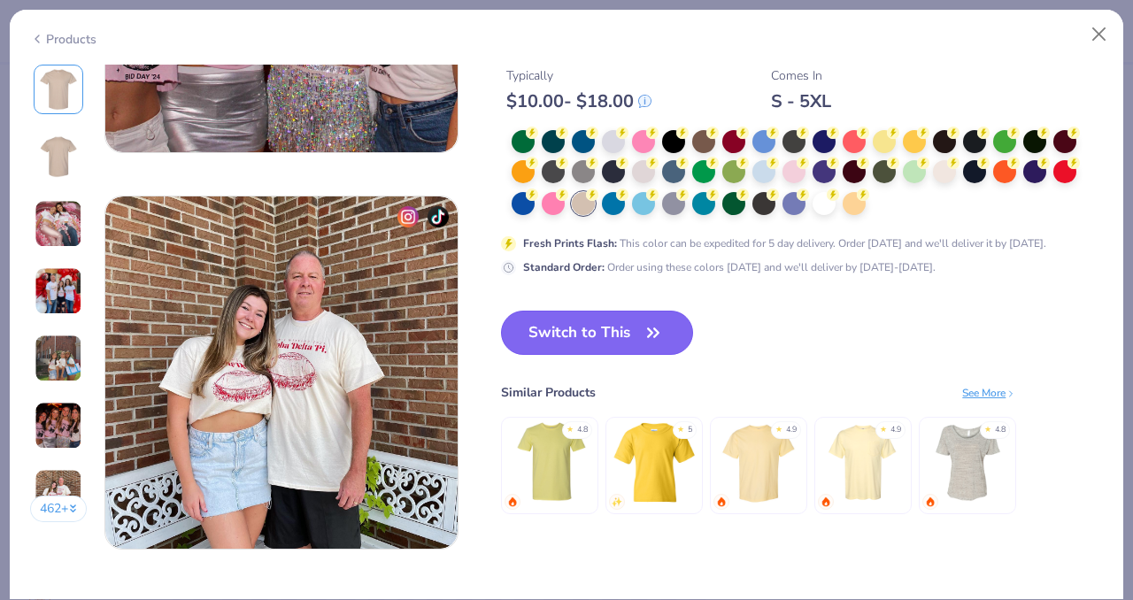
click at [597, 324] on button "Switch to This" at bounding box center [597, 333] width 192 height 44
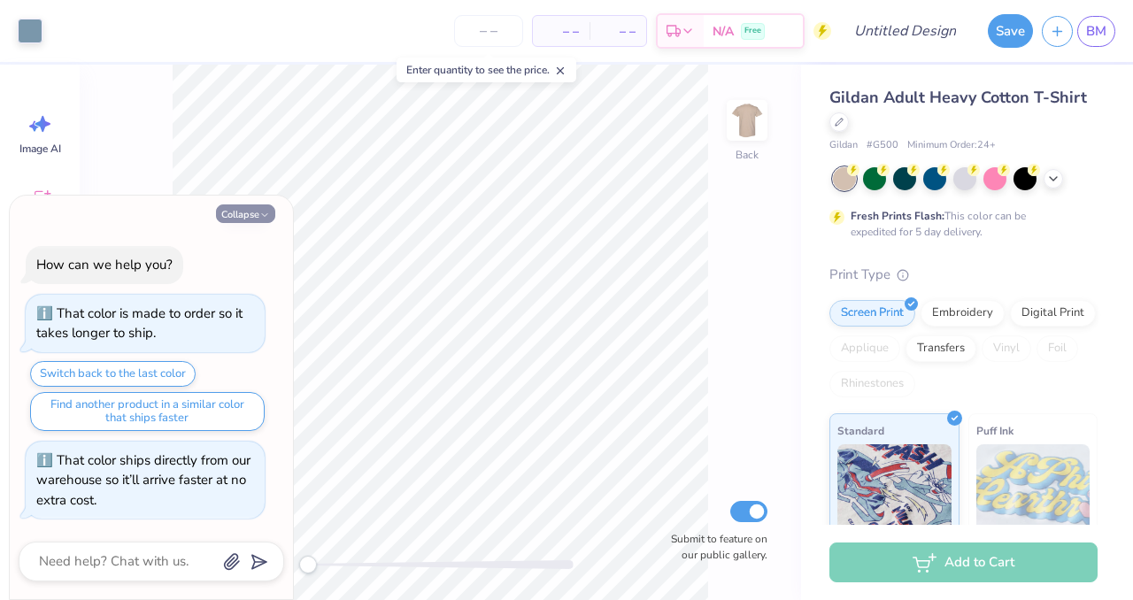
click at [243, 207] on button "Collapse" at bounding box center [245, 213] width 59 height 19
type textarea "x"
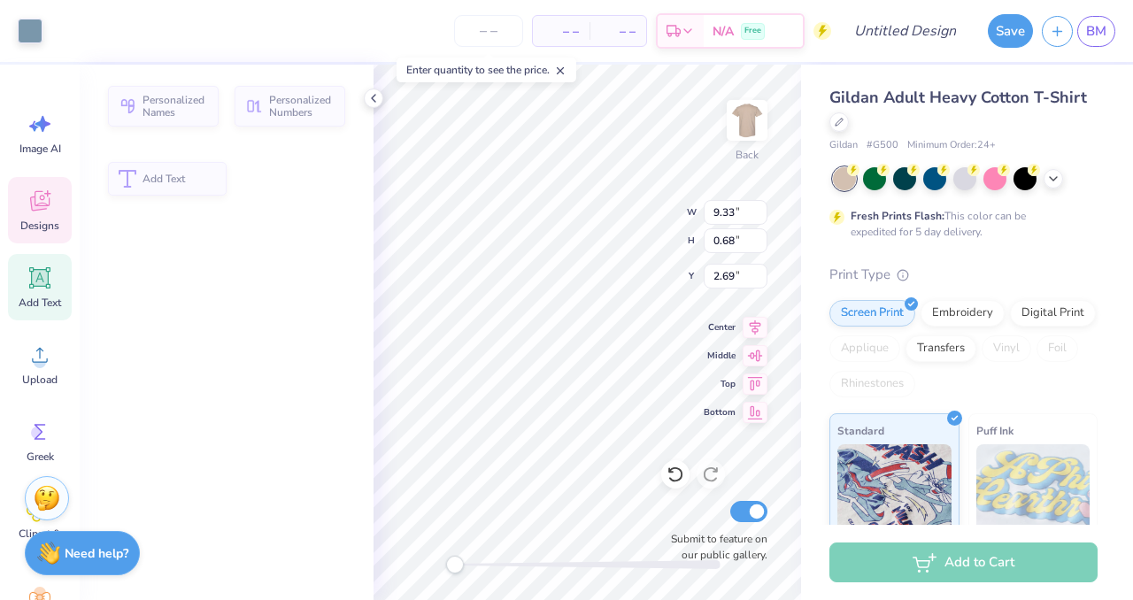
type input "9.33"
type input "0.68"
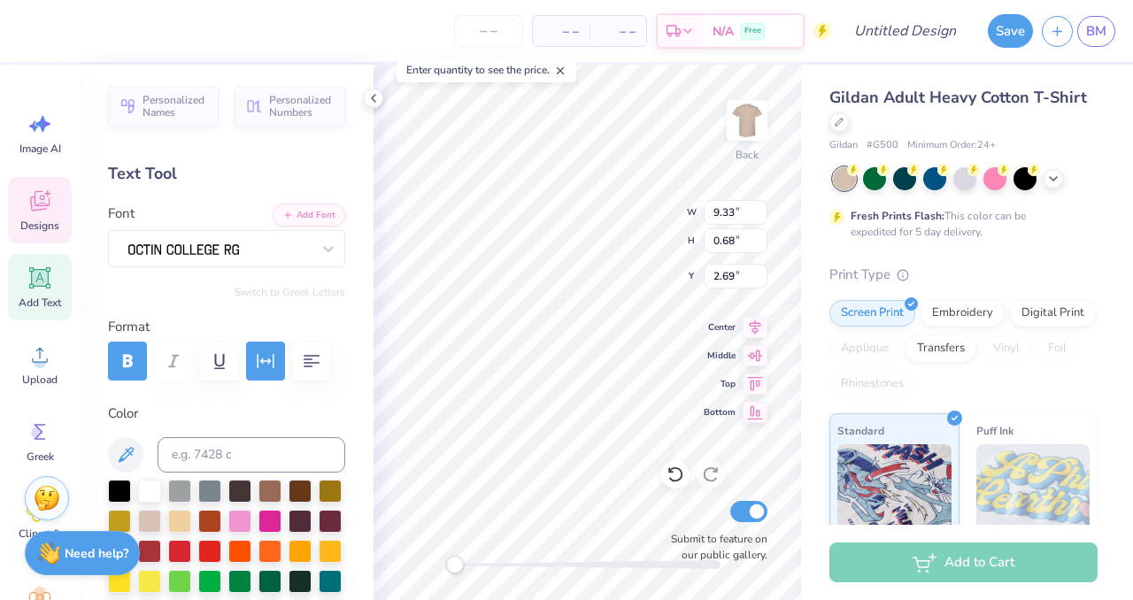
type textarea "K"
click at [168, 252] on div at bounding box center [220, 248] width 186 height 27
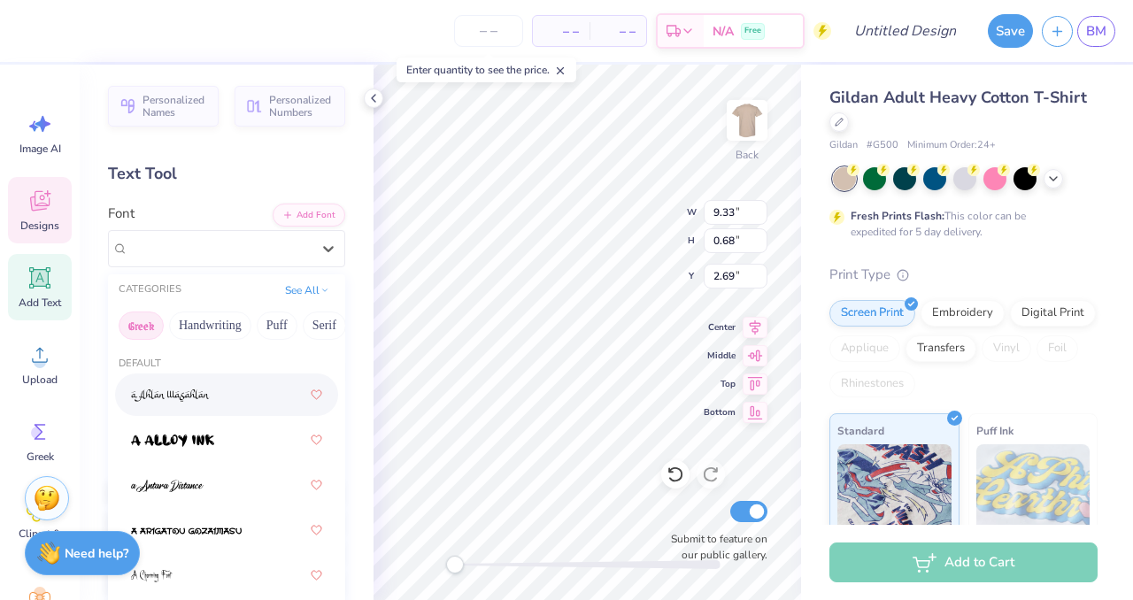
click at [134, 334] on button "Greek" at bounding box center [141, 326] width 45 height 28
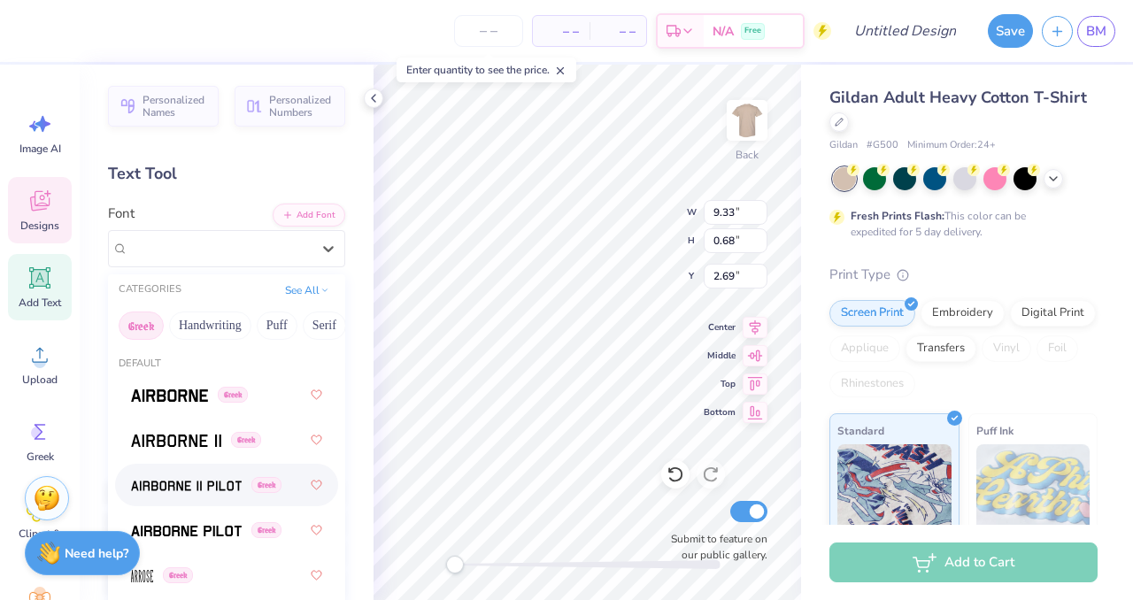
click at [197, 476] on span at bounding box center [186, 485] width 111 height 19
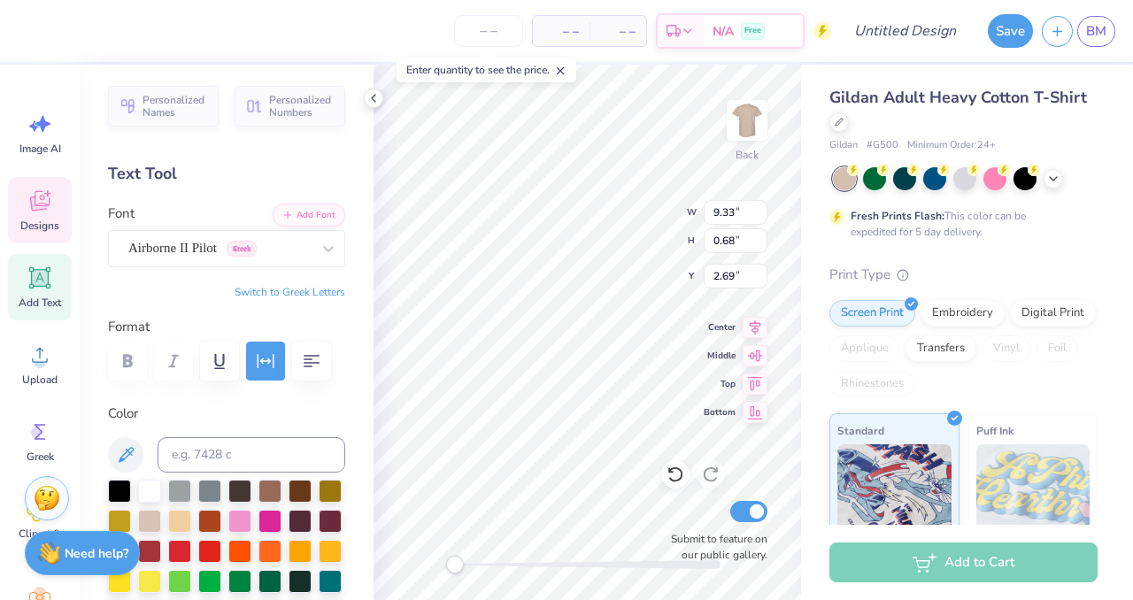
click at [303, 291] on button "Switch to Greek Letters" at bounding box center [290, 292] width 111 height 14
click at [320, 293] on button "Switch to Normal Letters" at bounding box center [286, 292] width 119 height 14
click at [316, 293] on button "Switch to Greek Letters" at bounding box center [290, 292] width 111 height 14
click at [316, 293] on button "Switch to Normal Letters" at bounding box center [286, 292] width 119 height 14
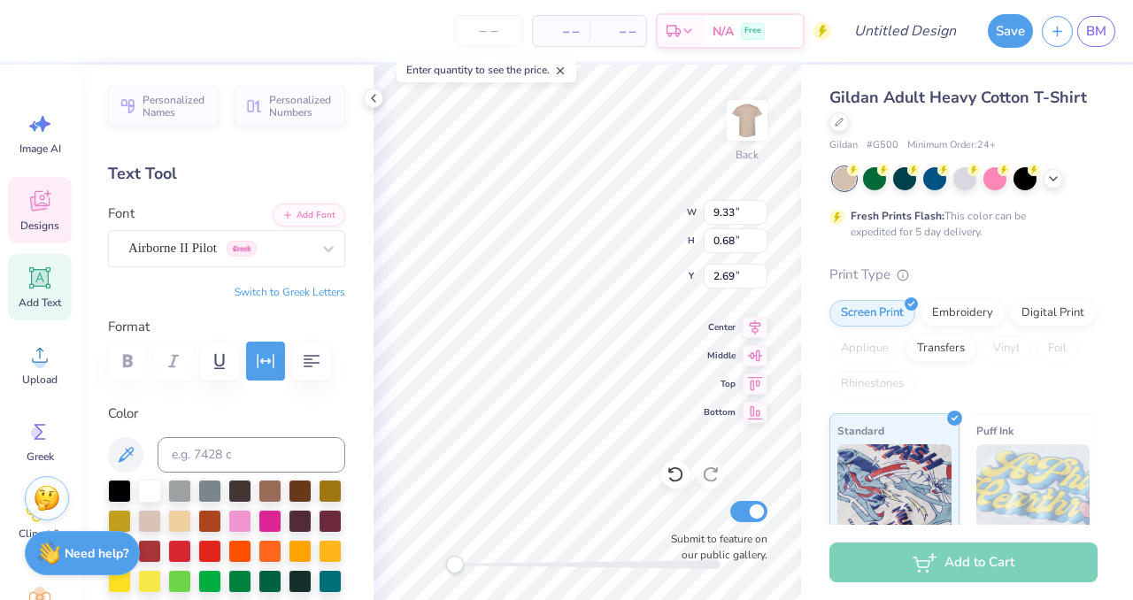
click at [316, 293] on button "Switch to Greek Letters" at bounding box center [290, 292] width 111 height 14
click at [316, 293] on button "Switch to Normal Letters" at bounding box center [286, 292] width 119 height 14
click at [313, 290] on button "Switch to Greek Letters" at bounding box center [290, 292] width 111 height 14
type textarea "ΚΔΡ ΘΦΑ"
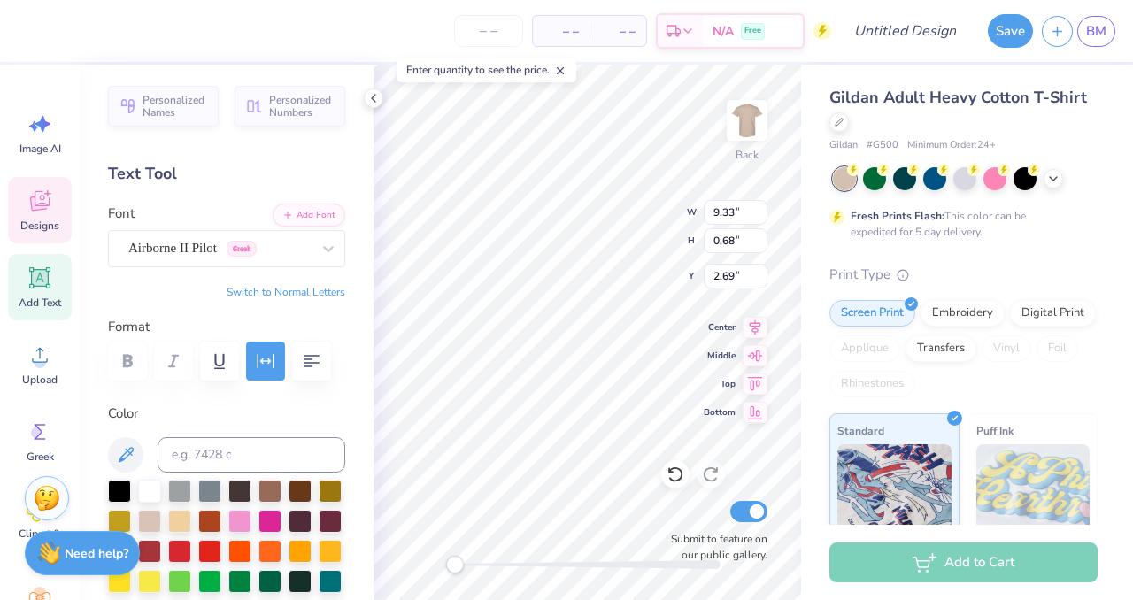
scroll to position [0, 2]
type input "3.65"
type input "11.19"
type input "9.44"
type input "3.65"
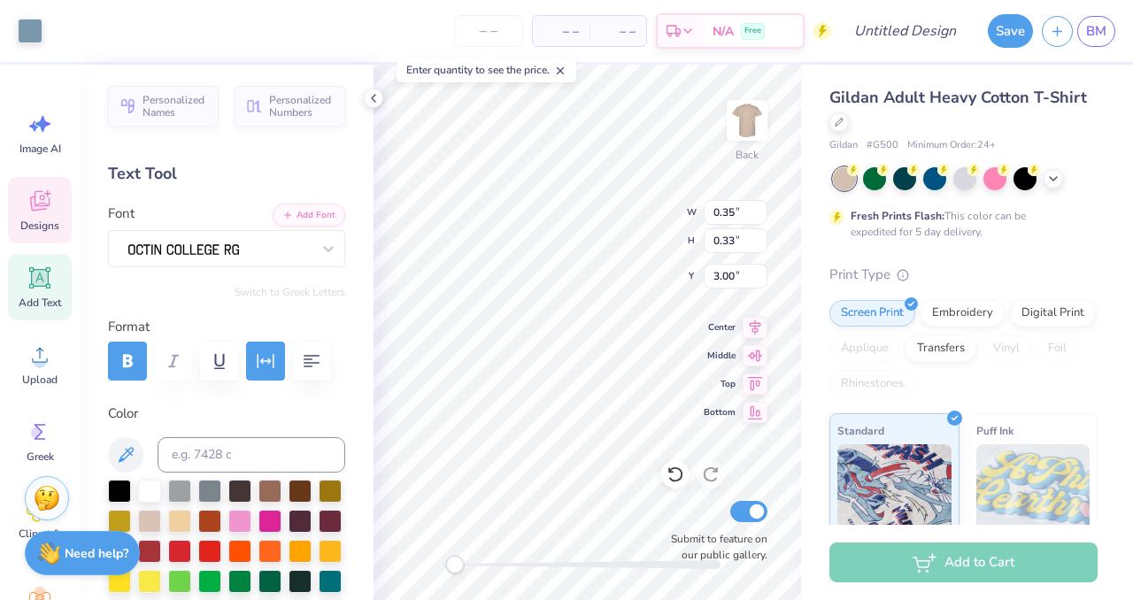
type input "1.77"
type input "1.19"
type input "11.60"
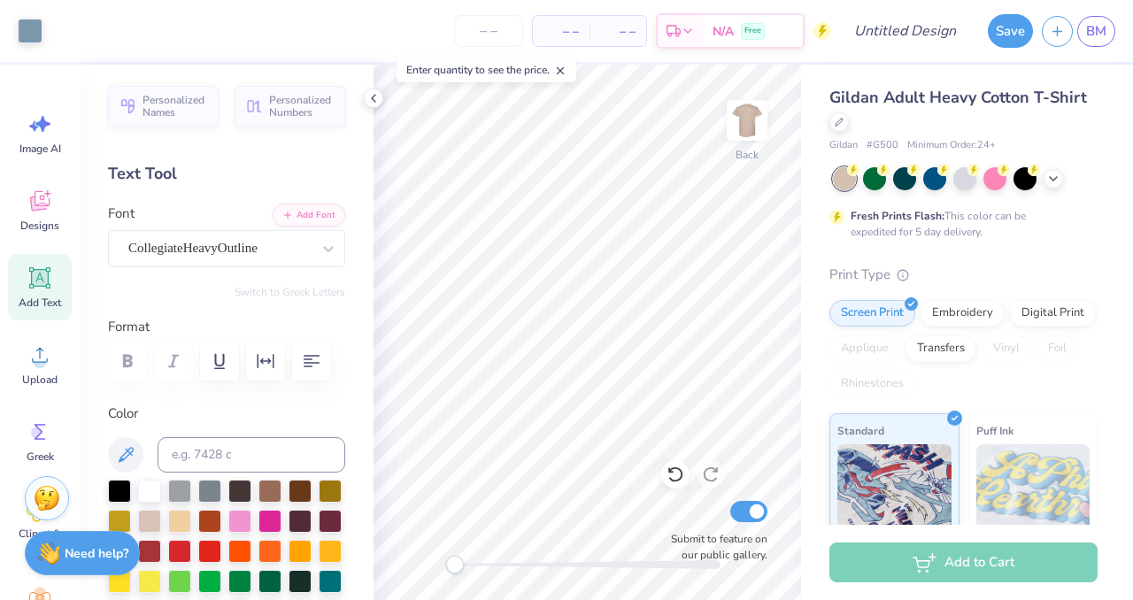
click at [34, 282] on icon at bounding box center [40, 278] width 17 height 17
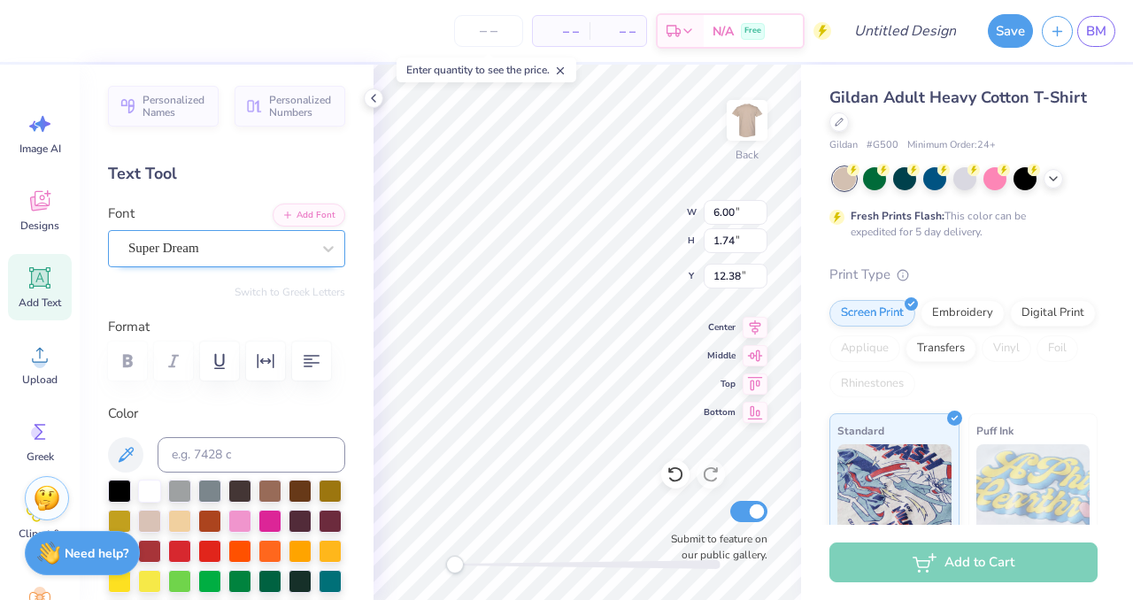
click at [242, 252] on div "Super Dream" at bounding box center [220, 248] width 186 height 27
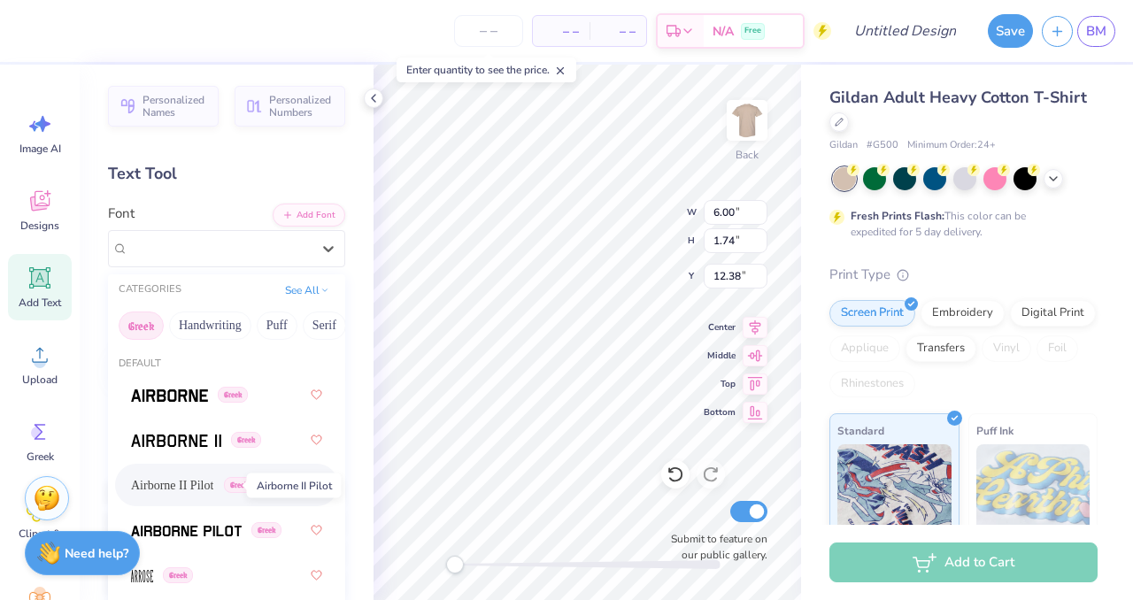
click at [185, 476] on span "Airborne II Pilot" at bounding box center [172, 485] width 82 height 19
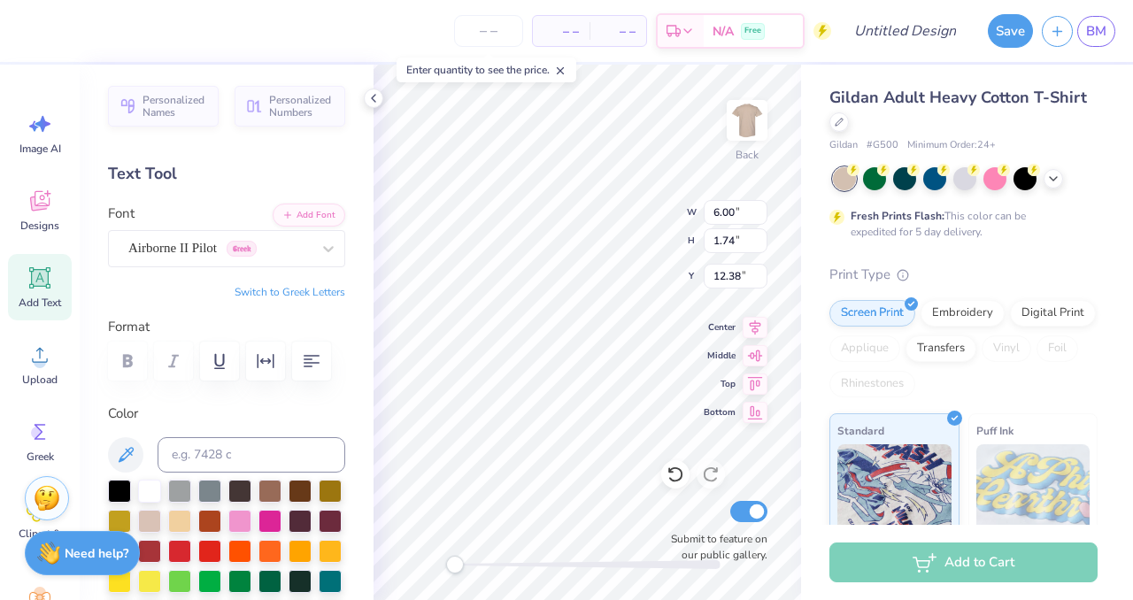
type textarea "X"
type textarea "Α"
click at [317, 289] on button "Switch to Normal Letters" at bounding box center [286, 292] width 119 height 14
type textarea "X"
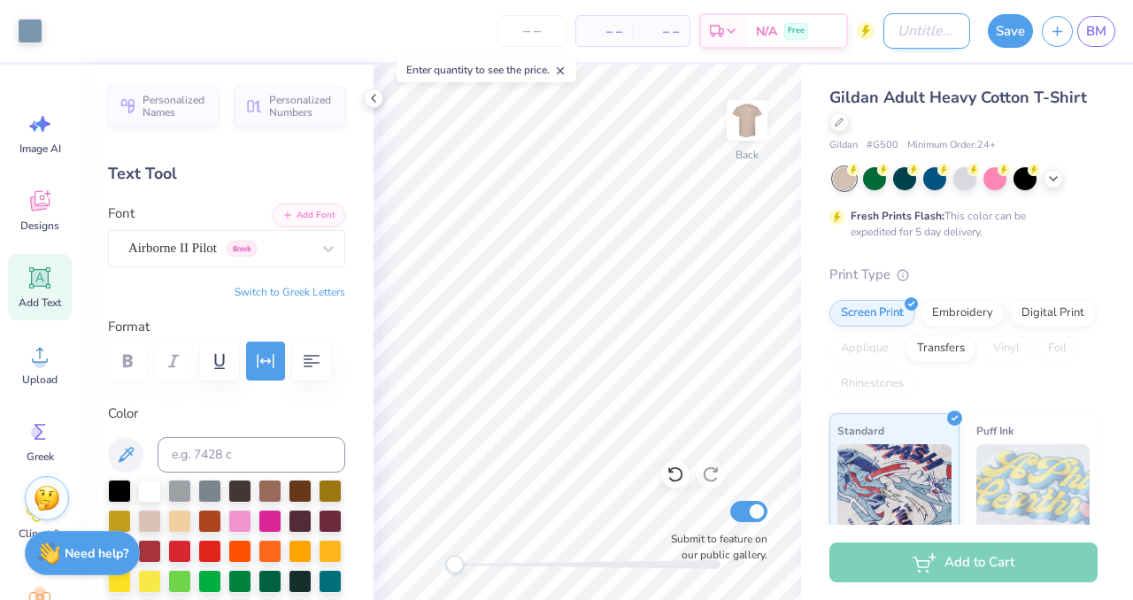
click at [893, 29] on input "Design Title" at bounding box center [926, 30] width 87 height 35
type input "kdrxtpahoco"
click at [1012, 37] on button "Save" at bounding box center [1010, 29] width 45 height 34
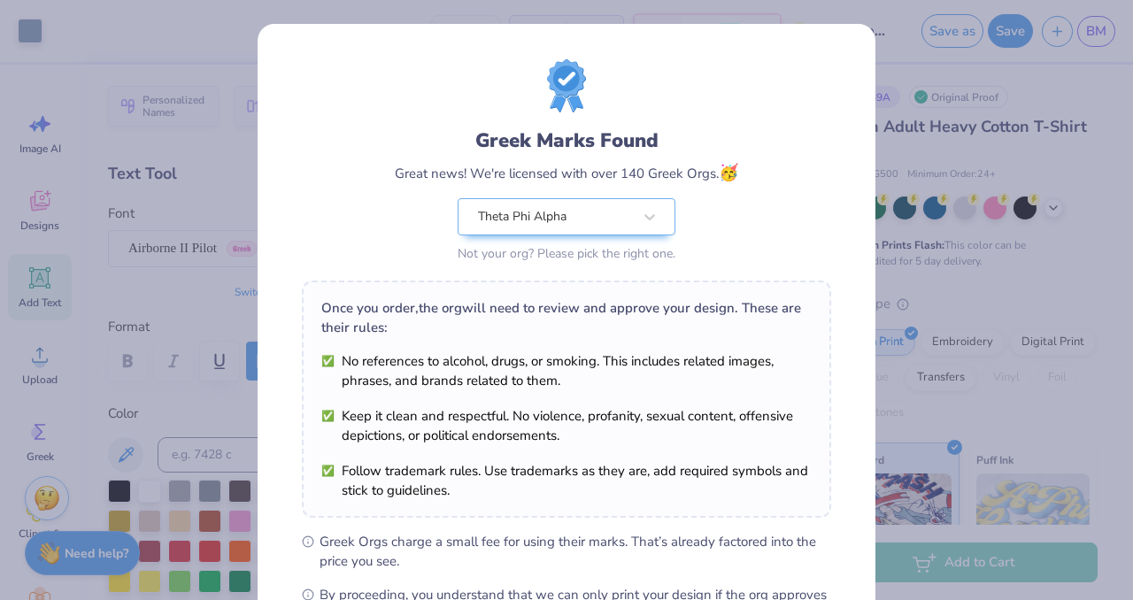
scroll to position [228, 0]
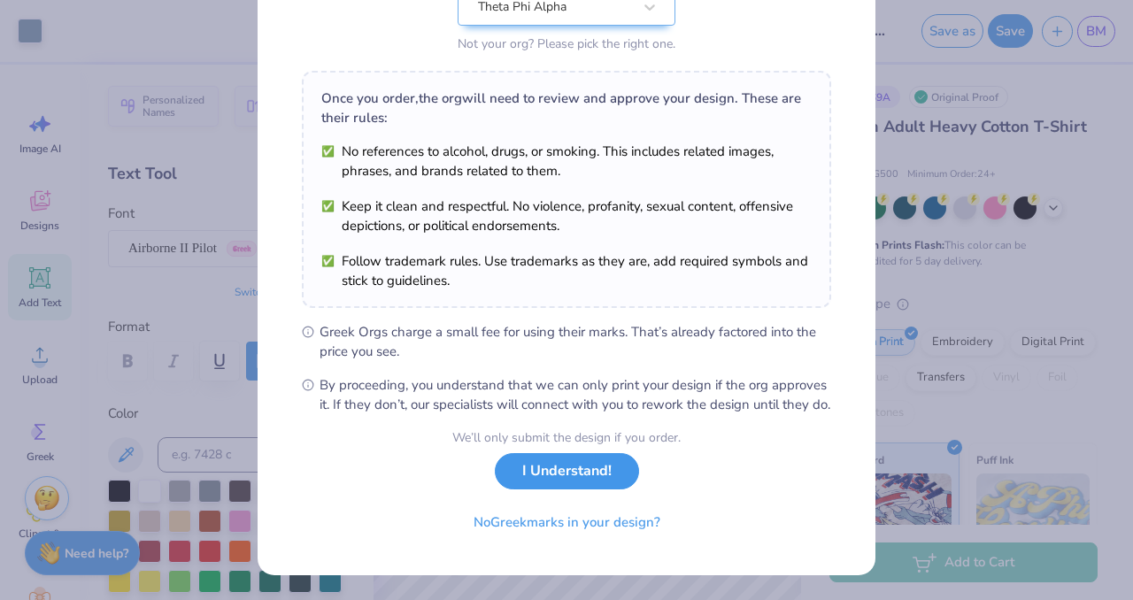
click at [527, 477] on button "I Understand!" at bounding box center [567, 471] width 144 height 36
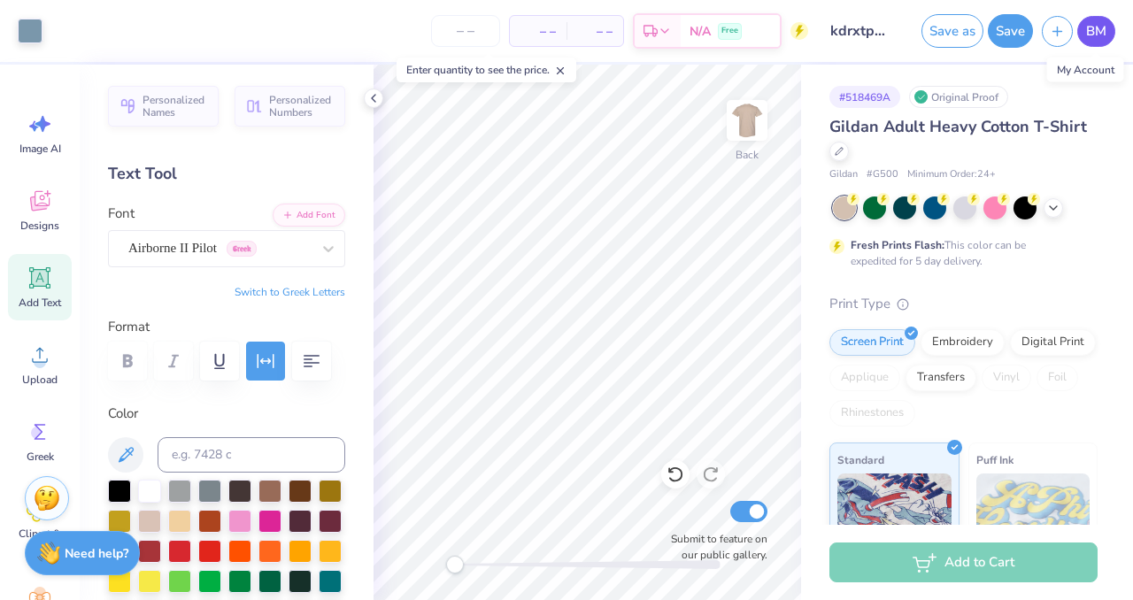
click at [1098, 38] on span "BM" at bounding box center [1096, 31] width 20 height 20
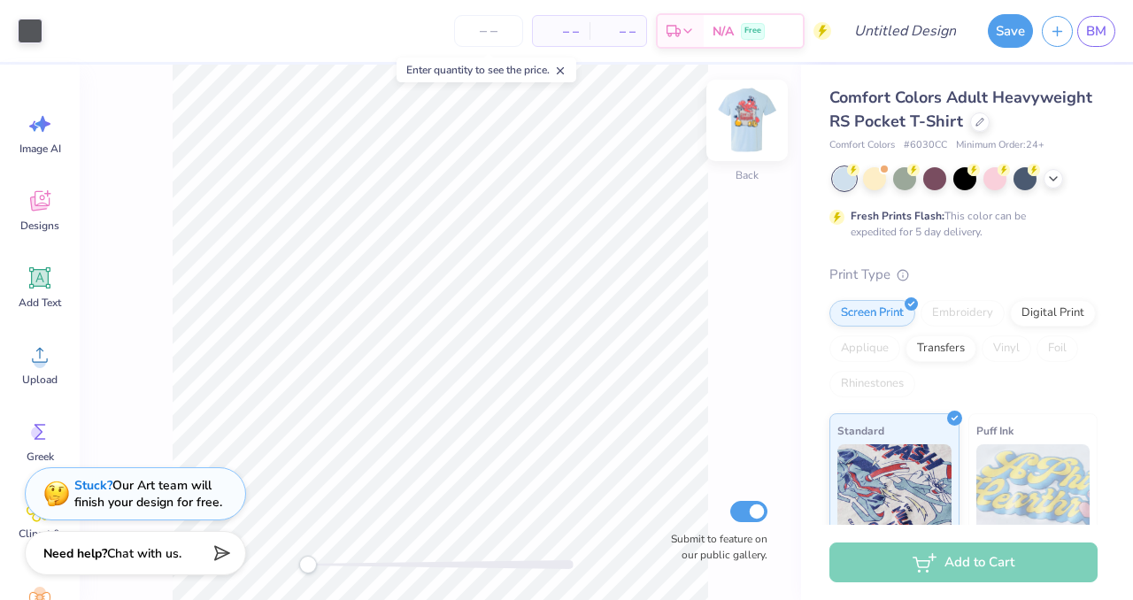
click at [741, 127] on img at bounding box center [747, 120] width 71 height 71
click at [750, 135] on img at bounding box center [747, 120] width 71 height 71
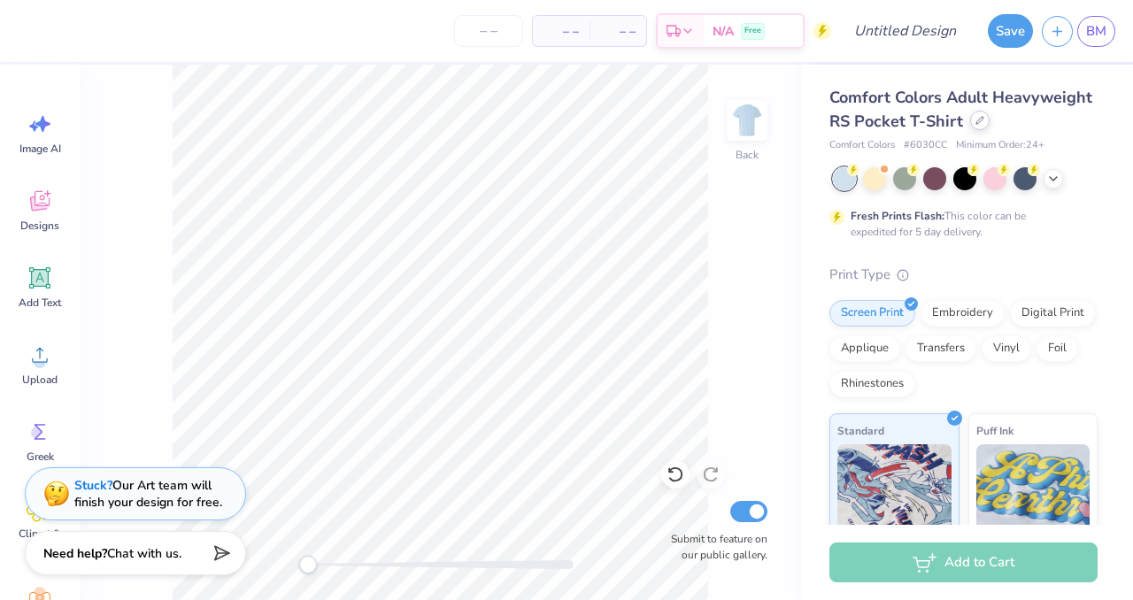
click at [977, 124] on icon at bounding box center [979, 120] width 9 height 9
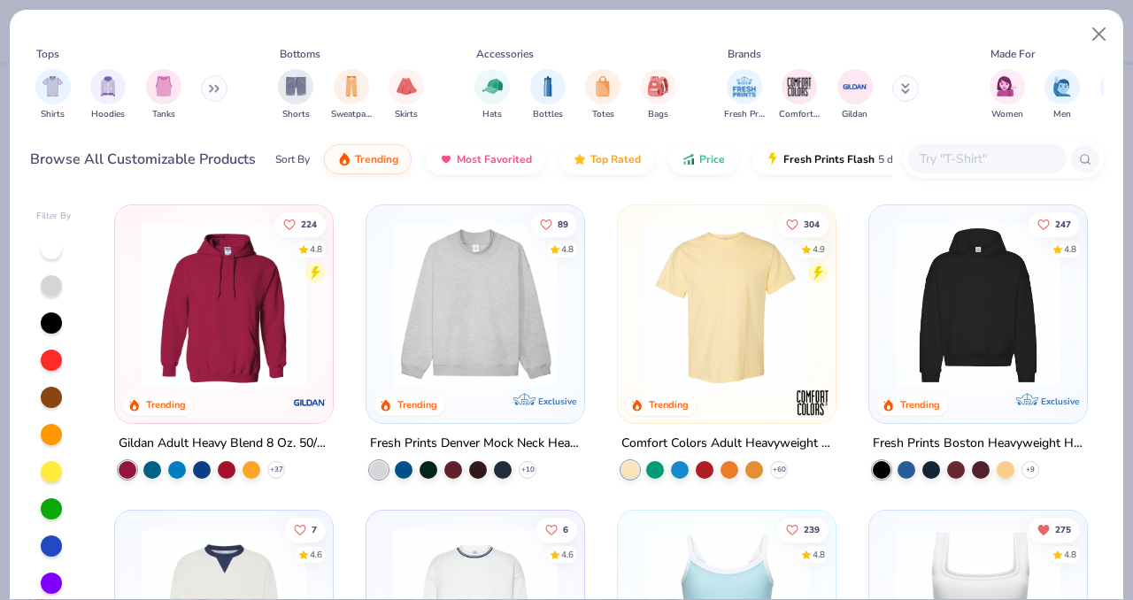
click at [942, 160] on input "text" at bounding box center [986, 159] width 136 height 20
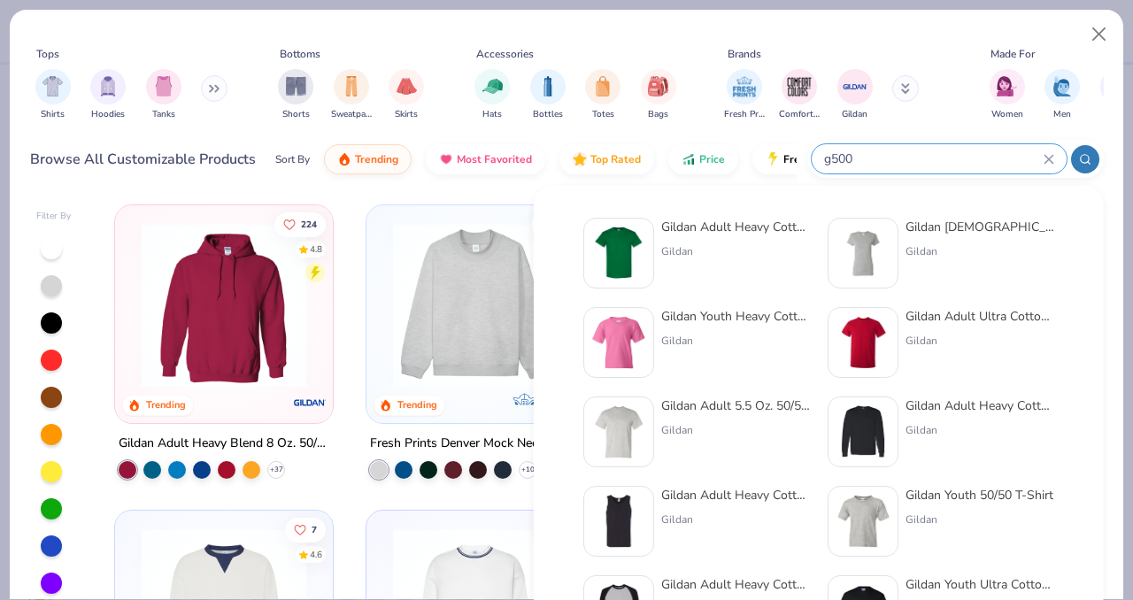
type input "g500"
click at [761, 237] on div "Gildan Adult Heavy Cotton T-Shirt Gildan" at bounding box center [735, 253] width 149 height 71
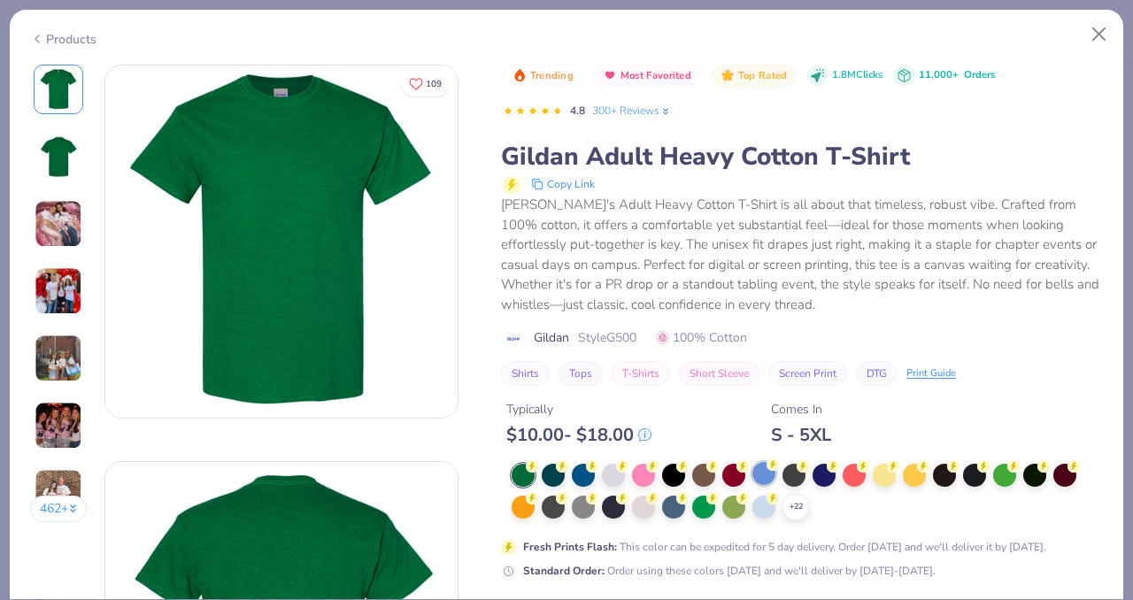
click at [765, 466] on div at bounding box center [763, 473] width 23 height 23
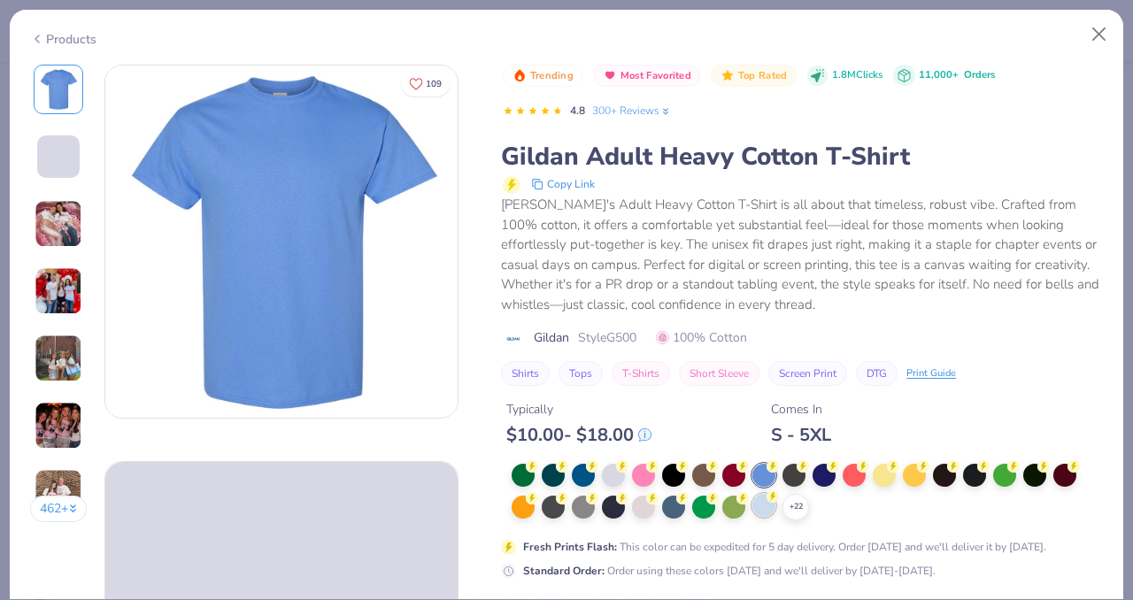
click at [764, 510] on div at bounding box center [763, 505] width 23 height 23
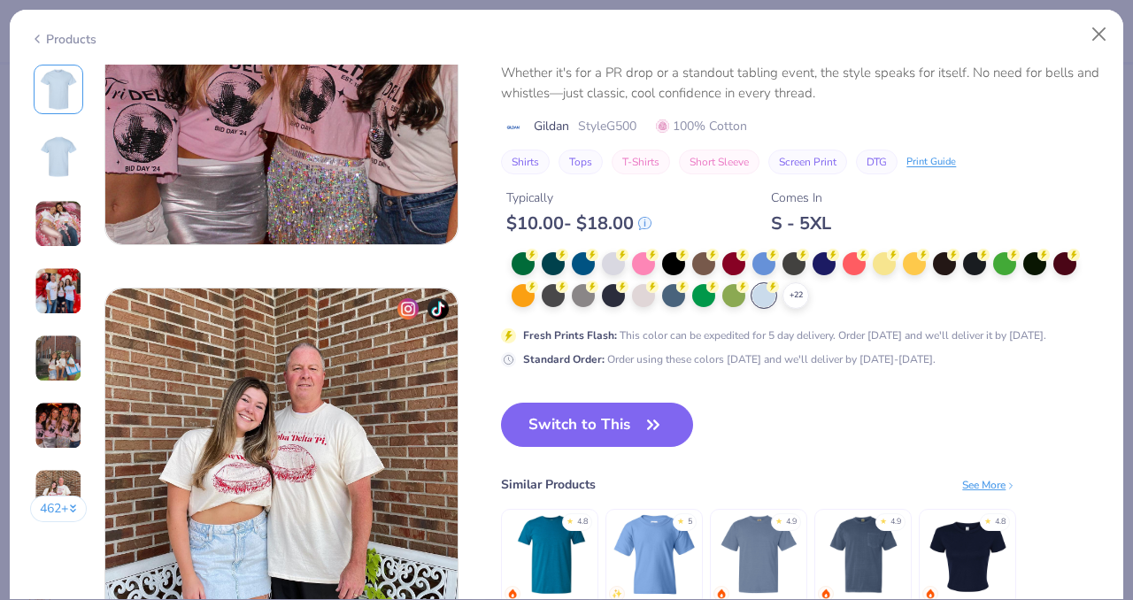
scroll to position [2153, 0]
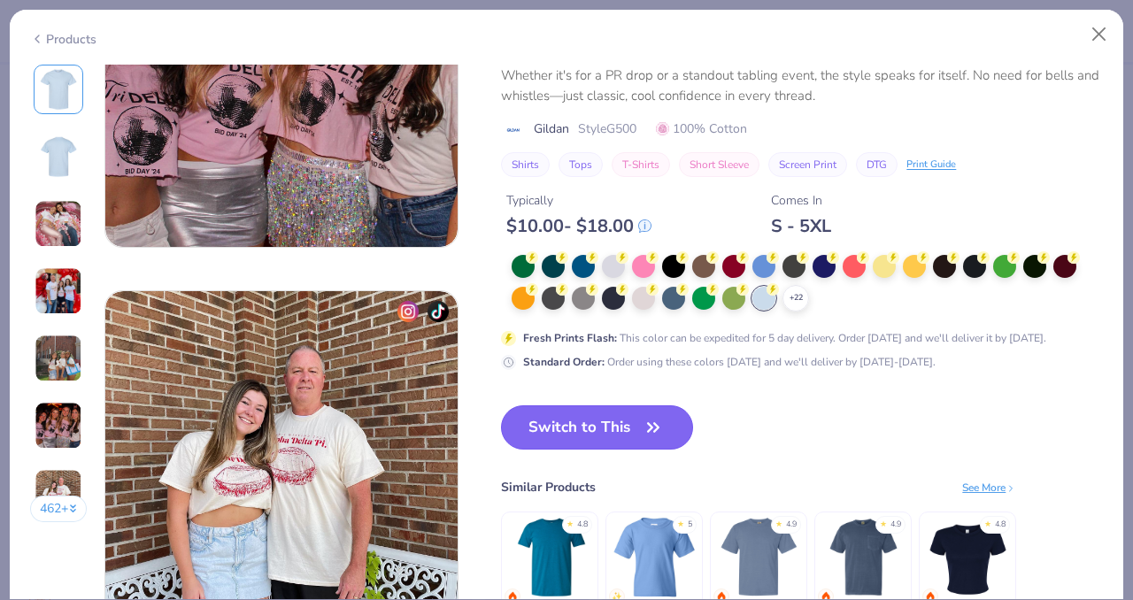
click at [634, 432] on button "Switch to This" at bounding box center [597, 427] width 192 height 44
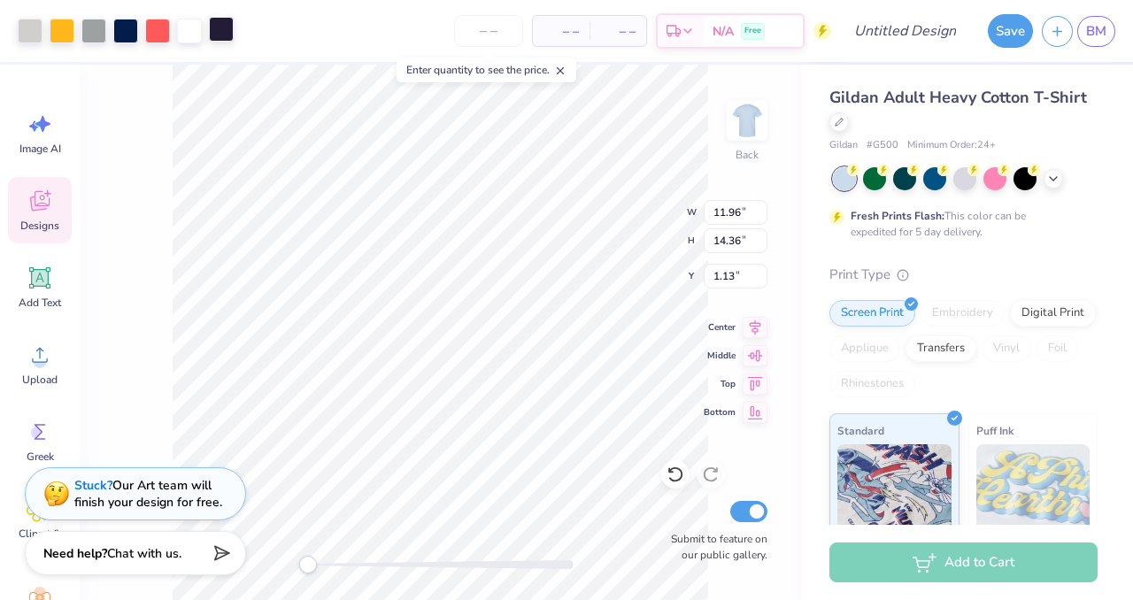
click at [212, 31] on div at bounding box center [221, 29] width 25 height 25
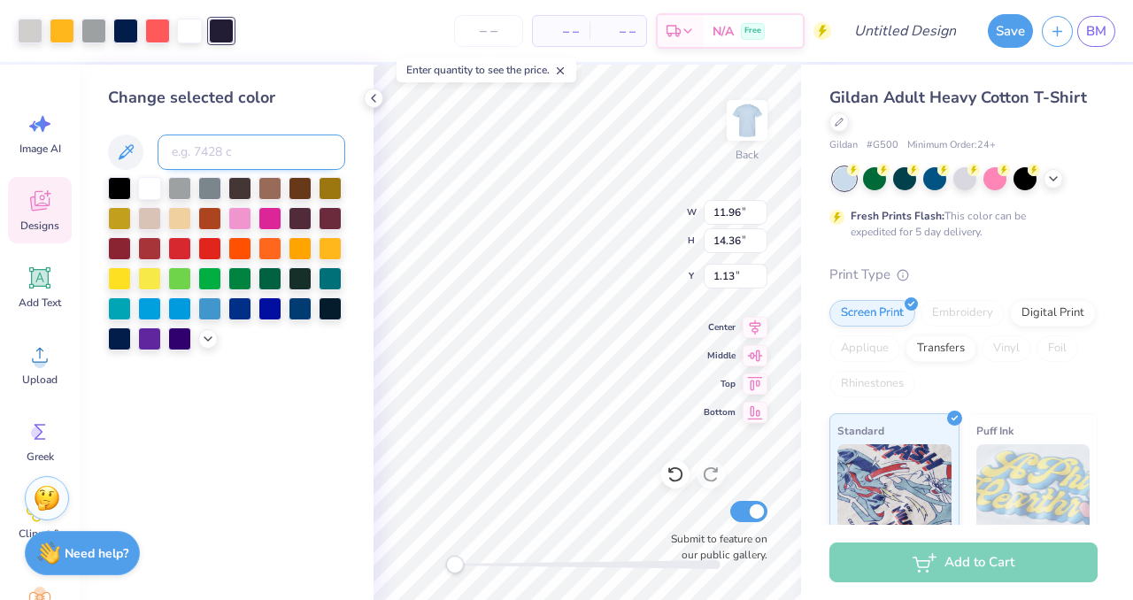
click at [208, 160] on input at bounding box center [252, 152] width 188 height 35
type input "2768"
type input "3.00"
click at [96, 32] on div at bounding box center [93, 29] width 25 height 25
click at [208, 343] on icon at bounding box center [208, 337] width 14 height 14
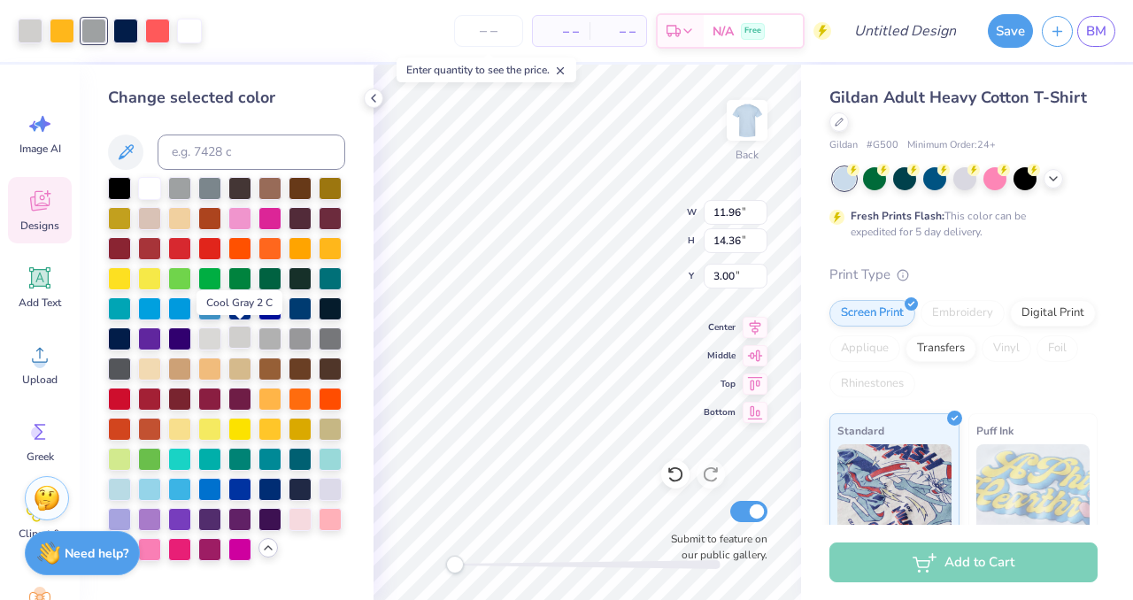
click at [242, 343] on div at bounding box center [239, 337] width 23 height 23
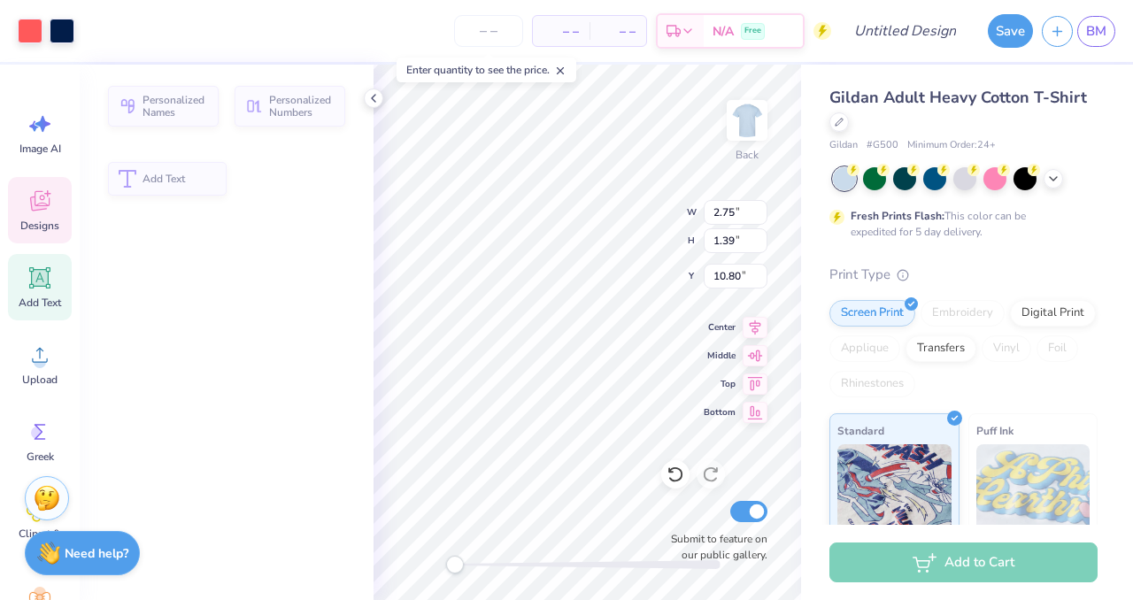
type input "2.75"
type input "1.39"
type input "10.80"
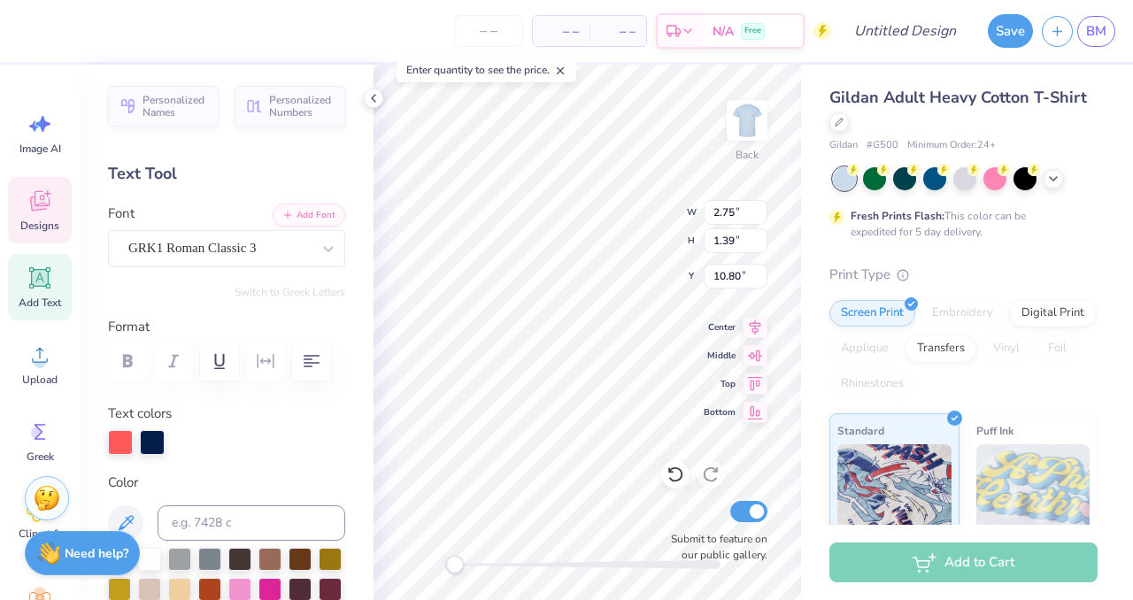
type textarea "KDR"
type textarea "S"
type textarea "QFA"
type input "2.74"
type input "1.36"
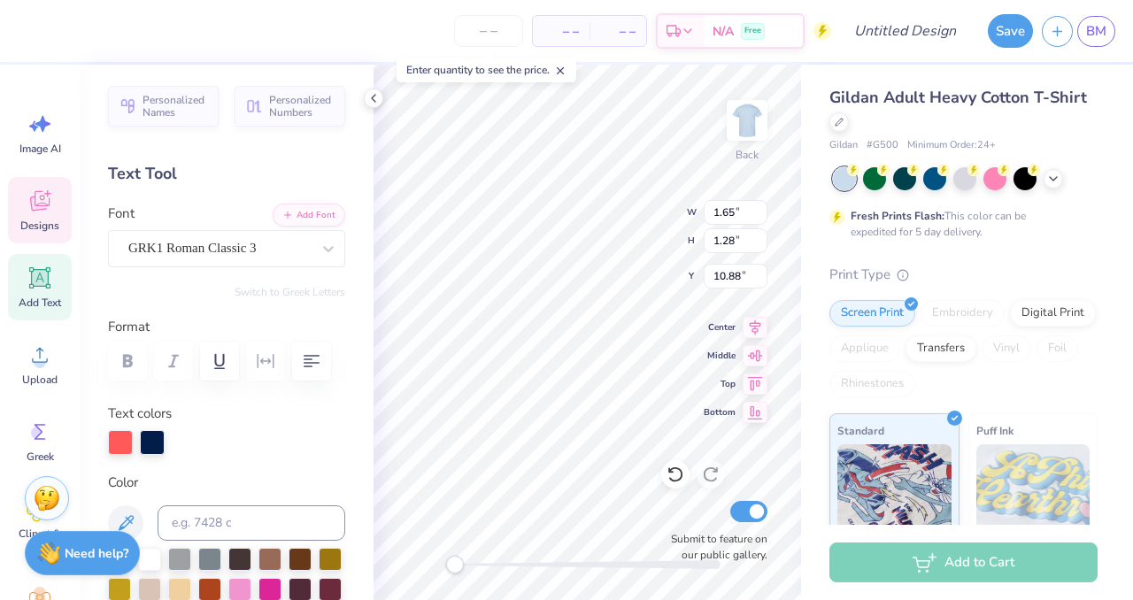
type input "10.82"
type input "1.65"
type input "1.28"
type input "10.88"
click at [679, 474] on icon at bounding box center [675, 475] width 18 height 18
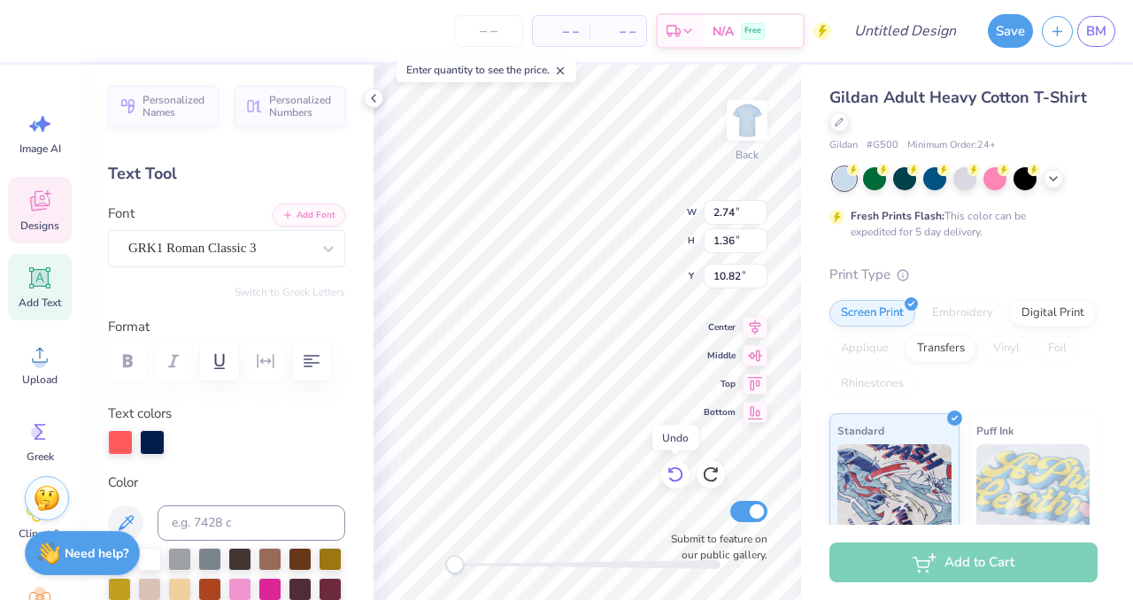
click at [679, 474] on icon at bounding box center [675, 475] width 18 height 18
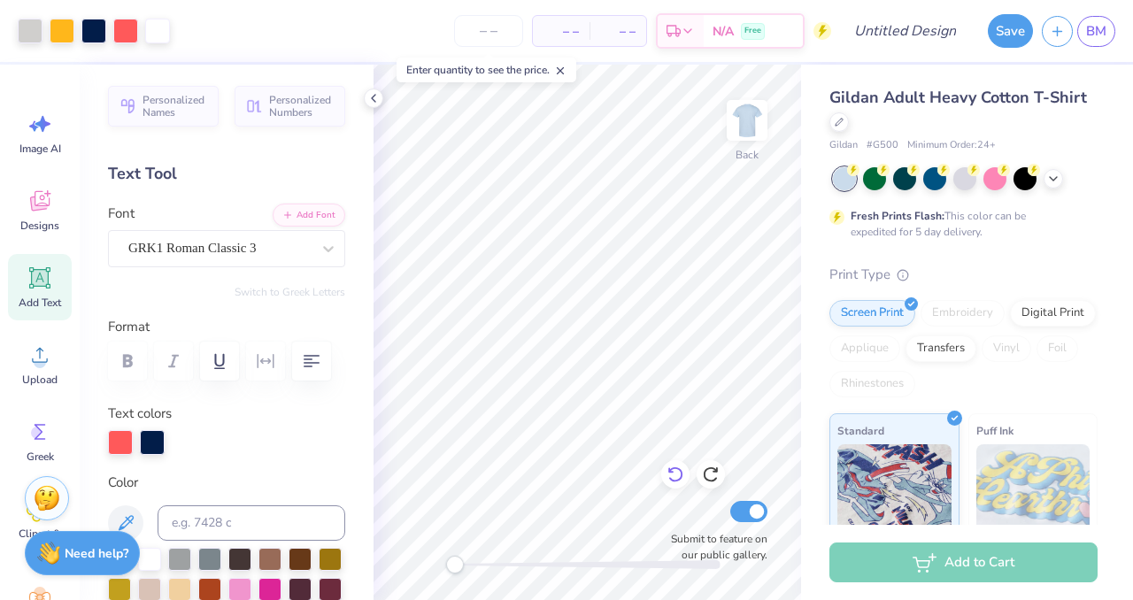
click at [672, 467] on icon at bounding box center [675, 475] width 18 height 18
click at [701, 469] on div at bounding box center [711, 474] width 28 height 28
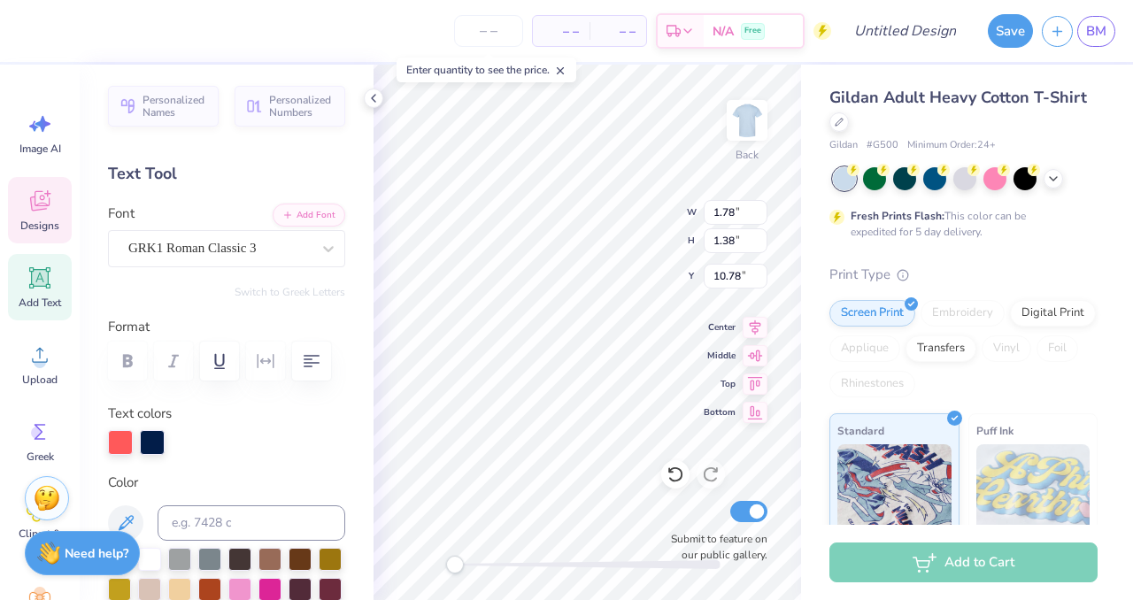
type input "1.78"
type input "1.38"
type input "10.78"
type input "2.27"
type input "2.12"
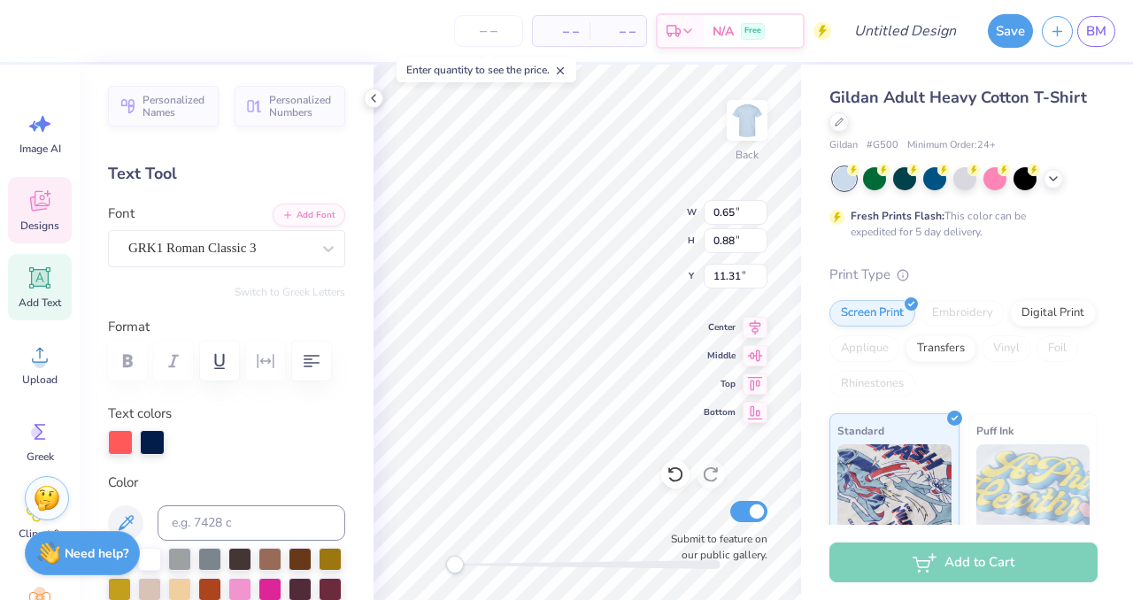
type input "14.78"
type textarea "Homecoming"
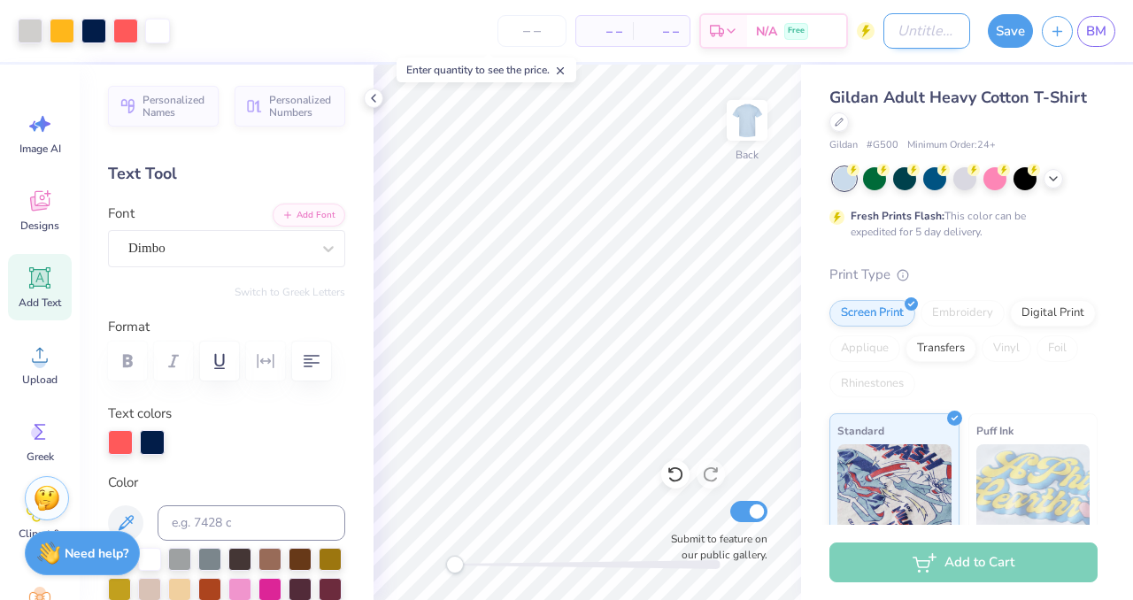
click at [941, 32] on input "Design Title" at bounding box center [926, 30] width 87 height 35
type input "kdrtpahoco"
click at [993, 18] on button "Save" at bounding box center [1010, 29] width 45 height 34
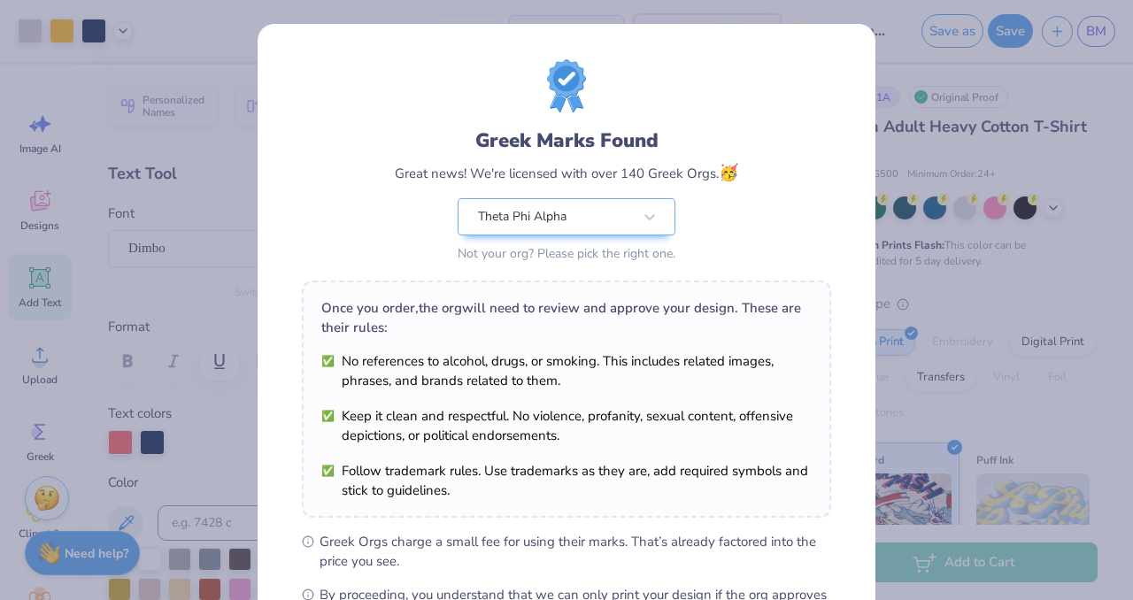
scroll to position [228, 0]
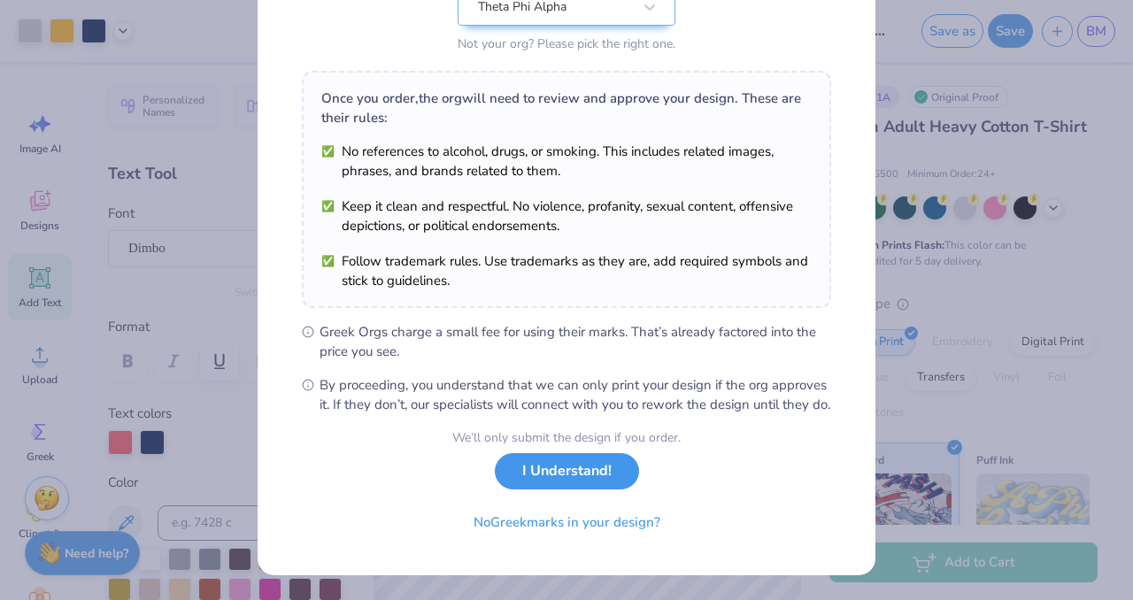
click at [586, 470] on button "I Understand!" at bounding box center [567, 471] width 144 height 36
